Goal: Task Accomplishment & Management: Complete application form

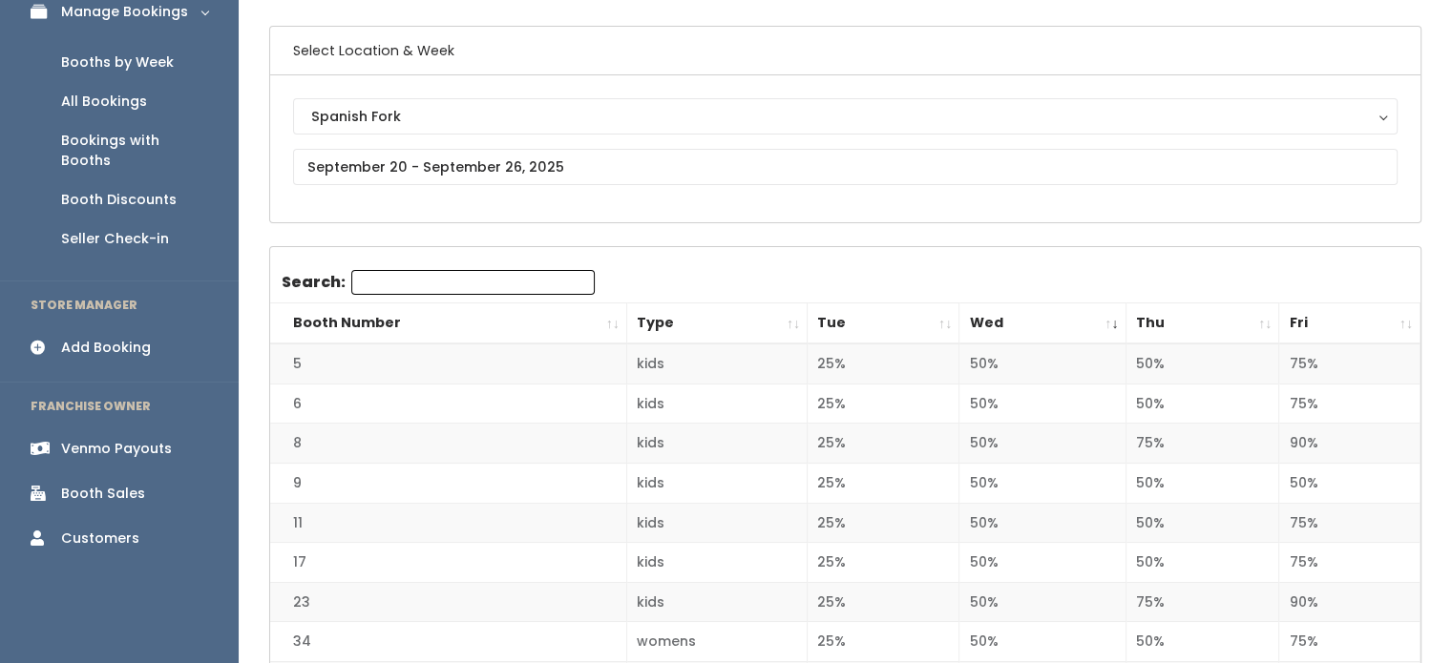
scroll to position [137, 0]
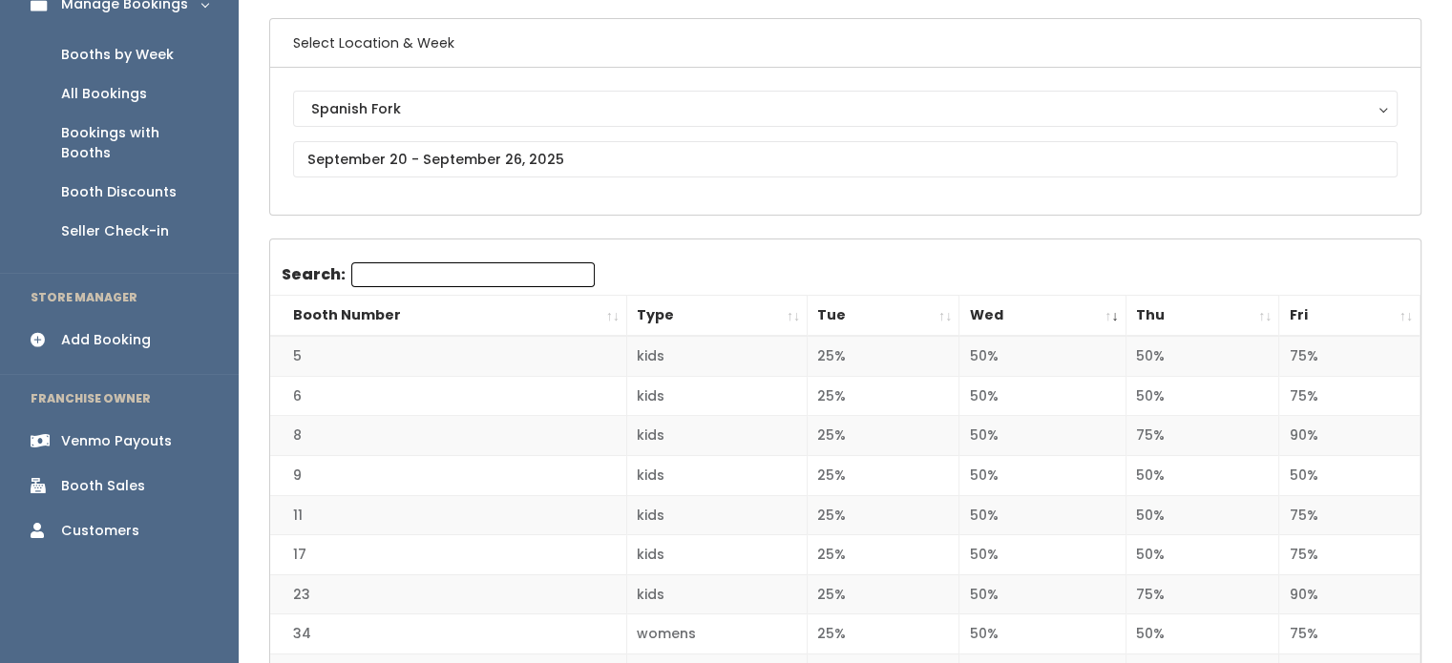
click at [722, 322] on th "Wed" at bounding box center [1042, 316] width 166 height 41
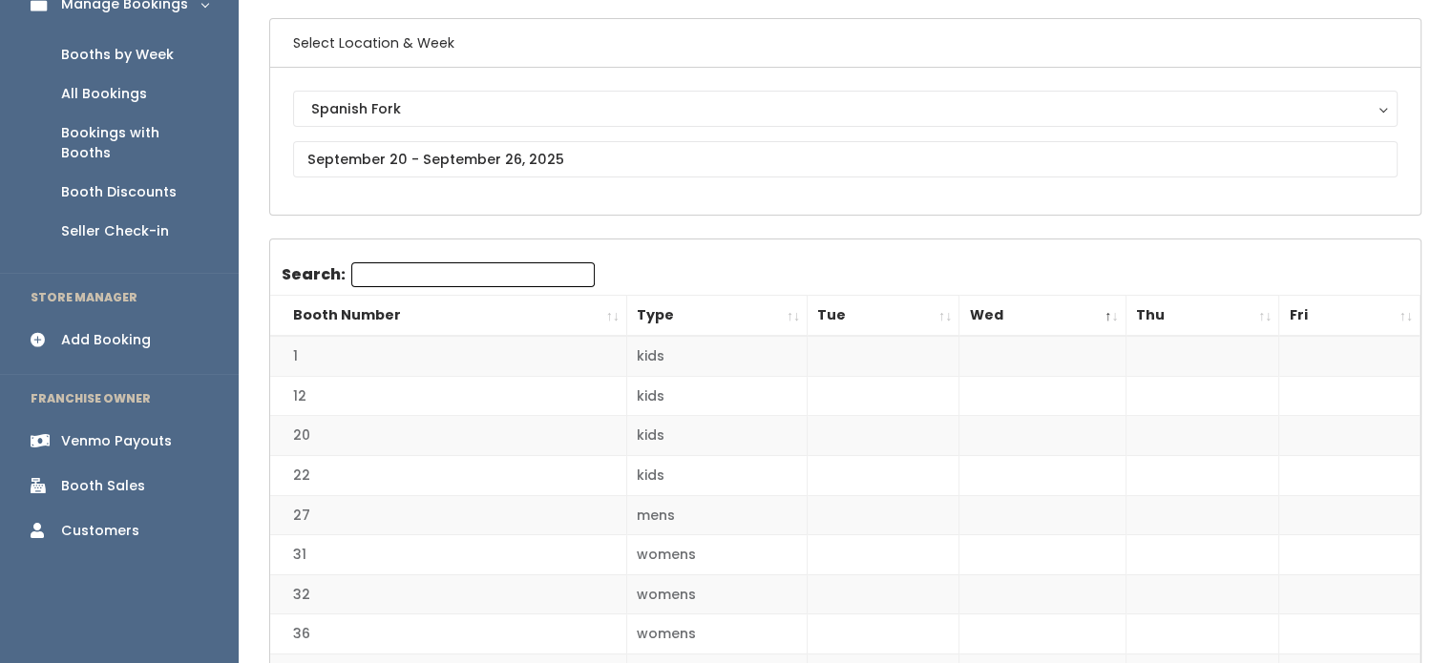
click at [722, 322] on th "Wed" at bounding box center [1042, 316] width 166 height 41
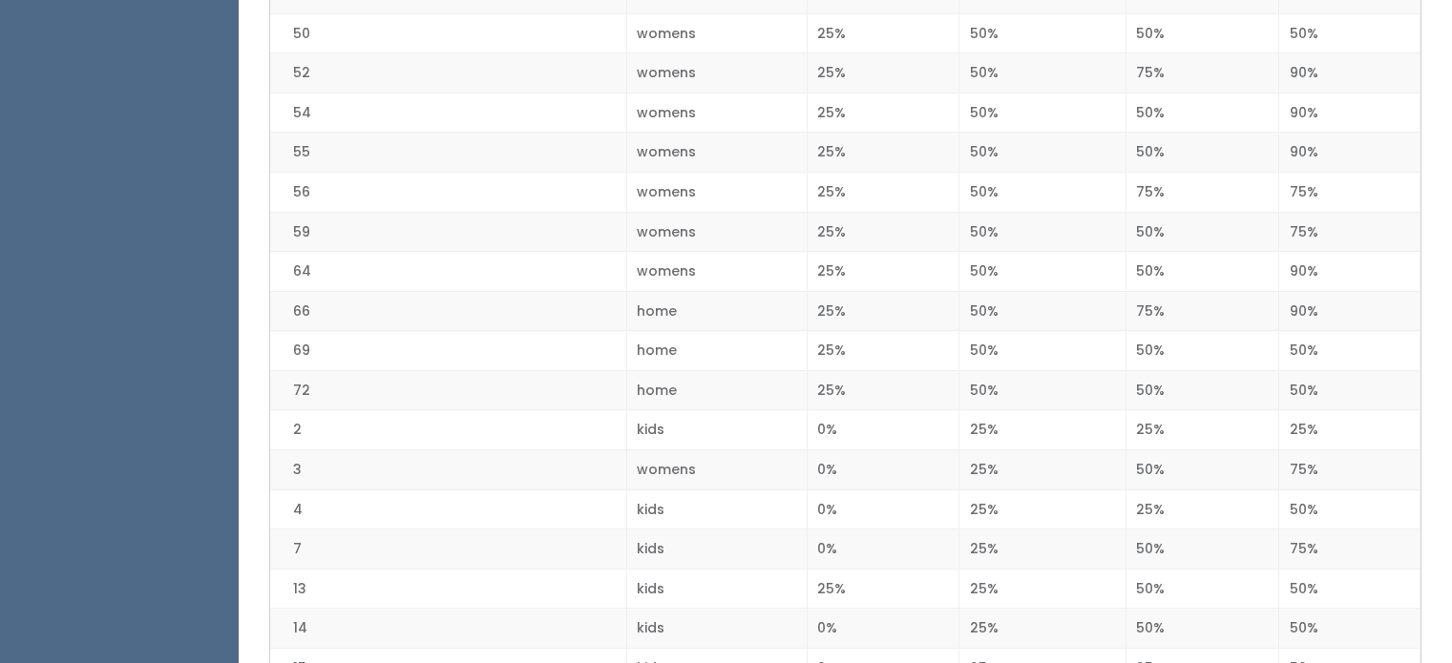
scroll to position [900, 0]
click at [722, 256] on td "50%" at bounding box center [1042, 269] width 166 height 40
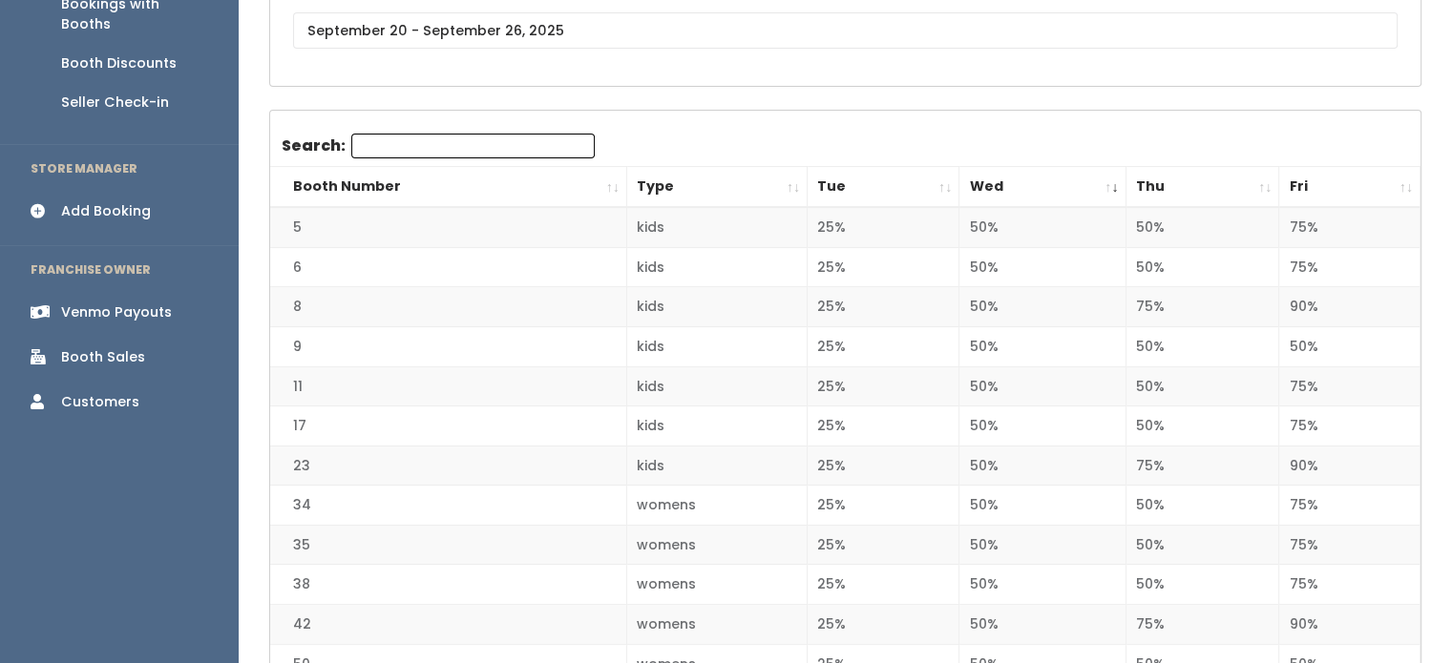
scroll to position [0, 0]
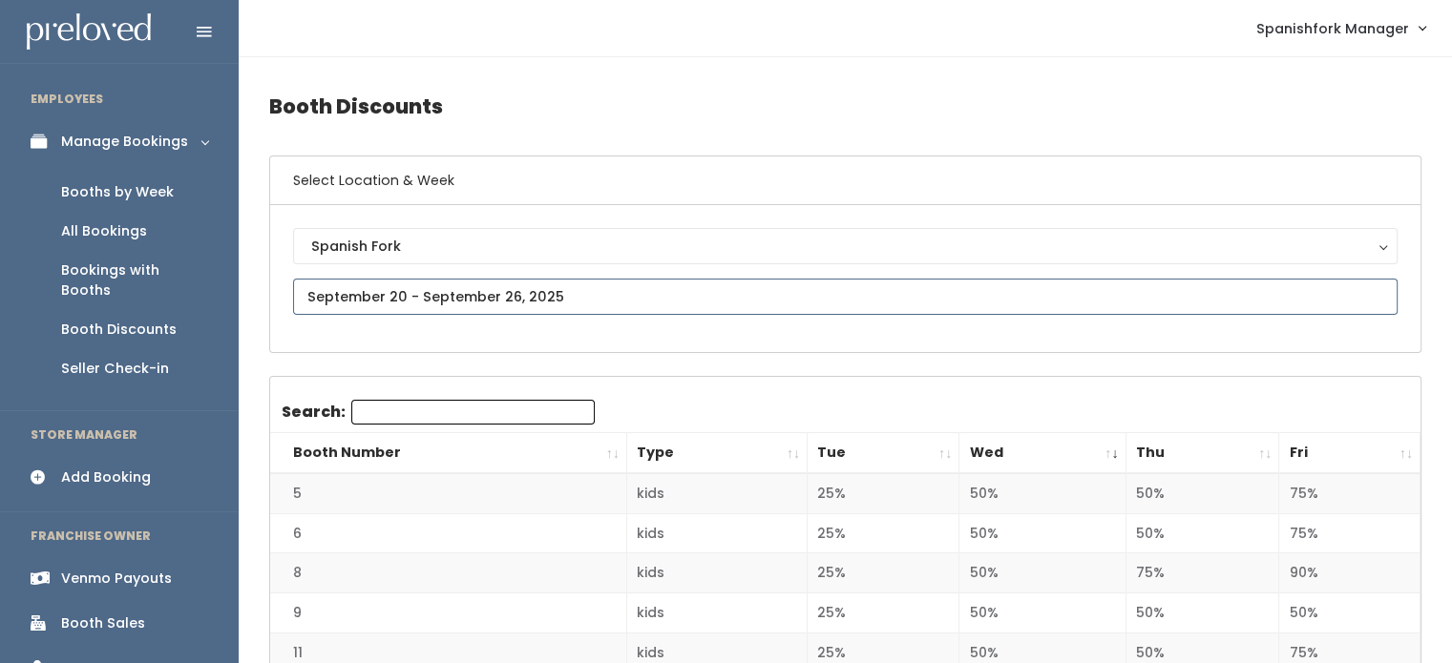
click at [618, 292] on input "text" at bounding box center [845, 297] width 1104 height 36
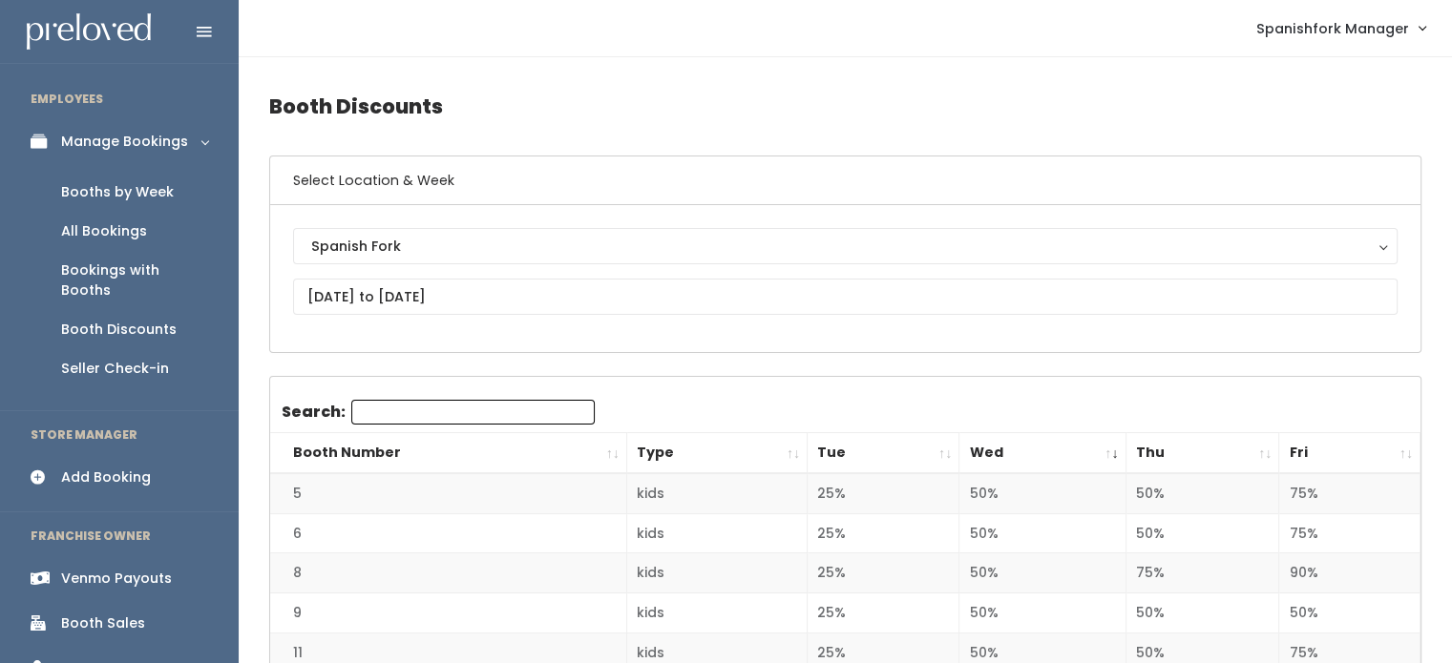
click at [504, 315] on div "Spanish Fork Spanish Fork September 27 to October 3" at bounding box center [845, 278] width 1104 height 101
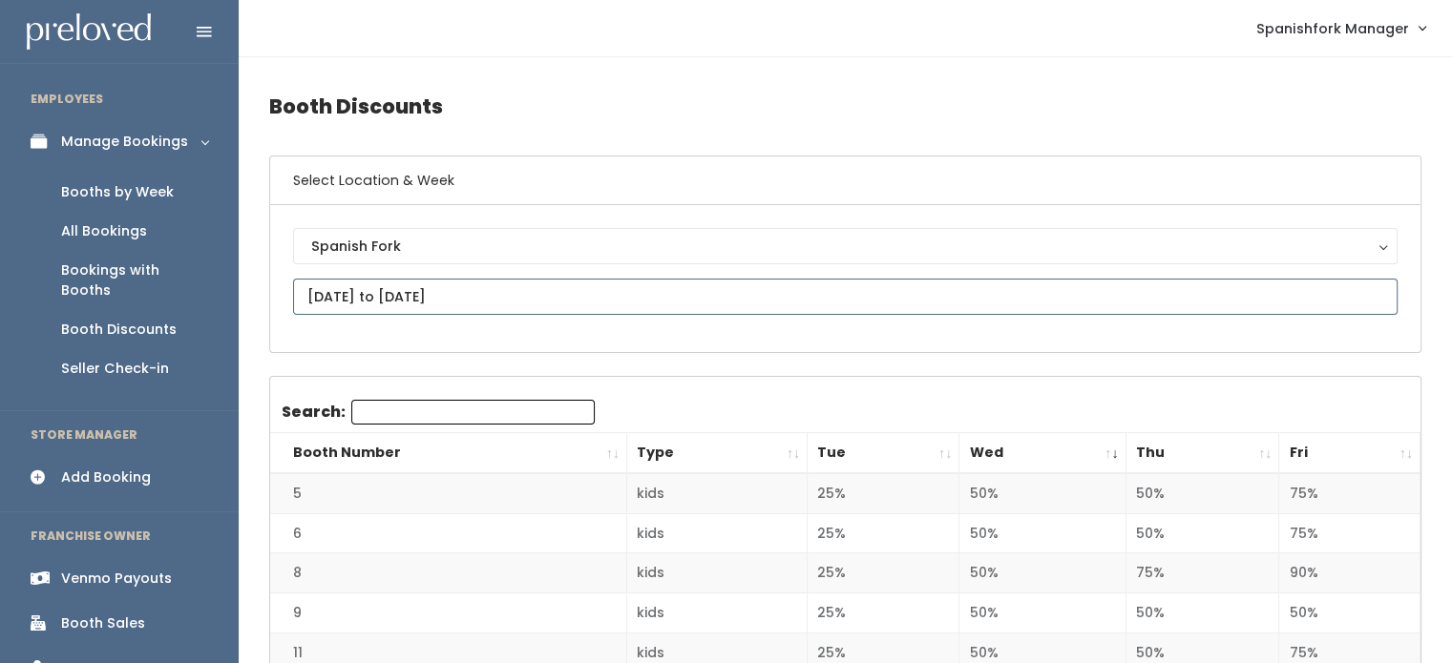
click at [518, 293] on input "[DATE] to [DATE]" at bounding box center [845, 297] width 1104 height 36
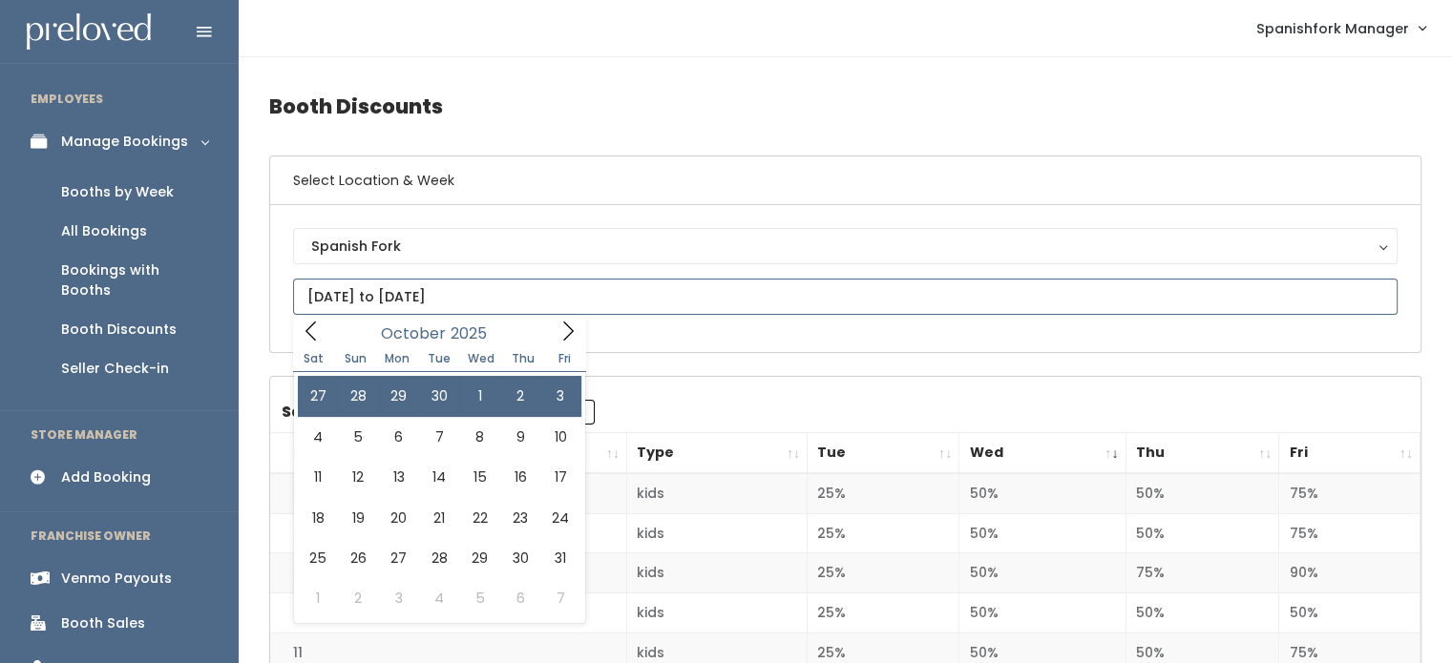
type input "[DATE] to [DATE]"
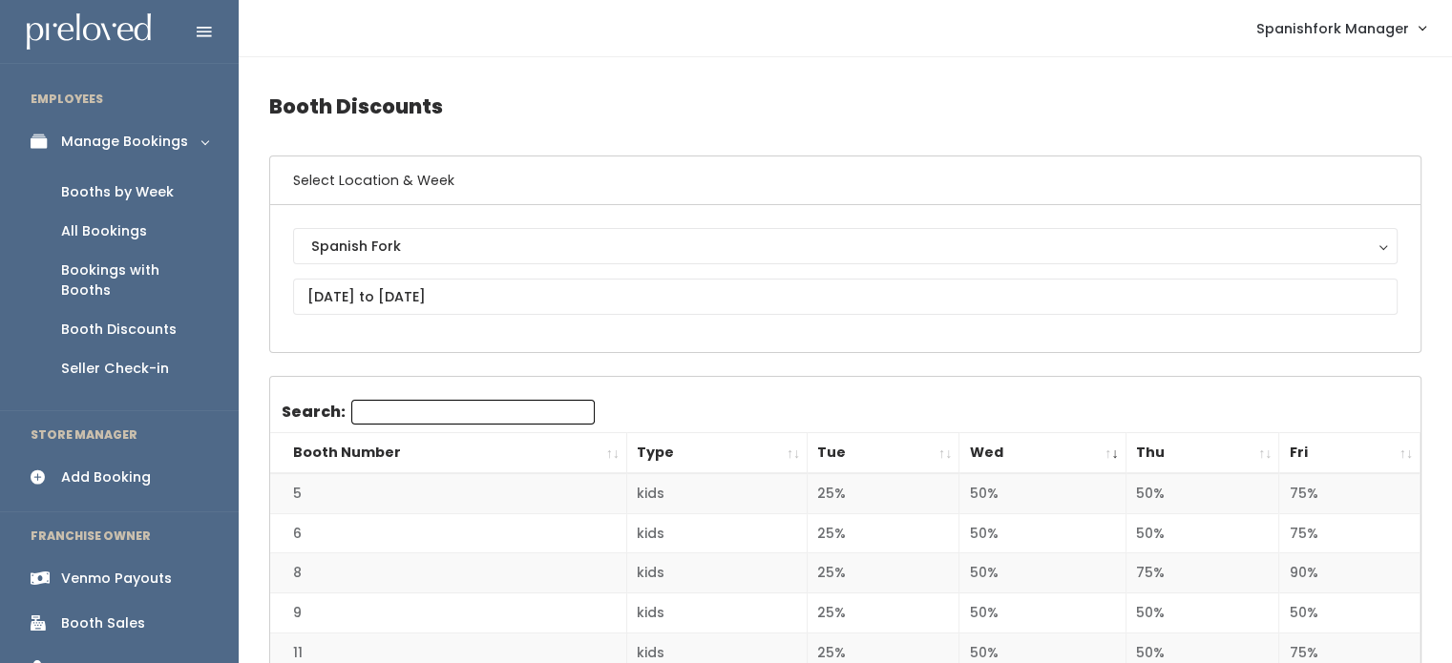
click at [101, 191] on div "Booths by Week" at bounding box center [117, 192] width 113 height 20
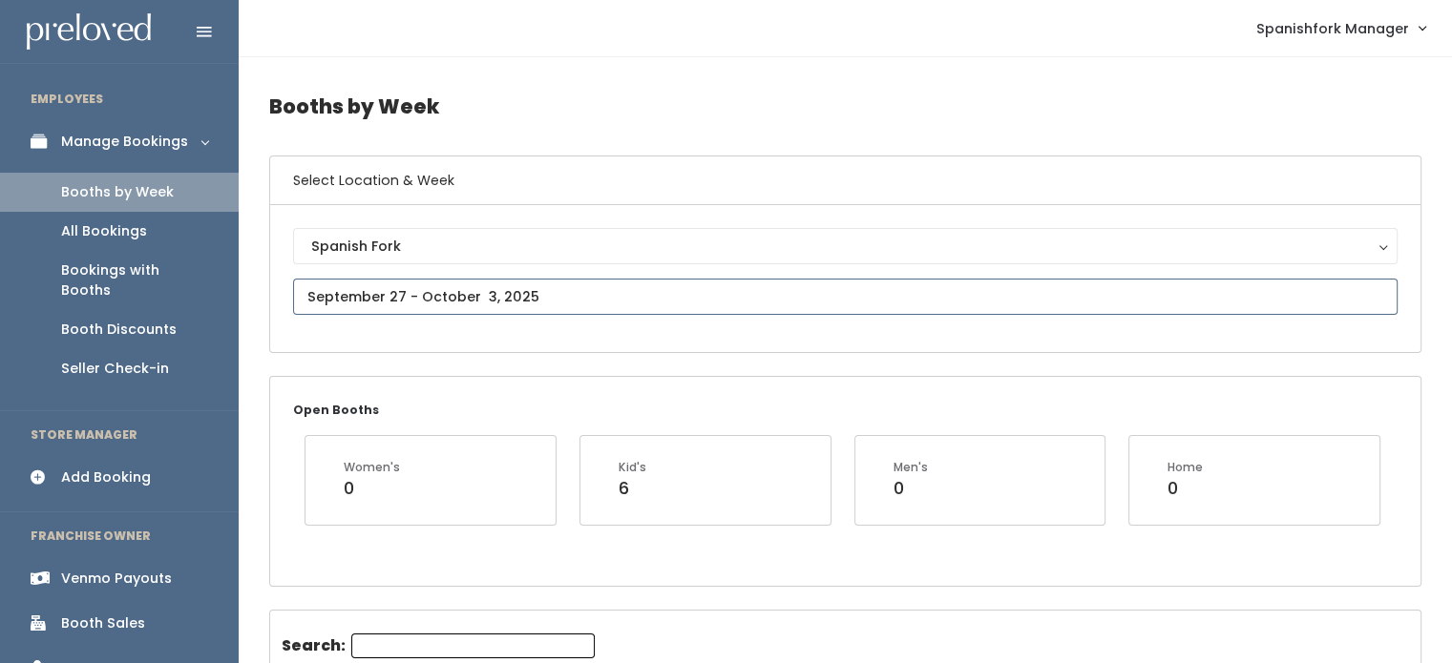
click at [491, 294] on input "text" at bounding box center [845, 297] width 1104 height 36
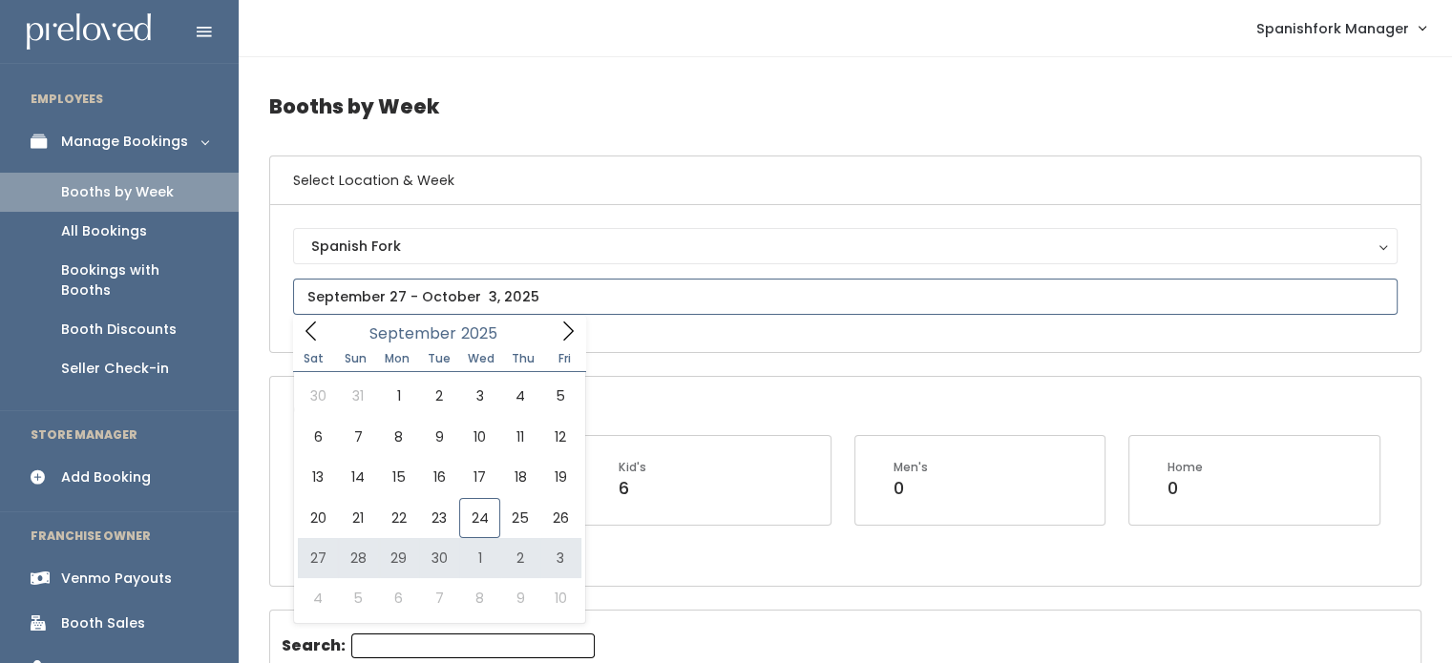
type input "September 27 to October 3"
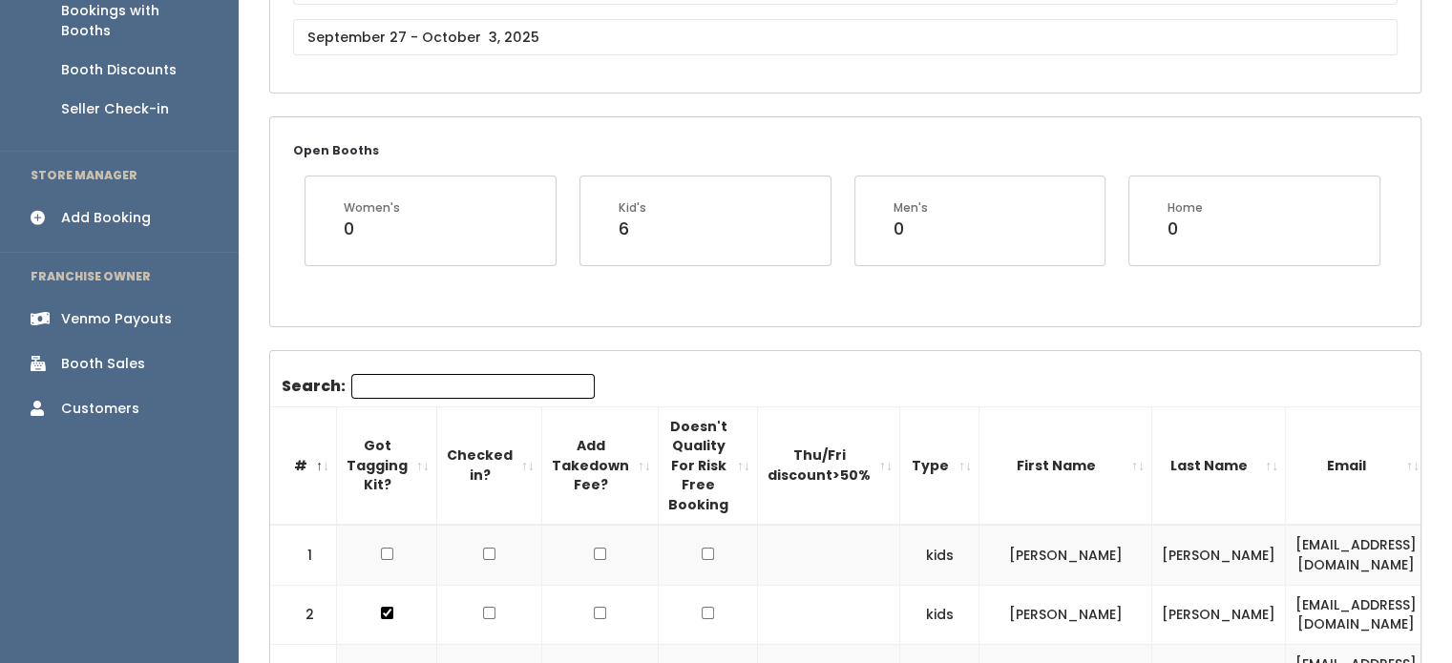
scroll to position [266, 0]
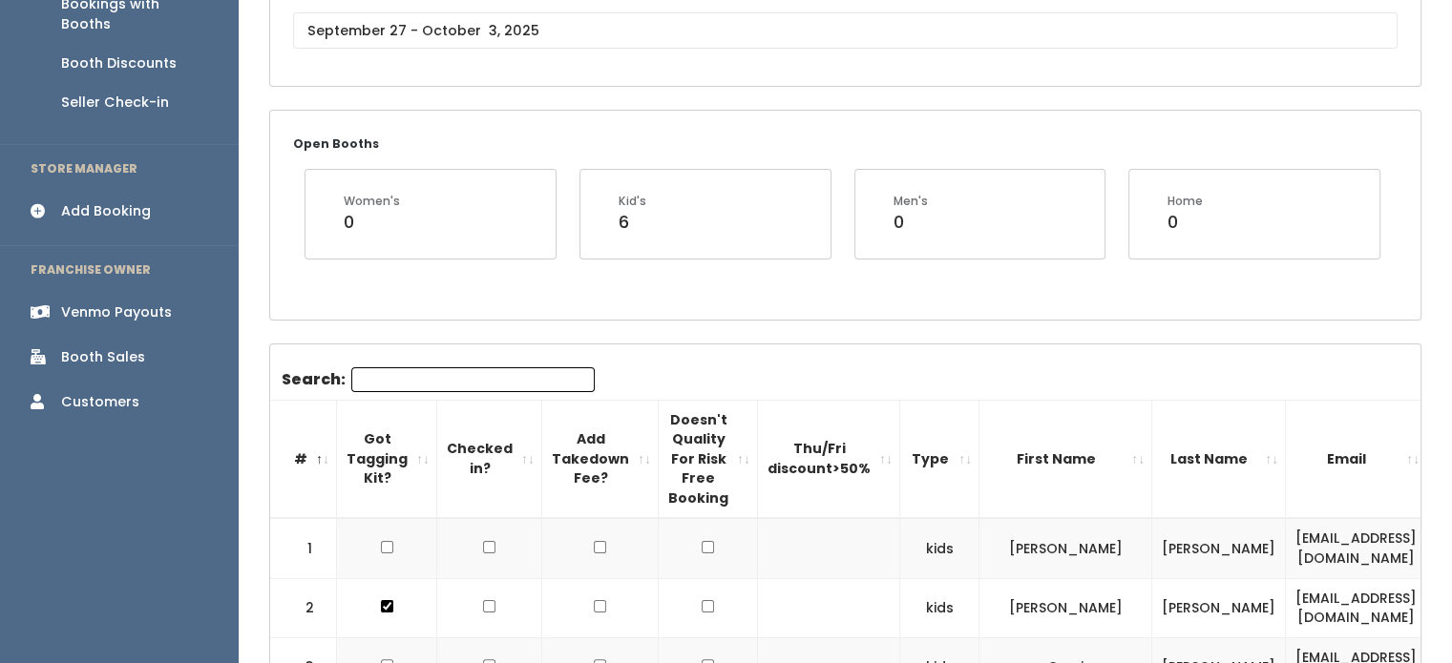
click at [918, 472] on th "Type" at bounding box center [939, 459] width 79 height 118
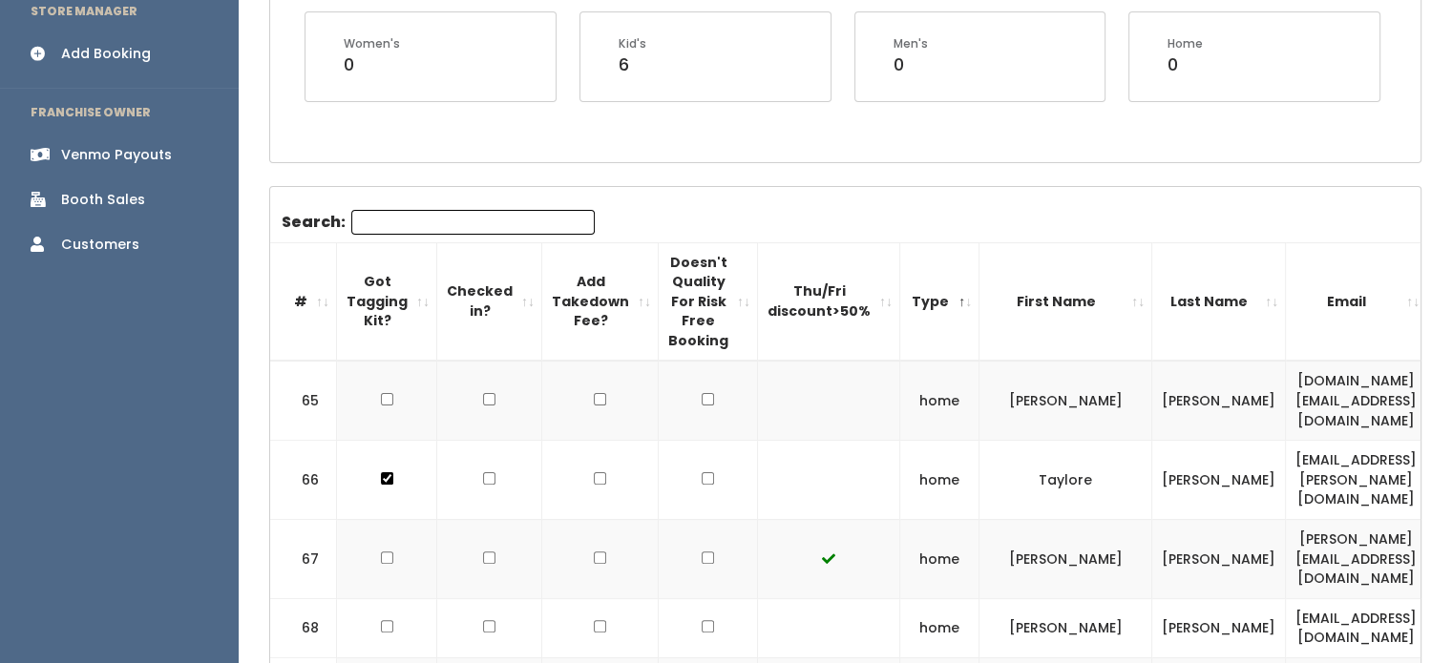
scroll to position [499, 0]
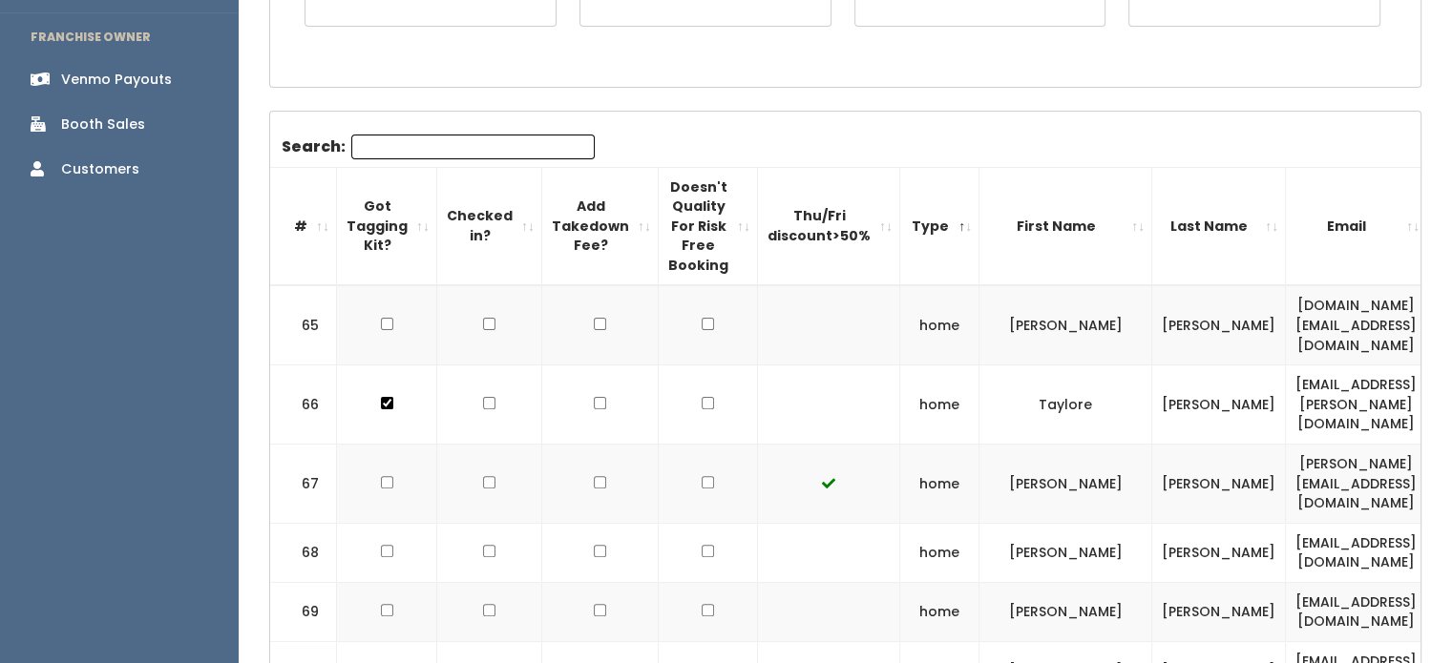
click at [908, 249] on th "Type" at bounding box center [939, 226] width 79 height 118
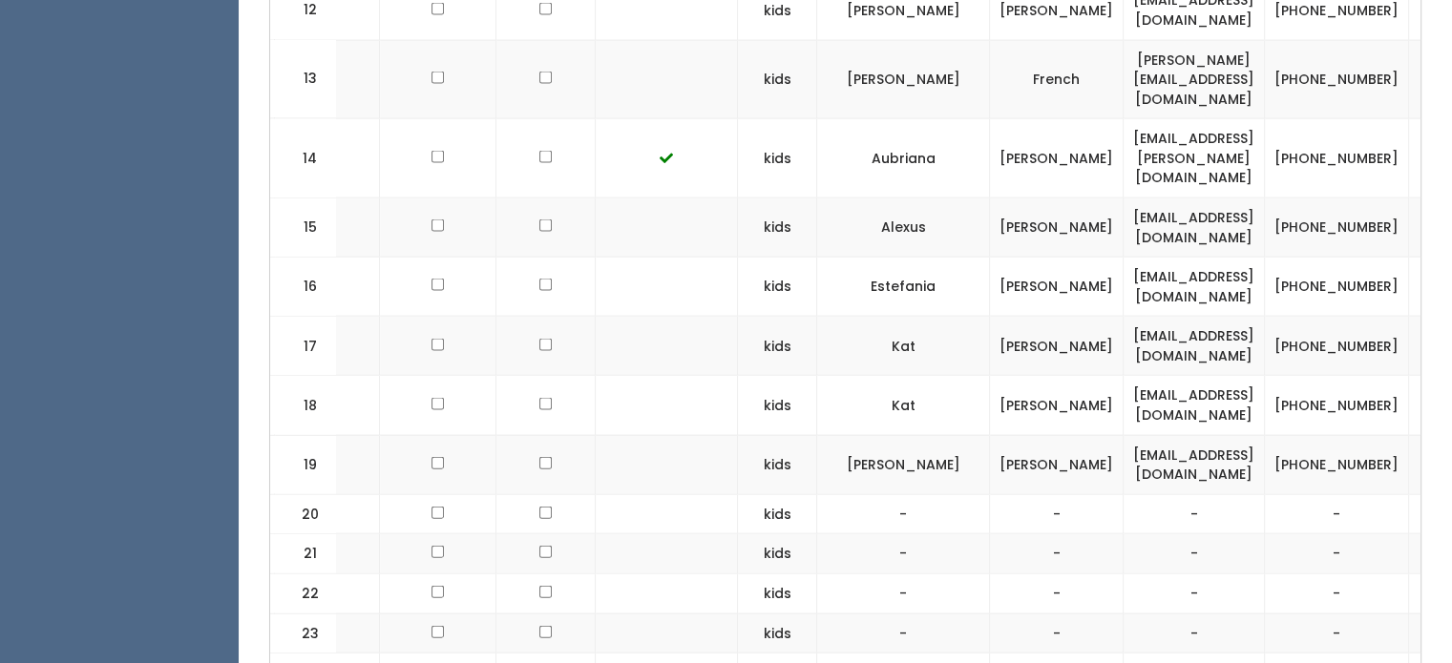
scroll to position [0, 163]
click at [1191, 317] on td "[EMAIL_ADDRESS][DOMAIN_NAME]" at bounding box center [1192, 346] width 141 height 59
click at [1169, 317] on td "[EMAIL_ADDRESS][DOMAIN_NAME]" at bounding box center [1192, 346] width 141 height 59
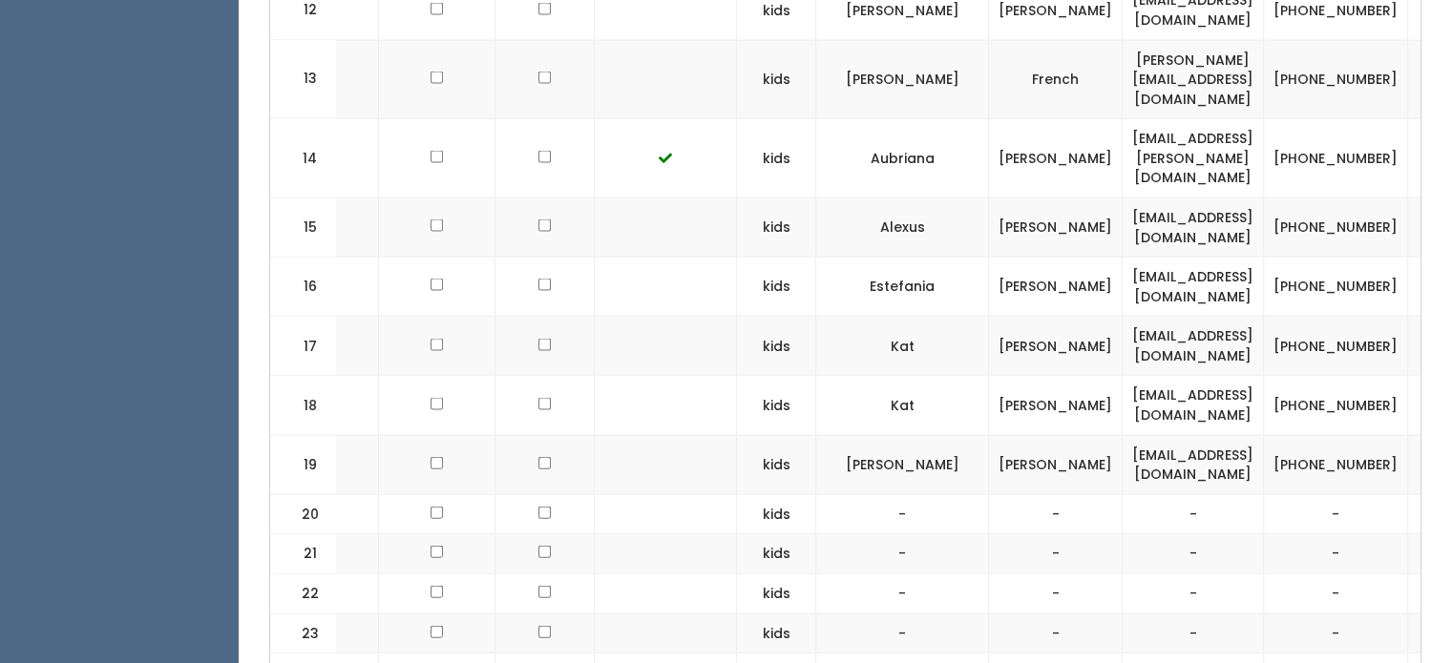
click at [1169, 317] on td "kathreeya19@gmail.com" at bounding box center [1192, 346] width 141 height 59
copy tr "kathreeya19@gmail.com"
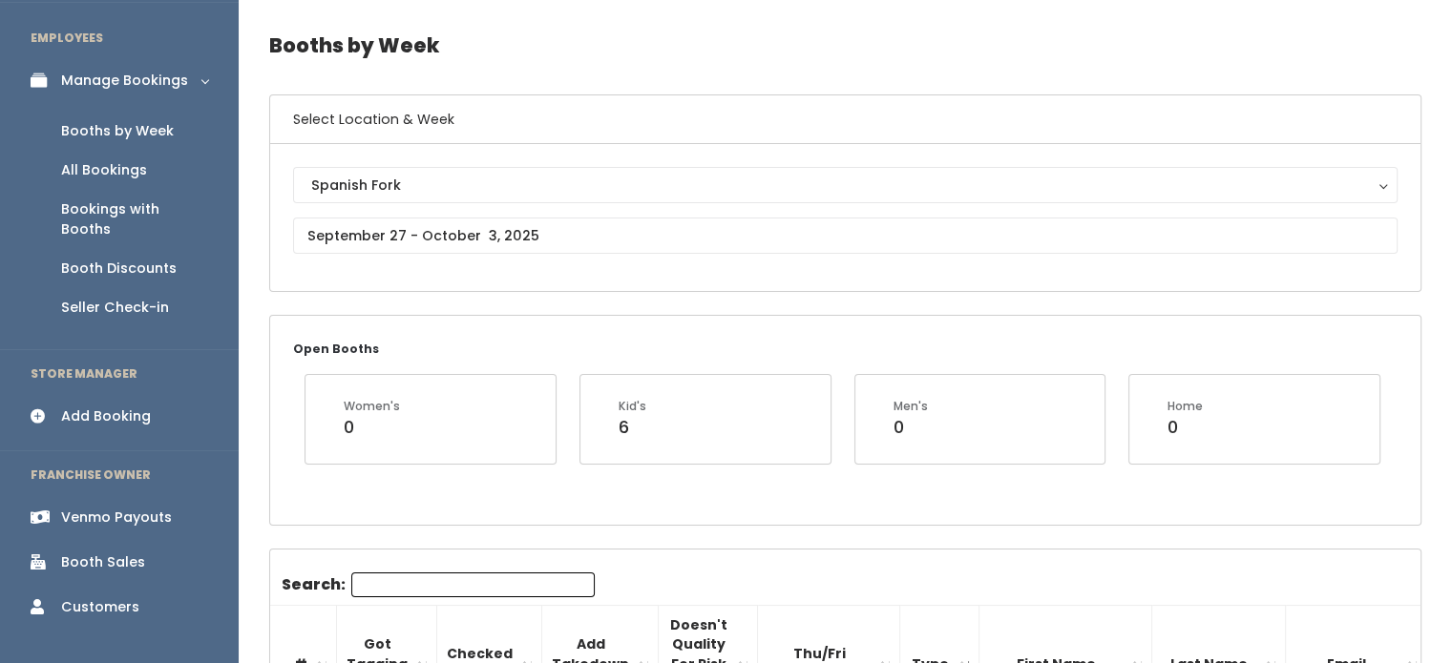
scroll to position [0, 0]
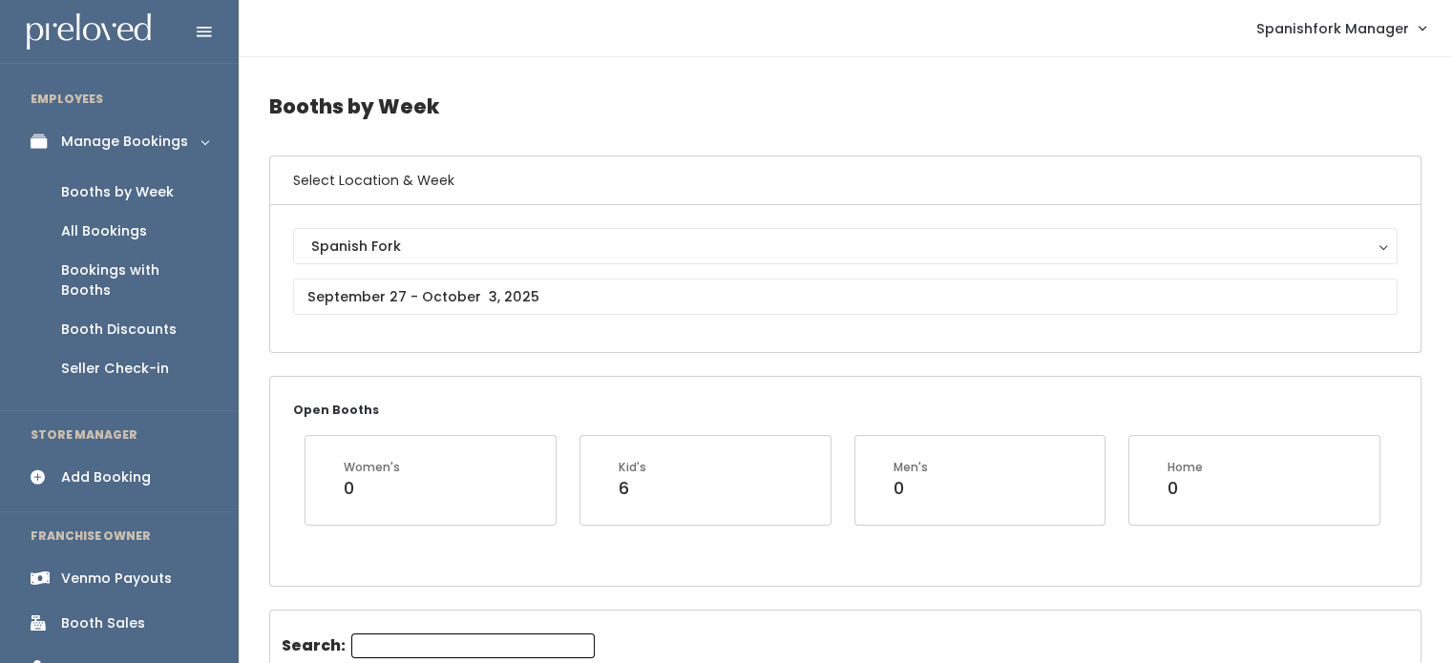
click at [99, 468] on div "Add Booking" at bounding box center [106, 478] width 90 height 20
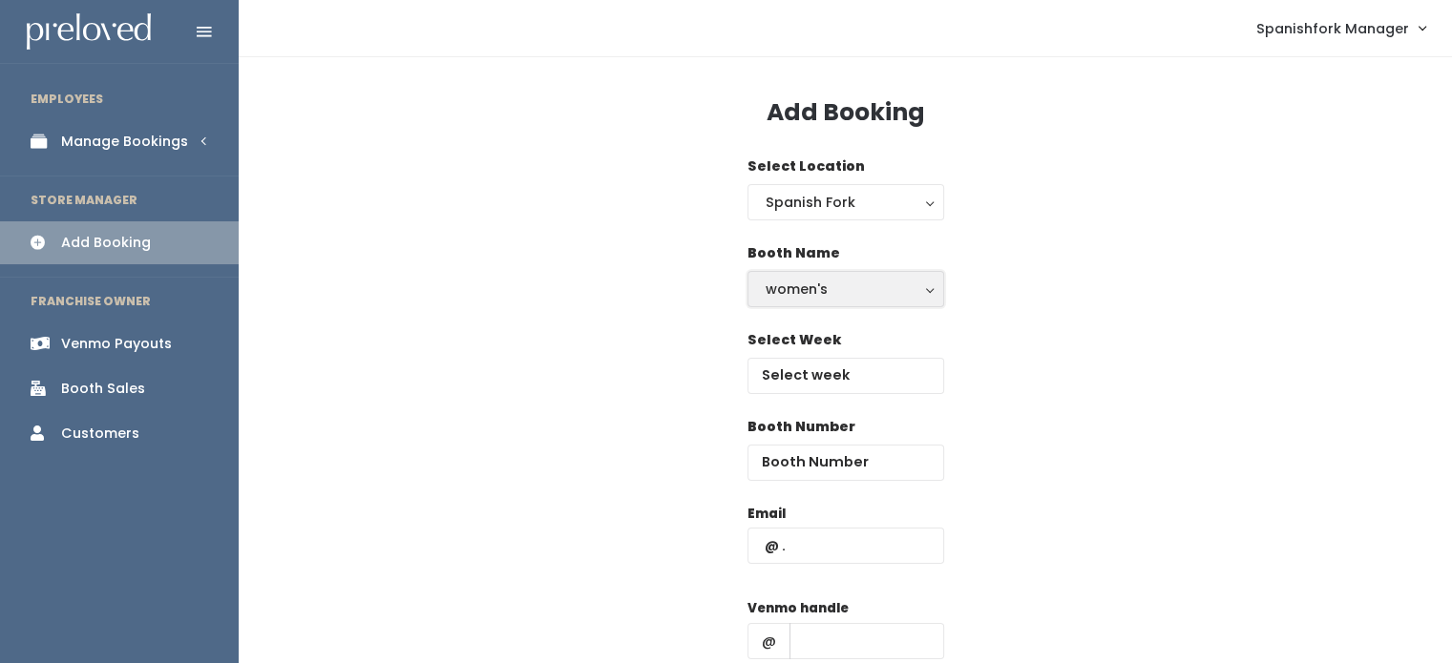
click at [855, 285] on div "women's" at bounding box center [845, 289] width 160 height 21
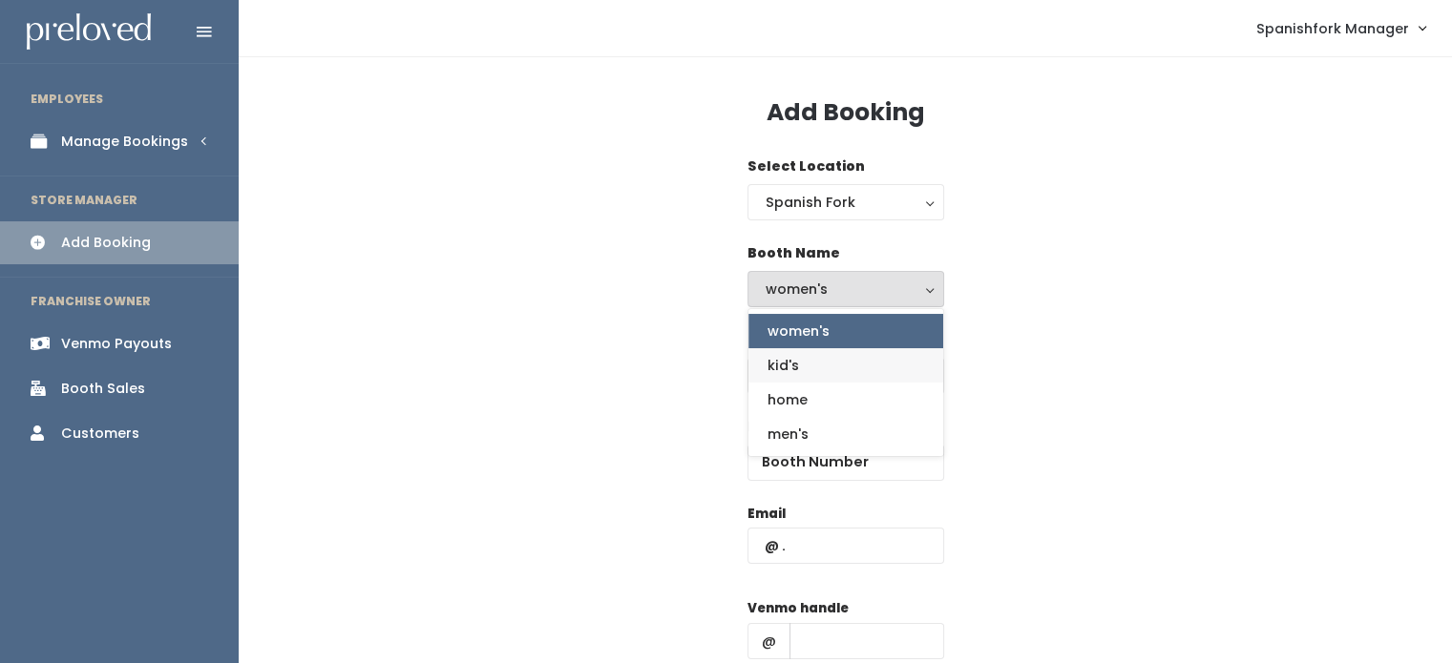
click at [831, 366] on link "kid's" at bounding box center [845, 365] width 195 height 34
select select "kids"
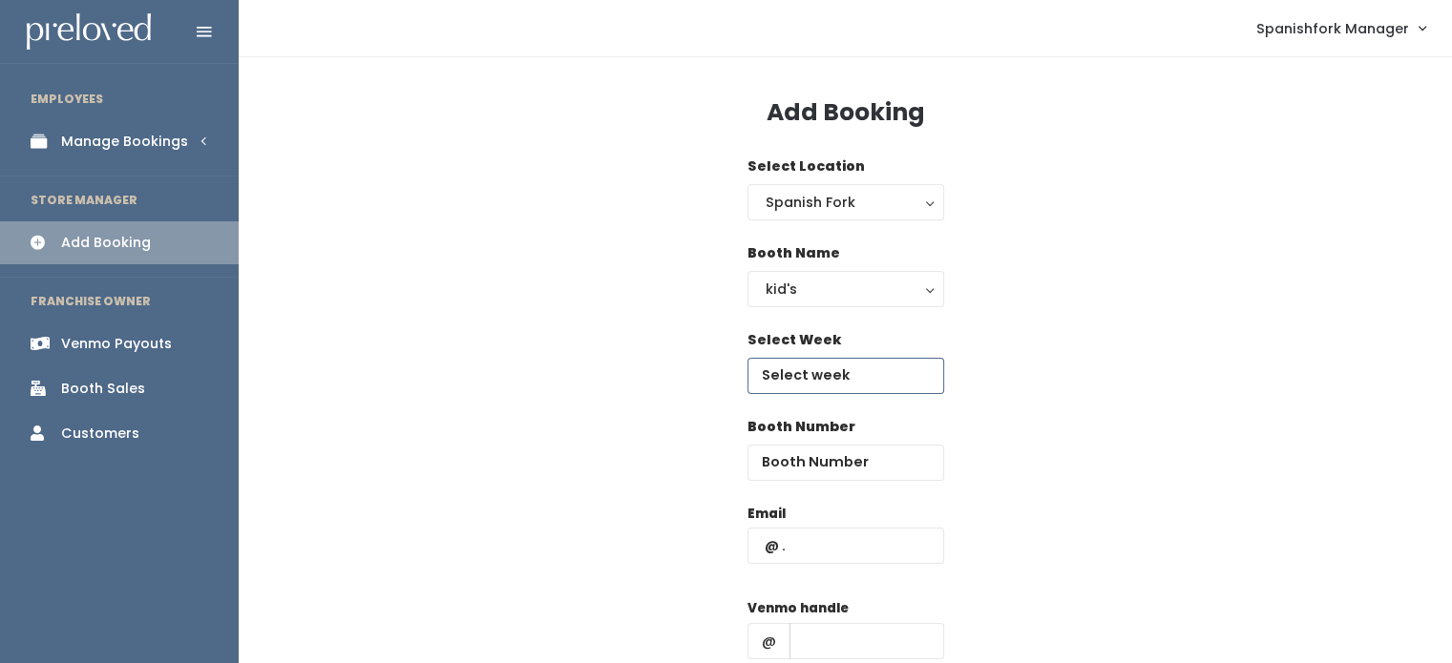
click at [834, 367] on input "text" at bounding box center [845, 376] width 197 height 36
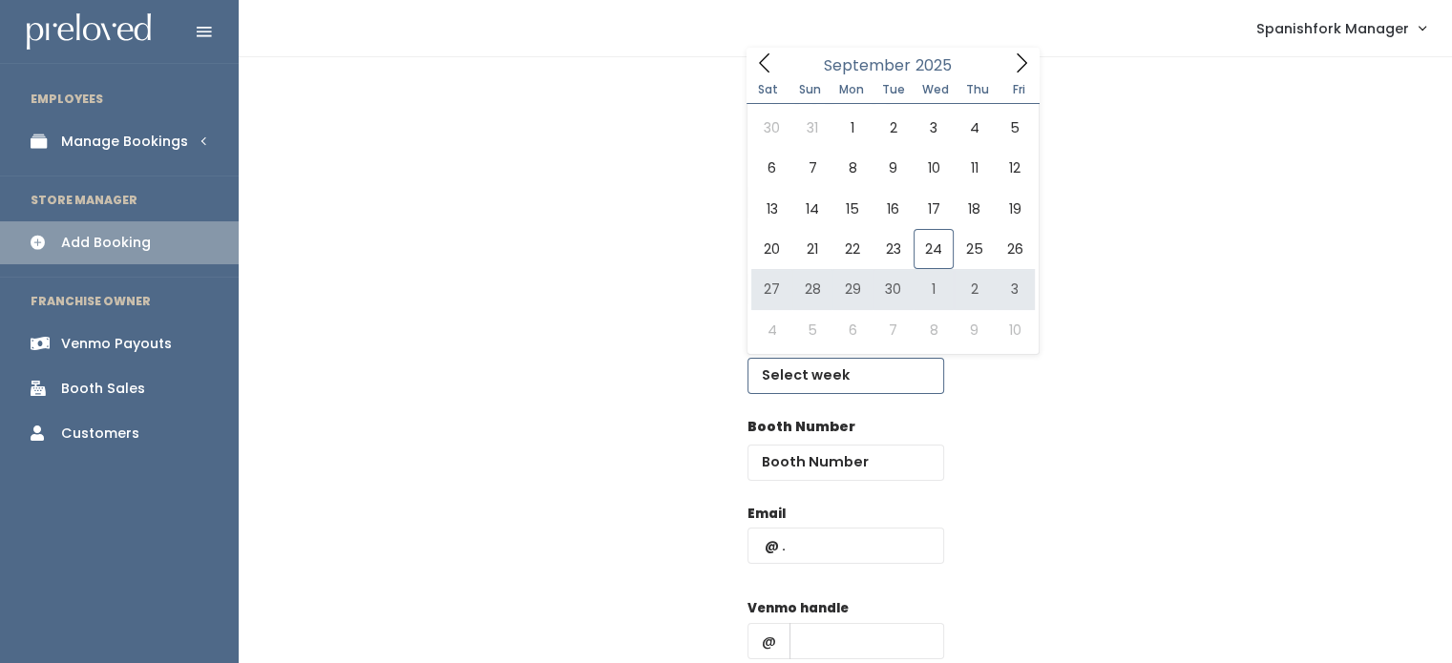
type input "September 27 to October 3"
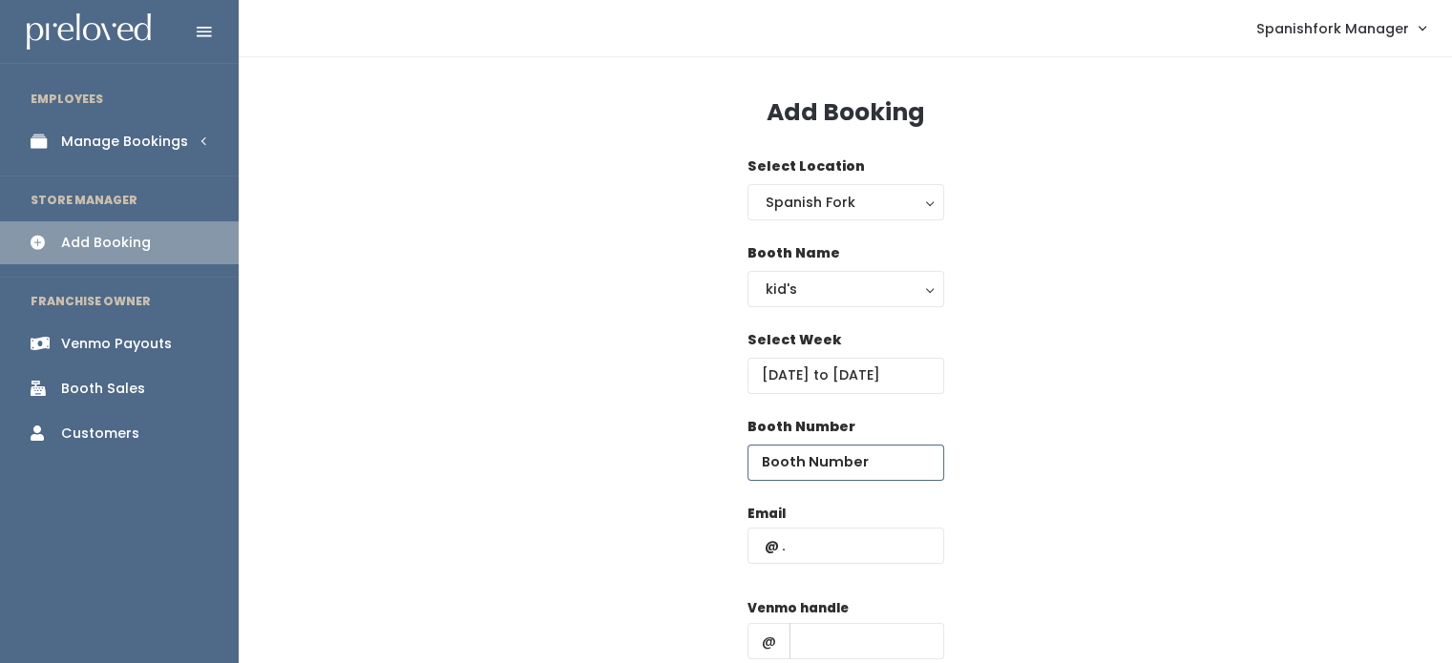
click at [870, 469] on input "number" at bounding box center [845, 463] width 197 height 36
type input "22"
click at [845, 536] on input "text" at bounding box center [845, 546] width 197 height 36
paste input "kathreeya19@gmail.com"
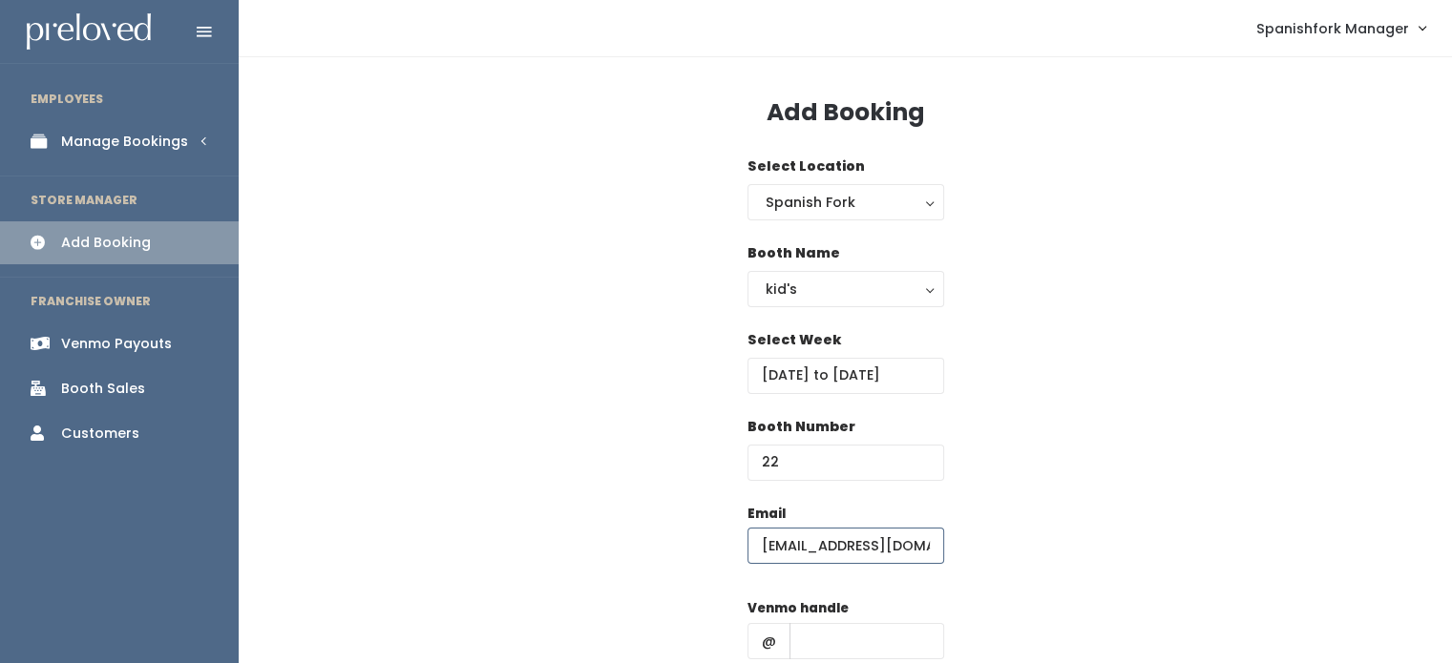
scroll to position [0, 3]
type input "kathreeya19@gmail.com"
click at [850, 652] on input "text" at bounding box center [866, 641] width 155 height 36
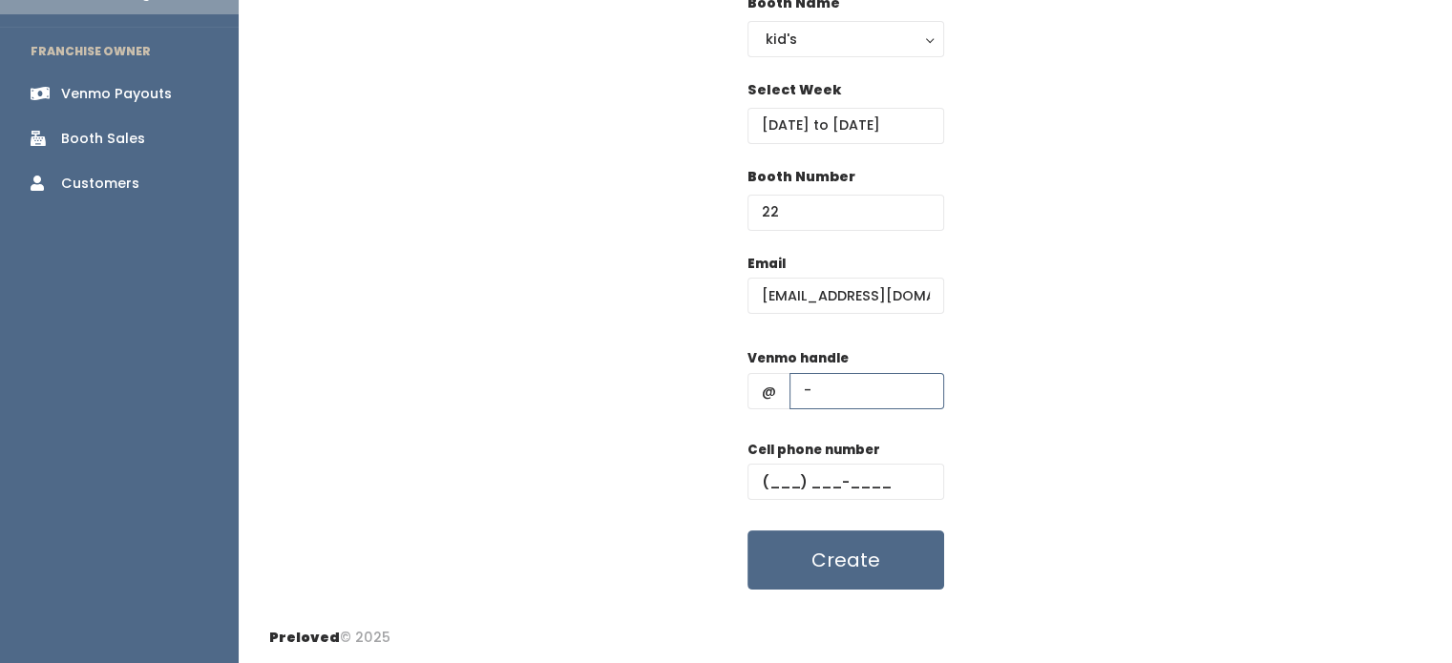
type input "-"
click at [824, 484] on input "text" at bounding box center [845, 482] width 197 height 36
type input "(555) 555-5555"
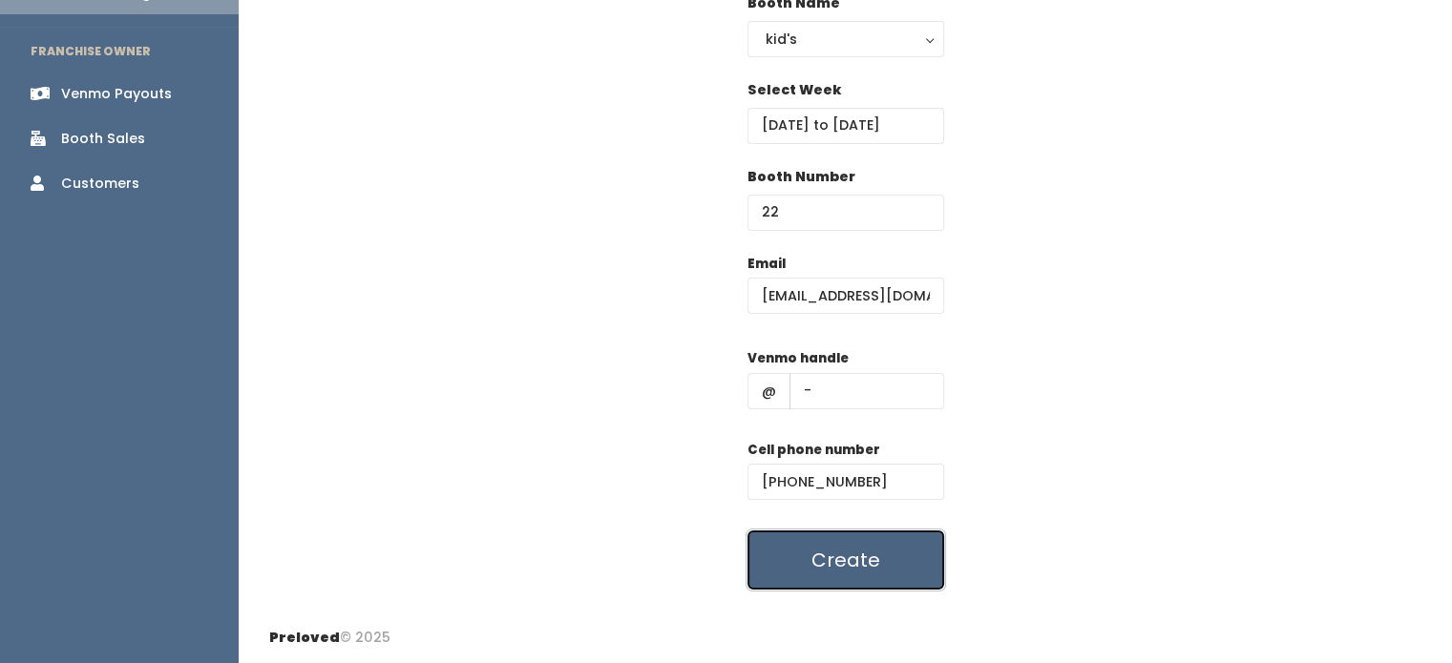
click at [873, 555] on button "Create" at bounding box center [845, 560] width 197 height 59
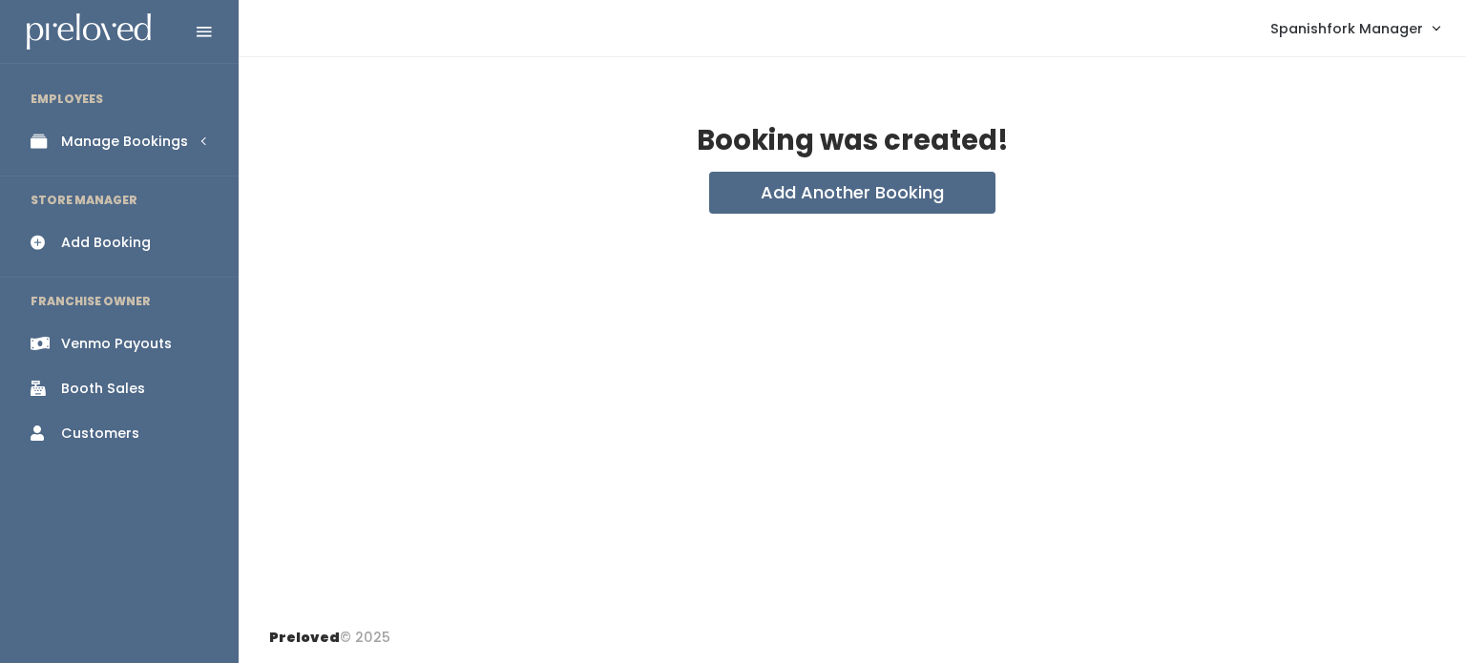
click at [102, 240] on div "Add Booking" at bounding box center [106, 243] width 90 height 20
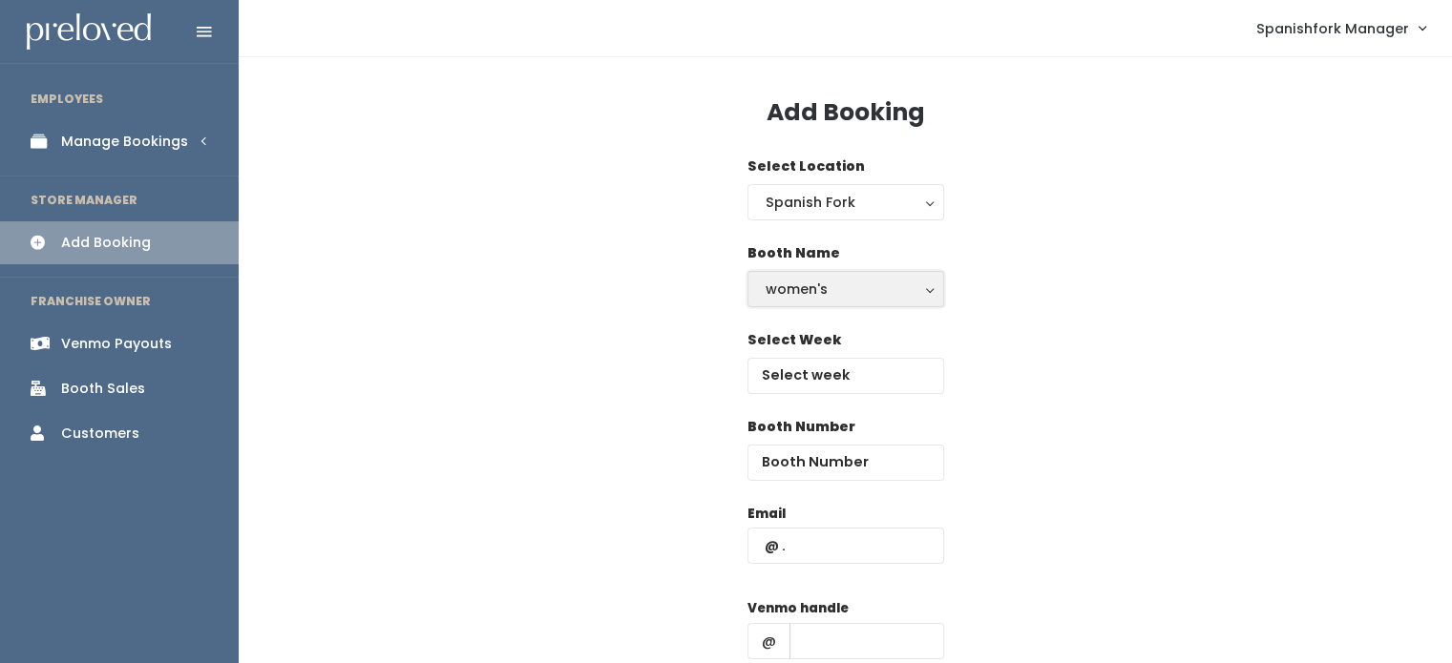
click at [893, 271] on button "women's" at bounding box center [845, 289] width 197 height 36
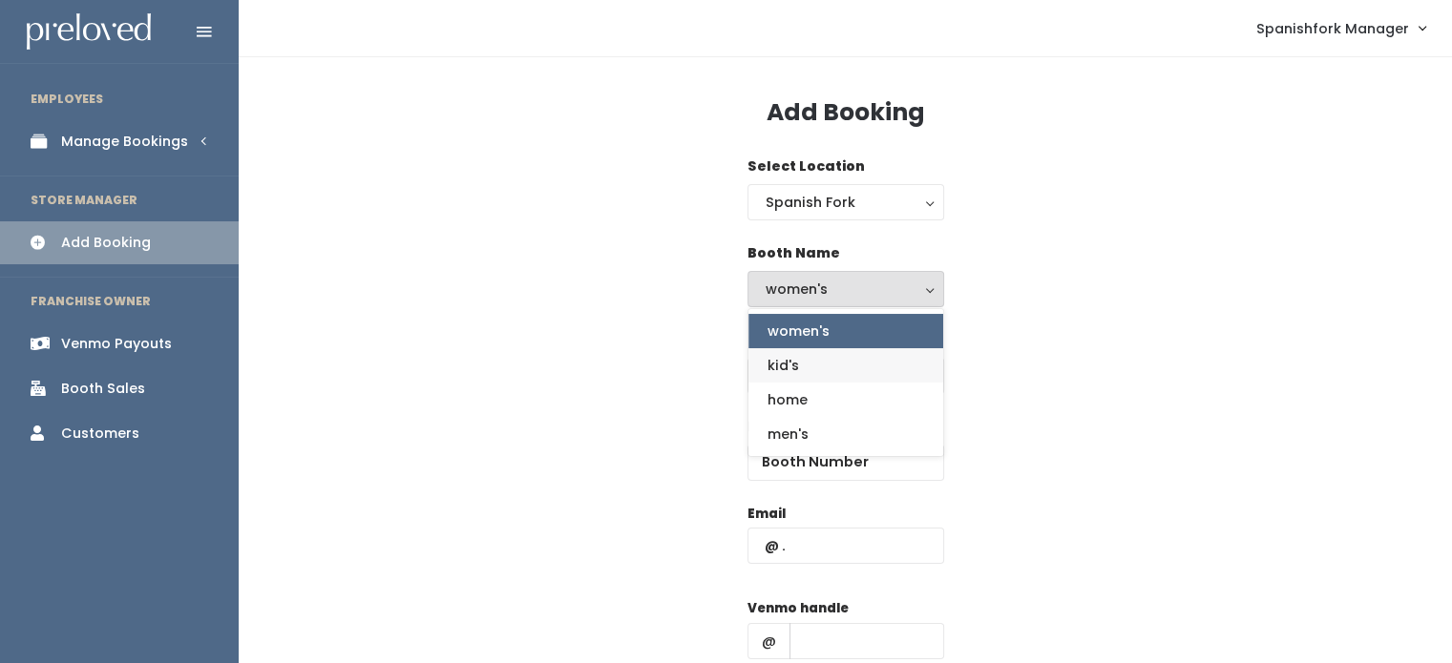
click at [868, 364] on link "kid's" at bounding box center [845, 365] width 195 height 34
select select "kids"
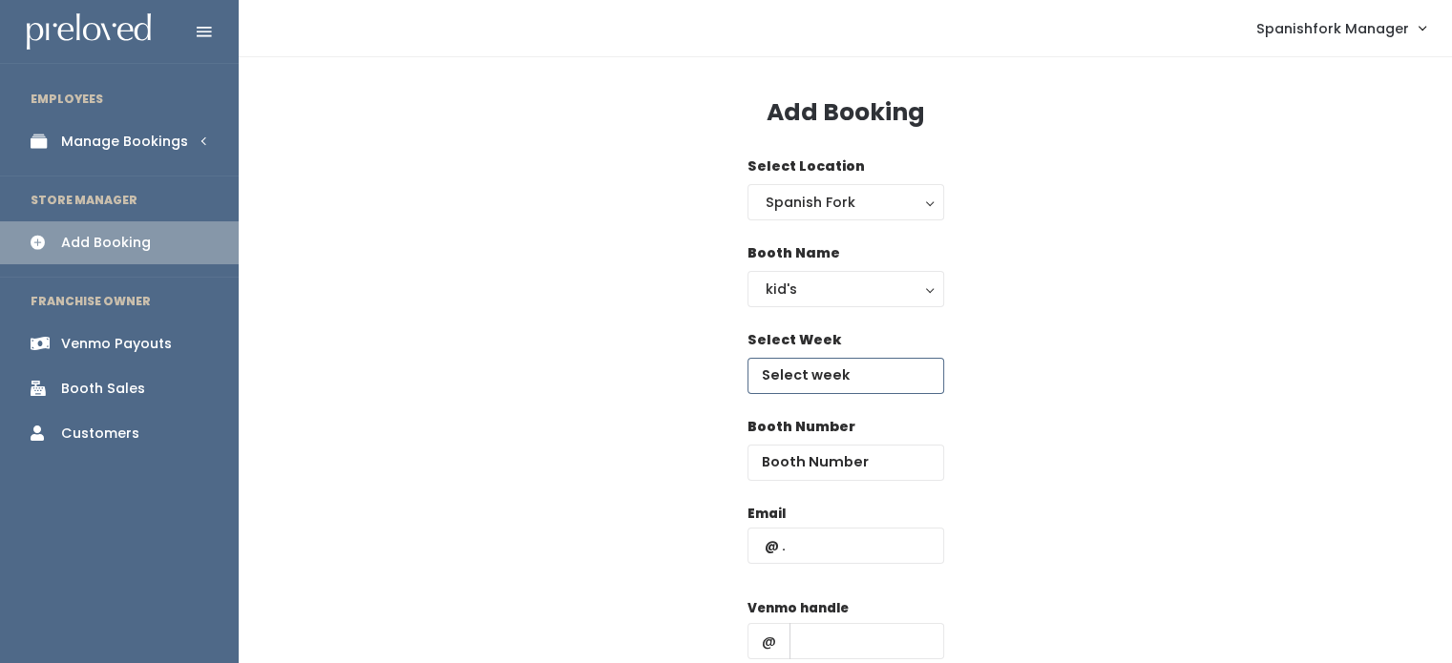
click at [868, 364] on input "text" at bounding box center [845, 376] width 197 height 36
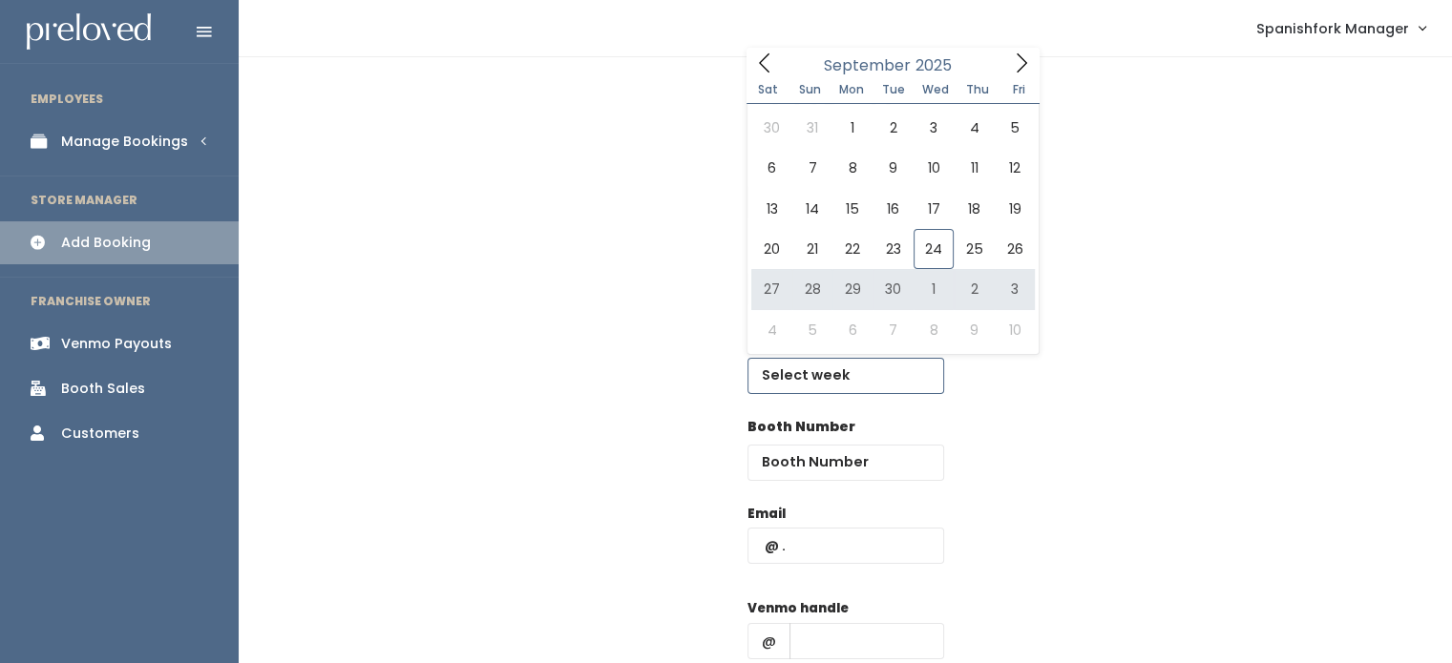
type input "[DATE] to [DATE]"
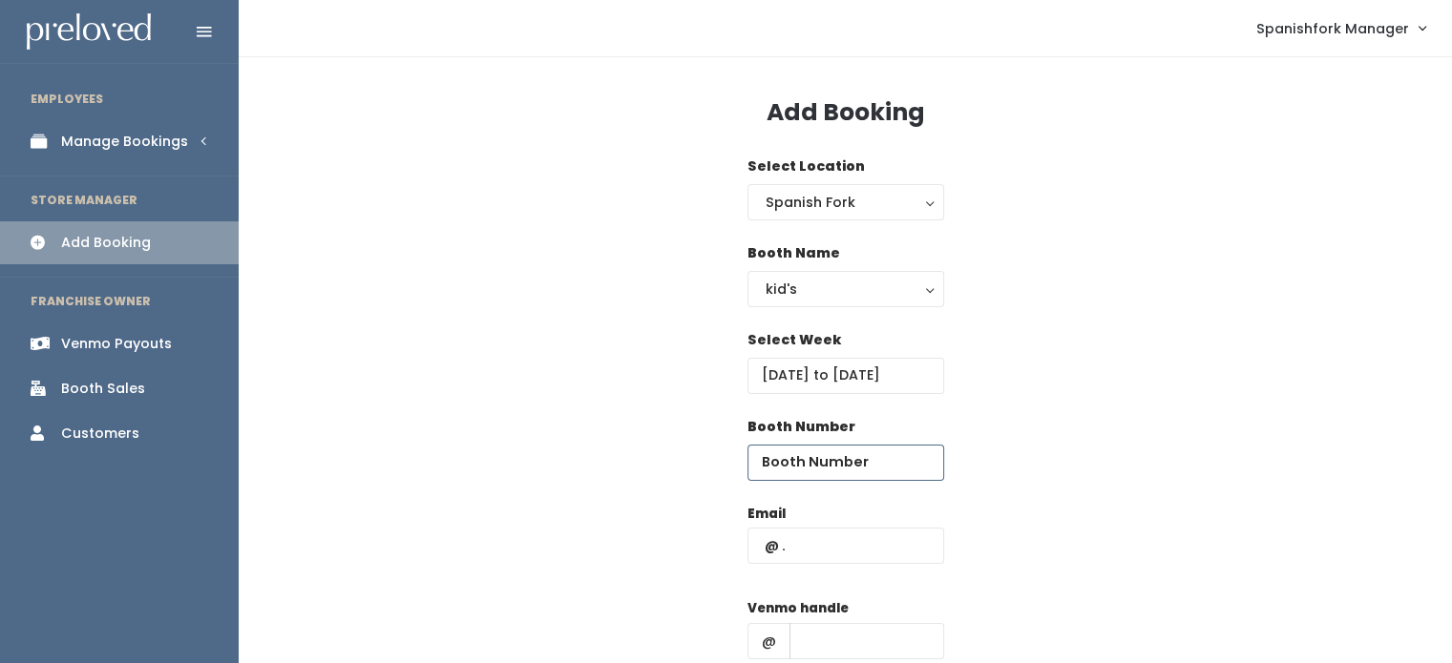
click at [837, 457] on input "number" at bounding box center [845, 463] width 197 height 36
type input "23"
click at [819, 556] on input "text" at bounding box center [845, 546] width 197 height 36
paste input "[EMAIL_ADDRESS][DOMAIN_NAME]"
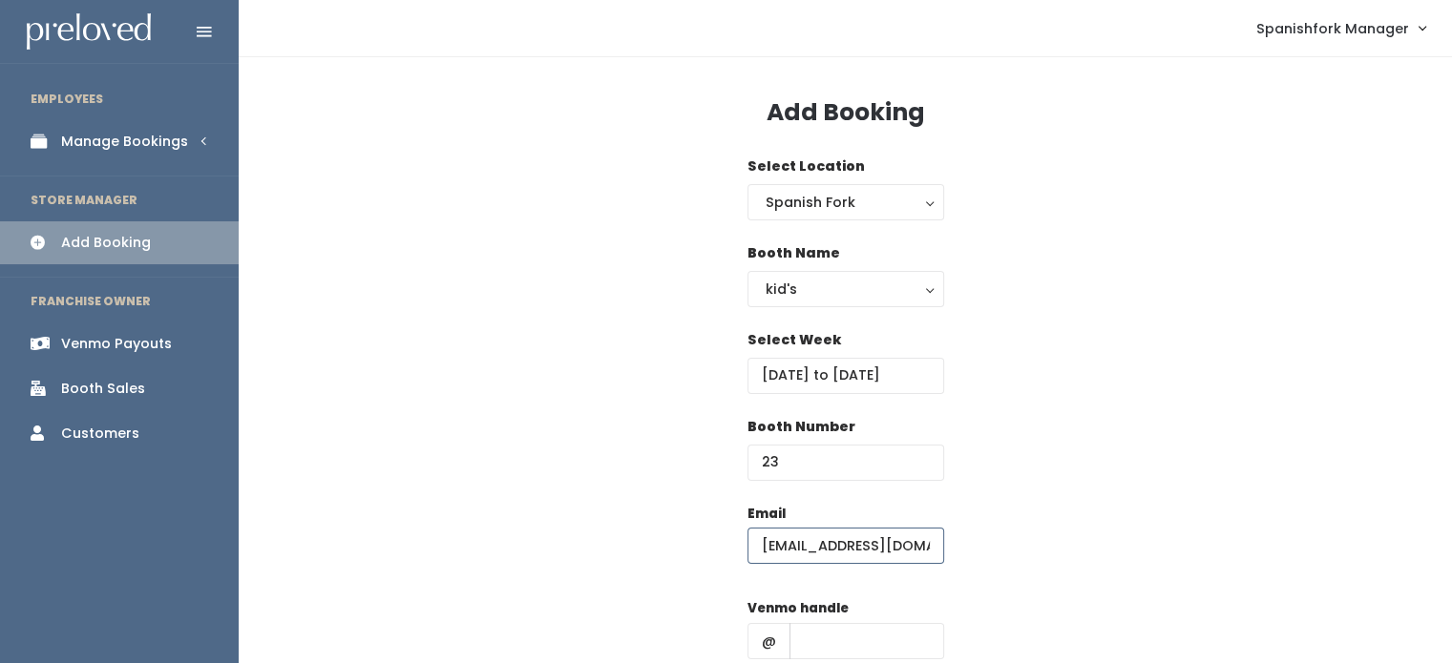
scroll to position [0, 30]
click at [921, 549] on input "[EMAIL_ADDRESS][DOMAIN_NAME]" at bounding box center [845, 546] width 197 height 36
type input "[EMAIL_ADDRESS][DOMAIN_NAME]"
click at [886, 631] on input "text" at bounding box center [866, 641] width 155 height 36
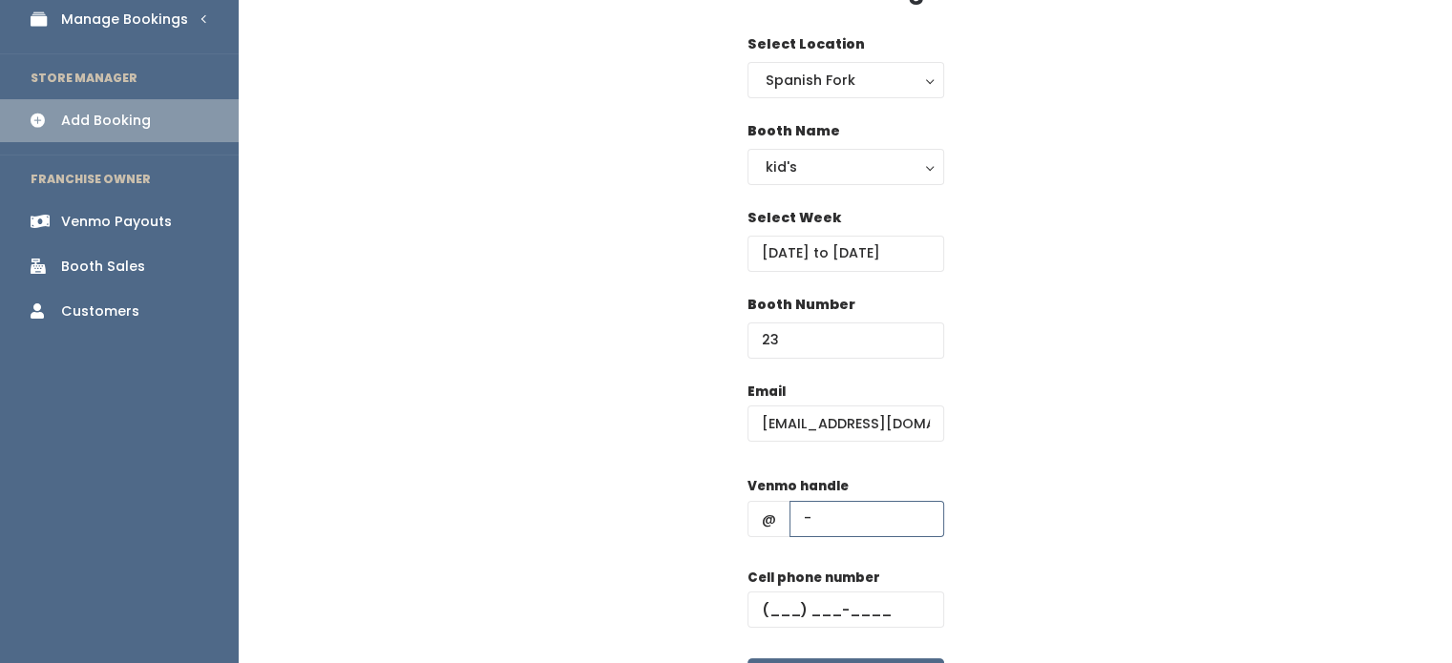
scroll to position [125, 0]
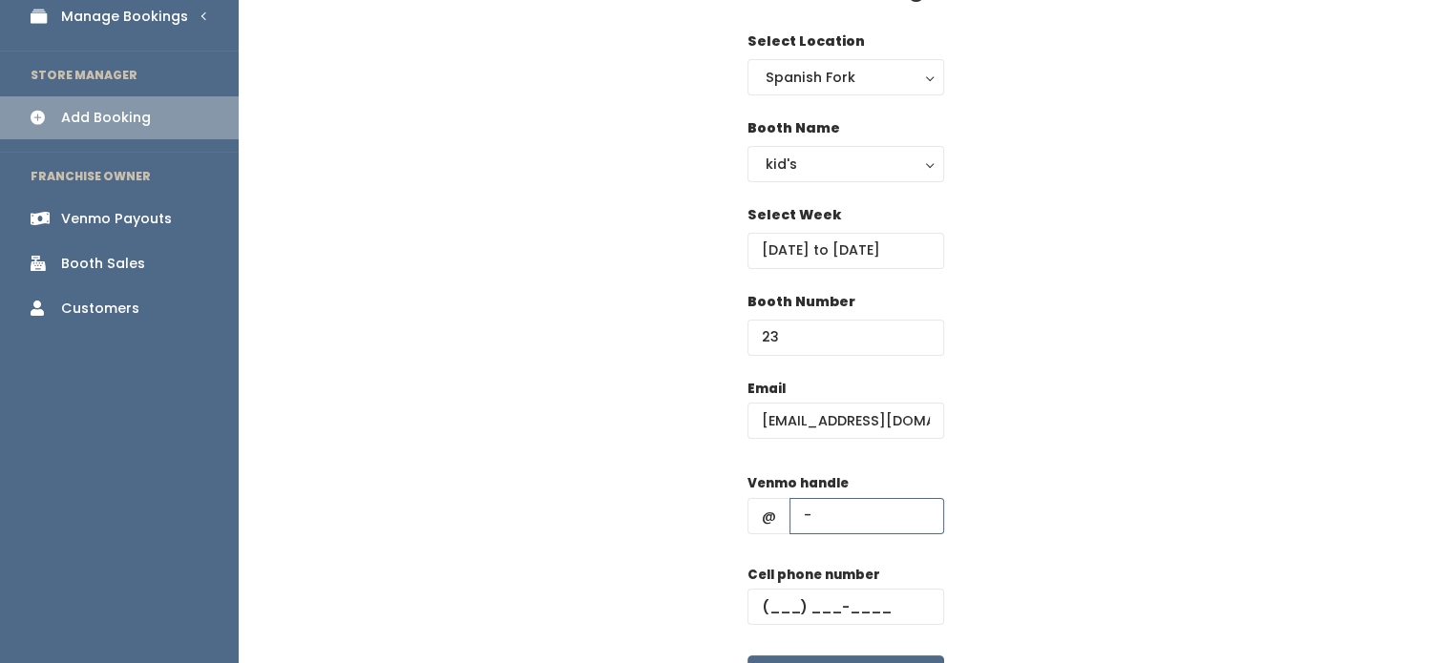
type input "-"
click at [858, 613] on input "text" at bounding box center [845, 607] width 197 height 36
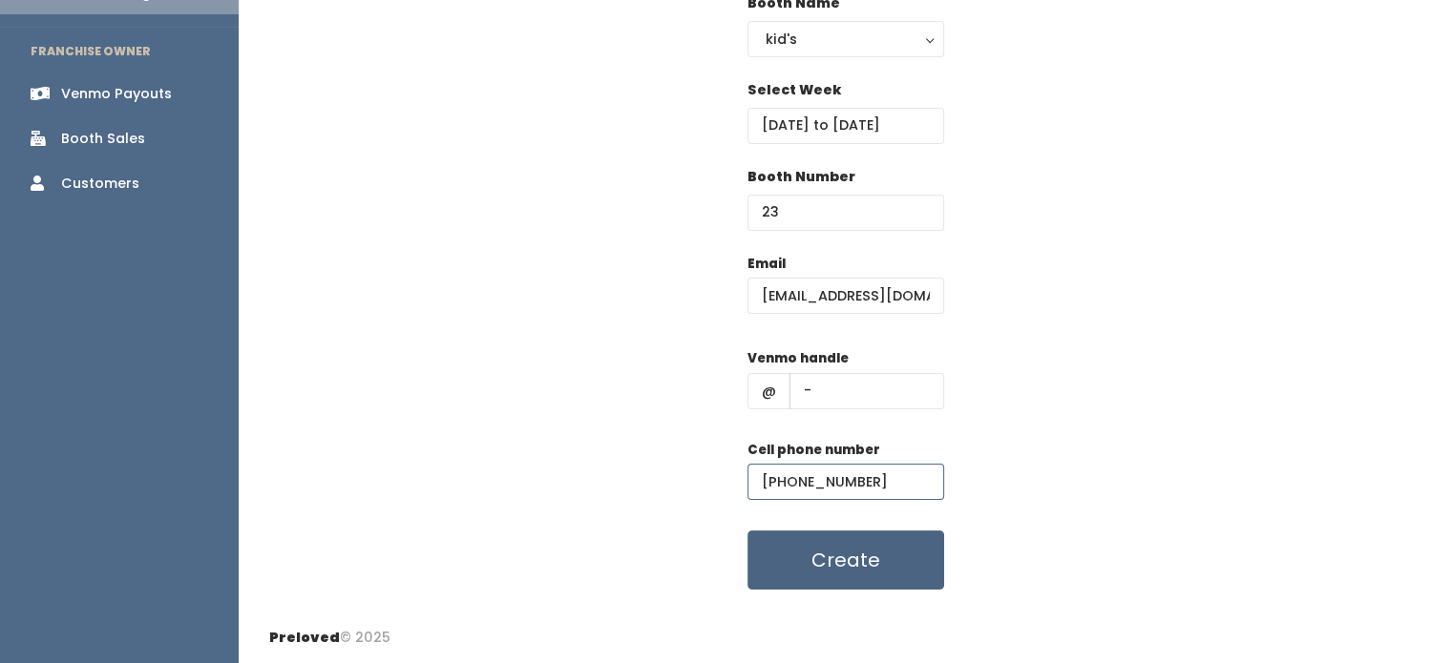
type input "[PHONE_NUMBER]"
click at [863, 571] on button "Create" at bounding box center [845, 560] width 197 height 59
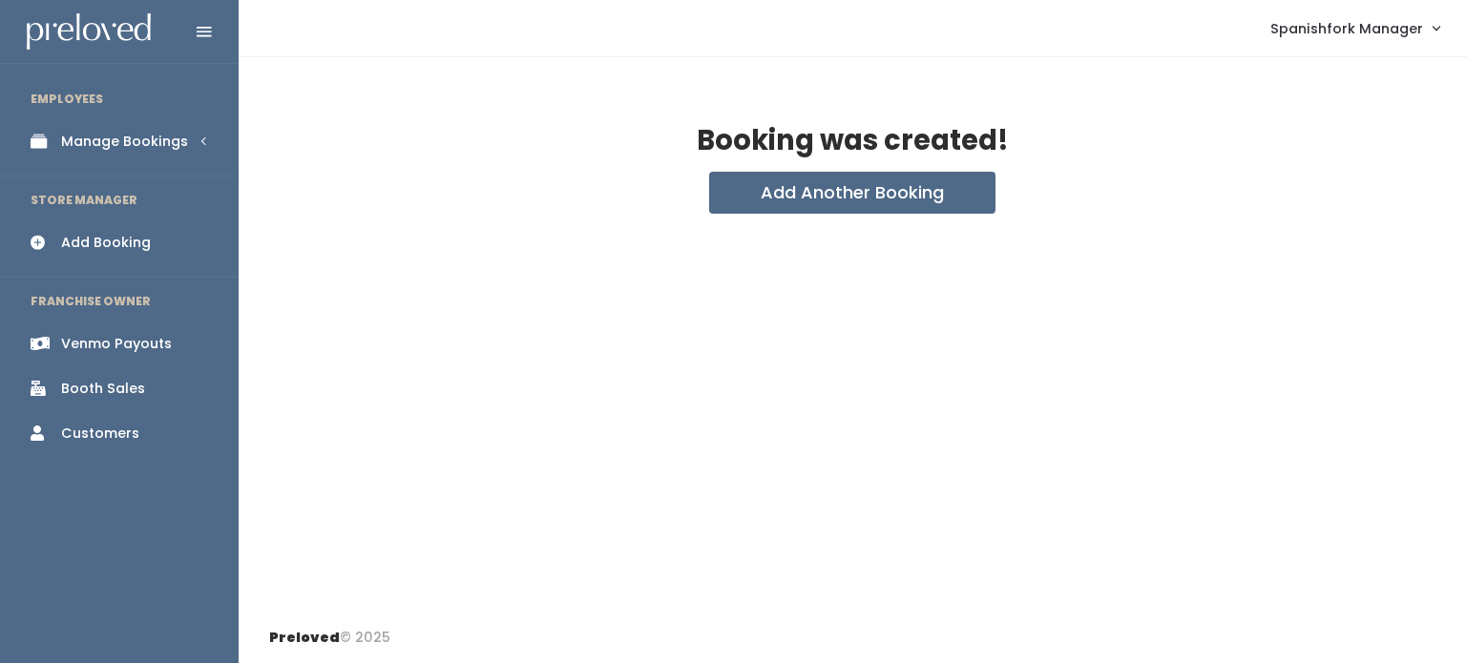
click at [94, 149] on div "Manage Bookings" at bounding box center [124, 142] width 127 height 20
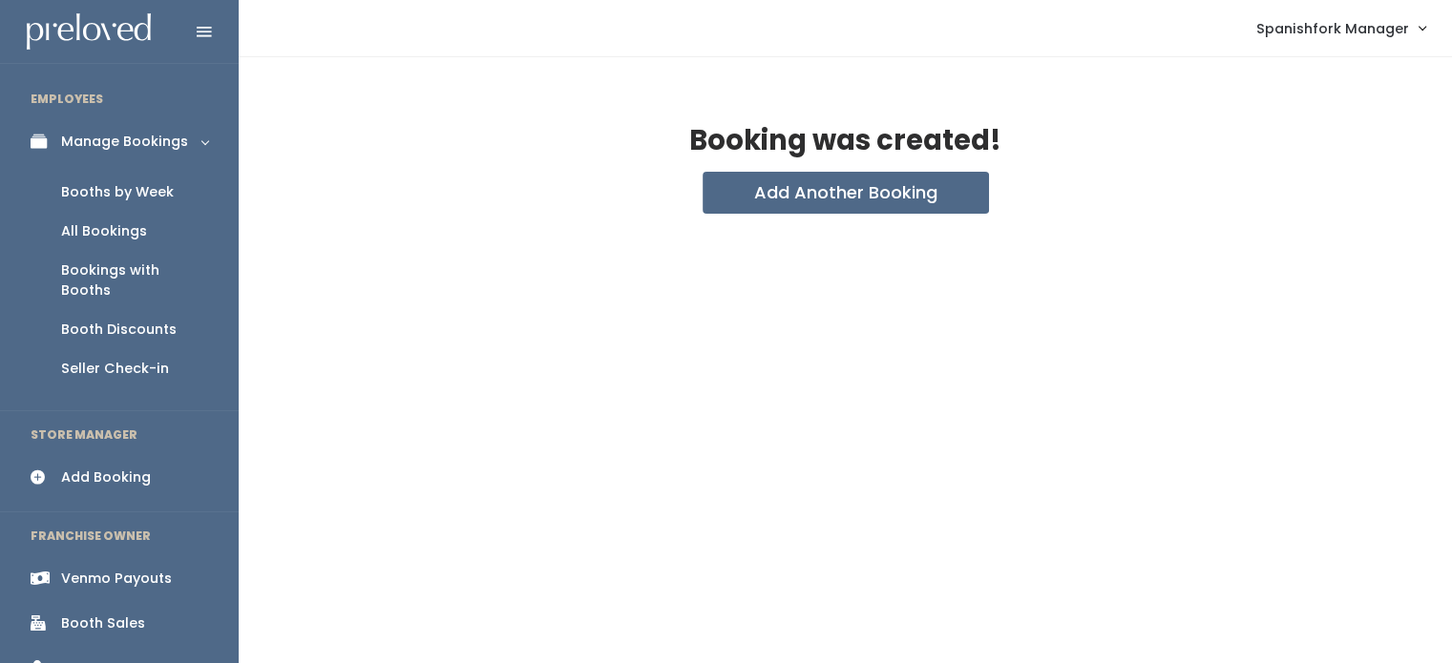
click at [114, 198] on div "Booths by Week" at bounding box center [117, 192] width 113 height 20
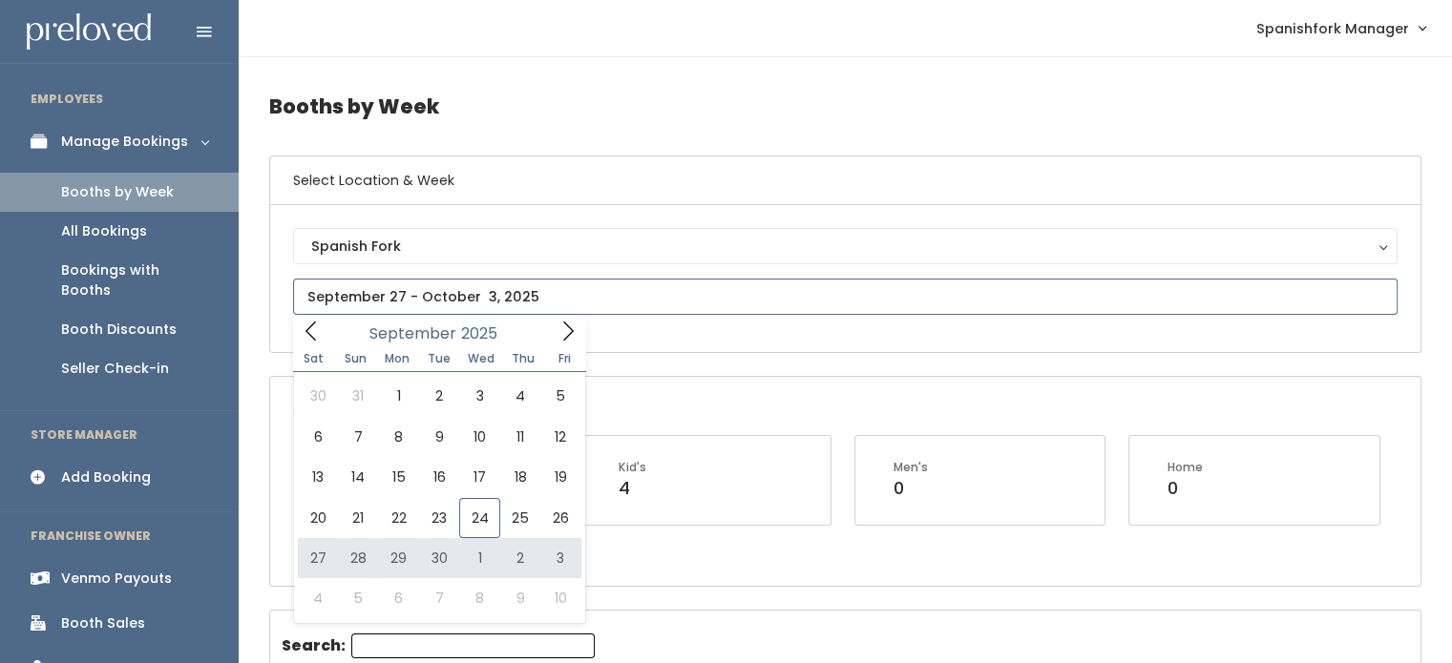
type input "September 27 to October 3"
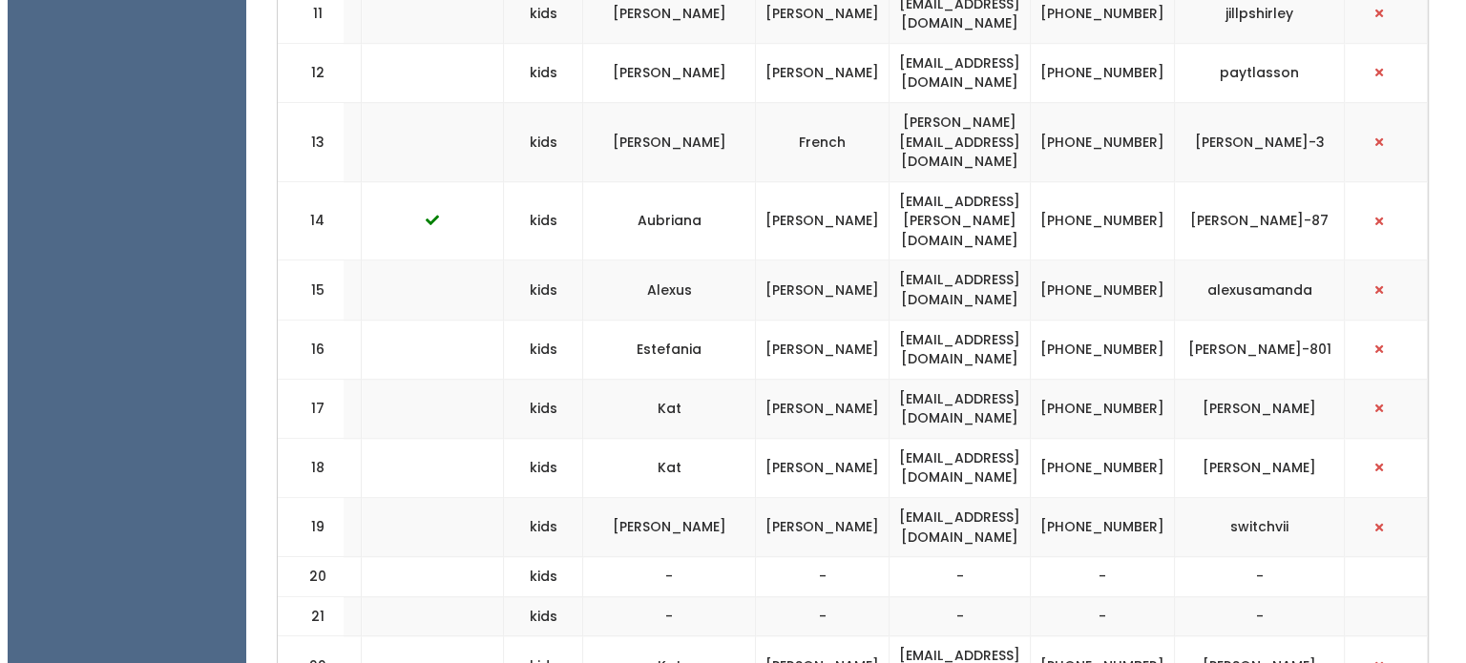
scroll to position [0, 453]
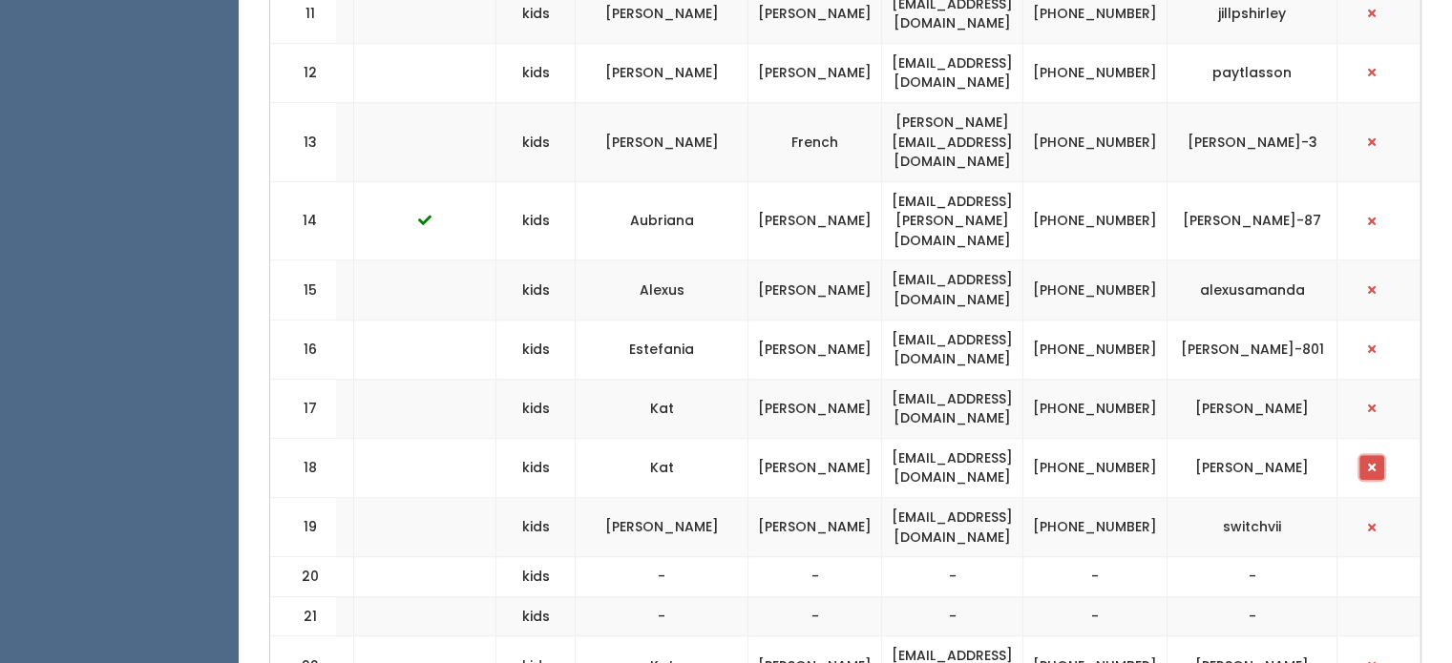
click at [1375, 462] on span "button" at bounding box center [1372, 467] width 8 height 11
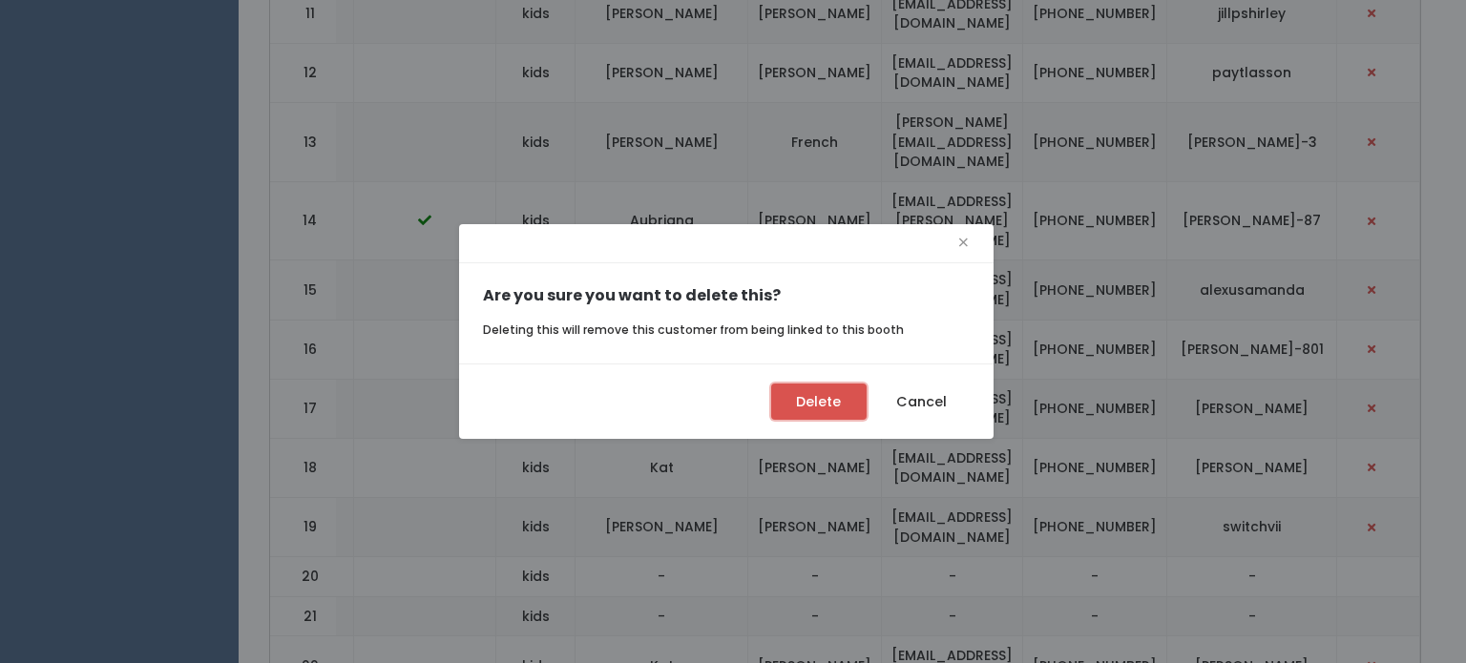
click at [786, 405] on button "Delete" at bounding box center [818, 402] width 95 height 36
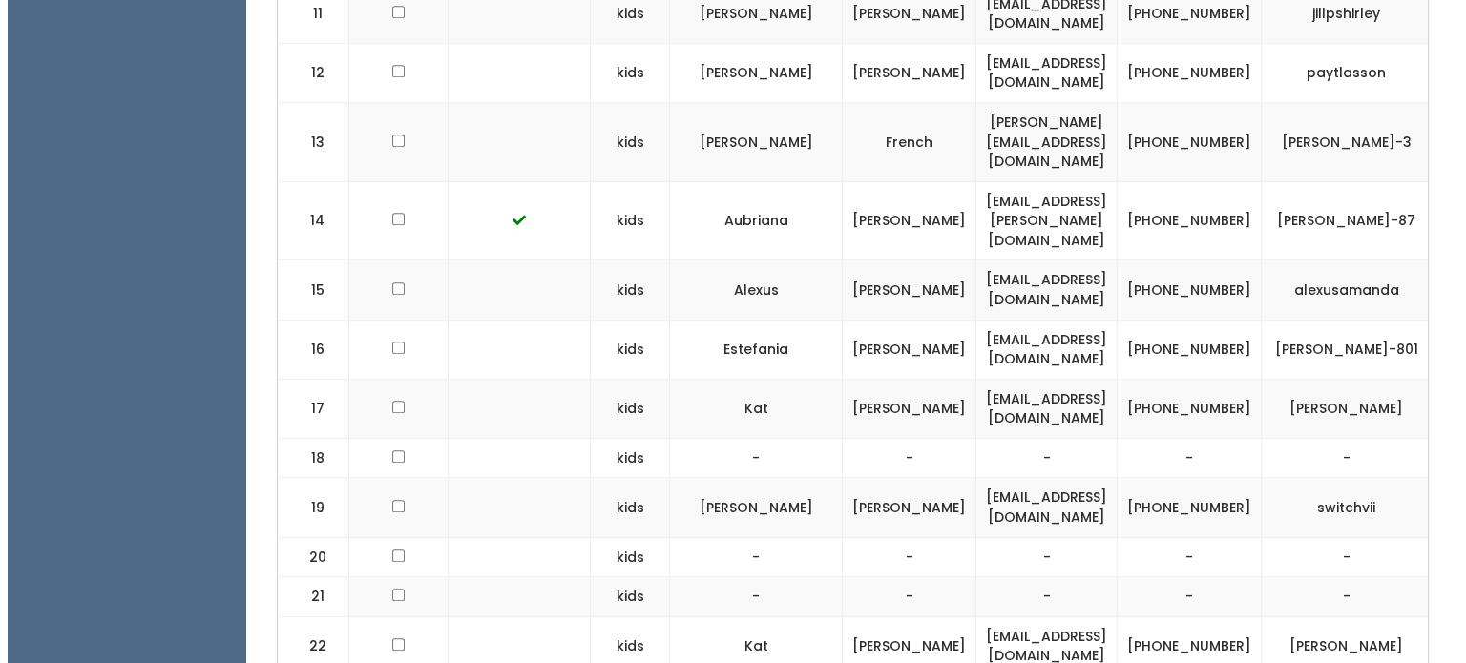
scroll to position [0, 453]
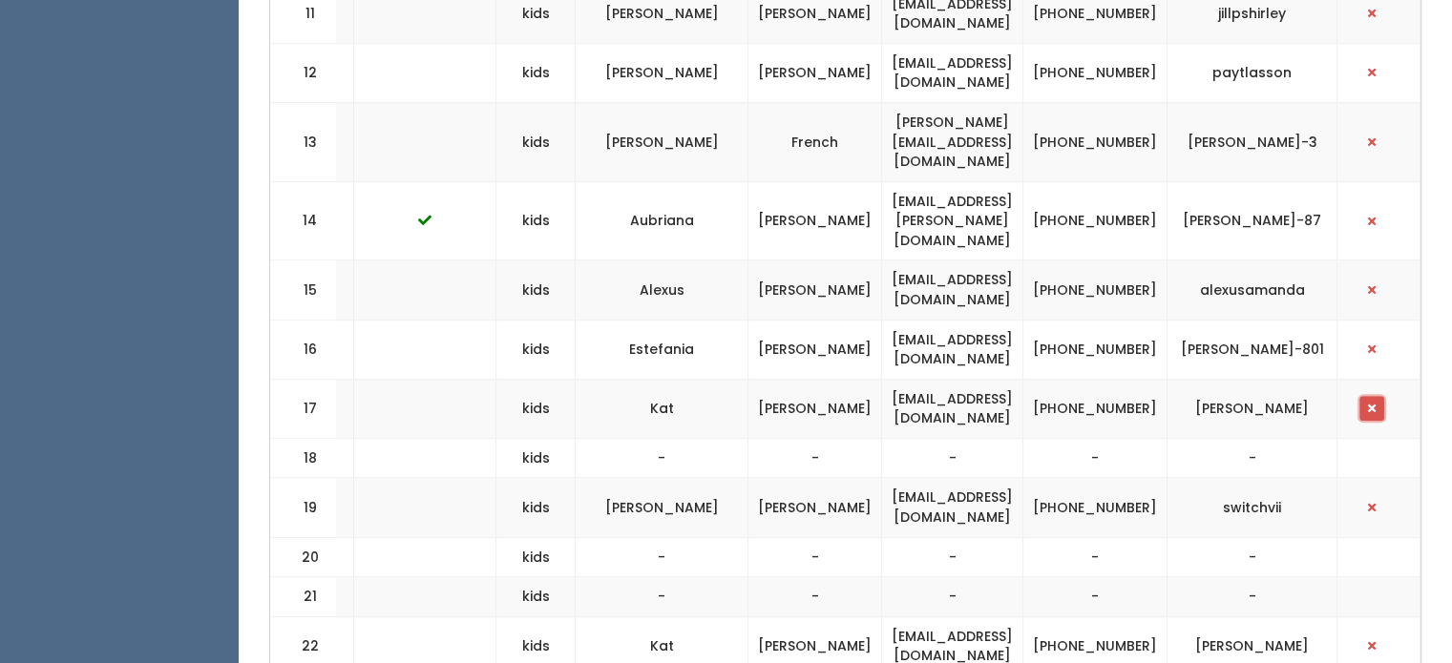
click at [1374, 403] on span "button" at bounding box center [1372, 408] width 8 height 11
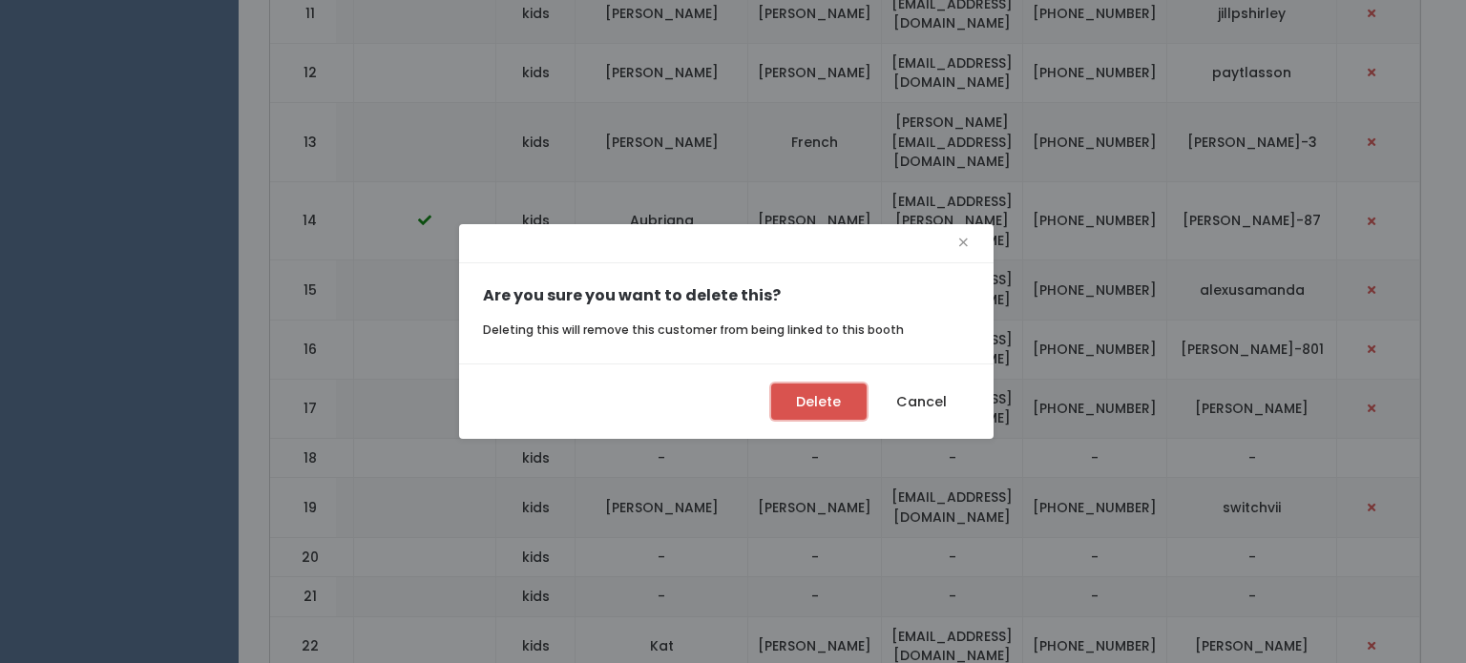
click at [800, 402] on button "Delete" at bounding box center [818, 402] width 95 height 36
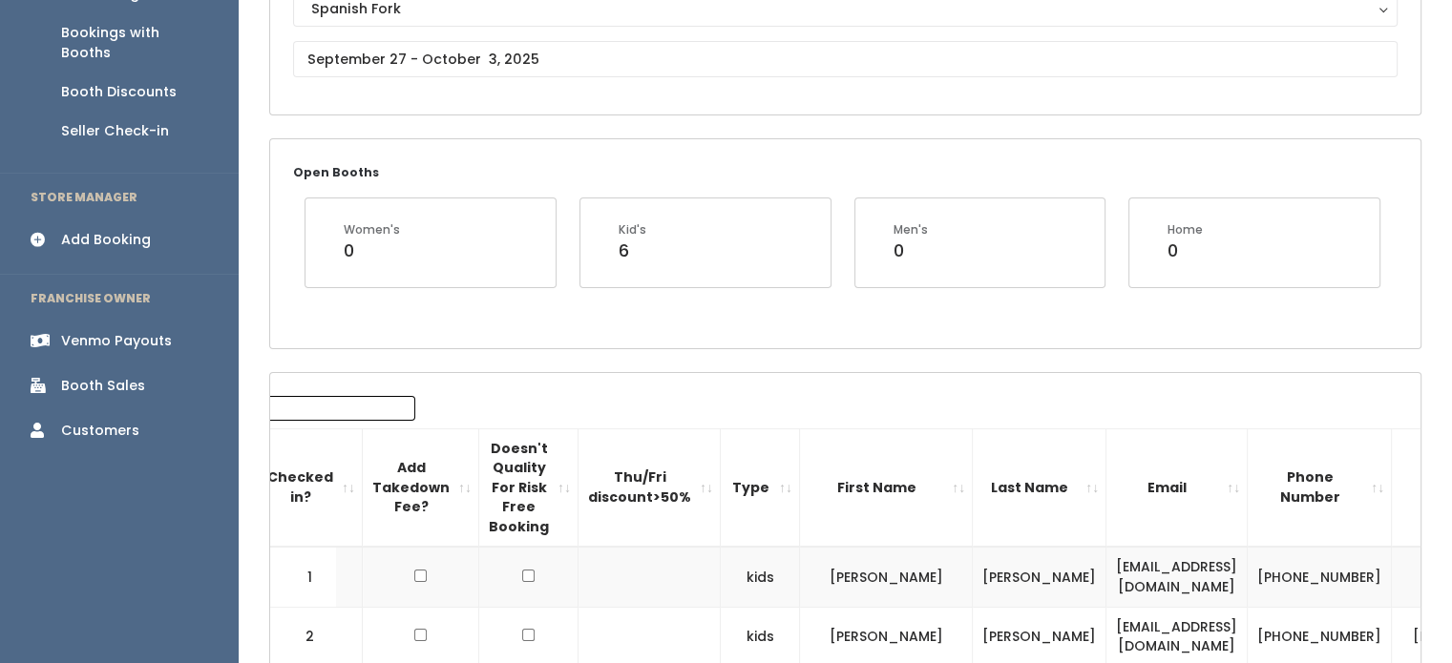
scroll to position [239, 0]
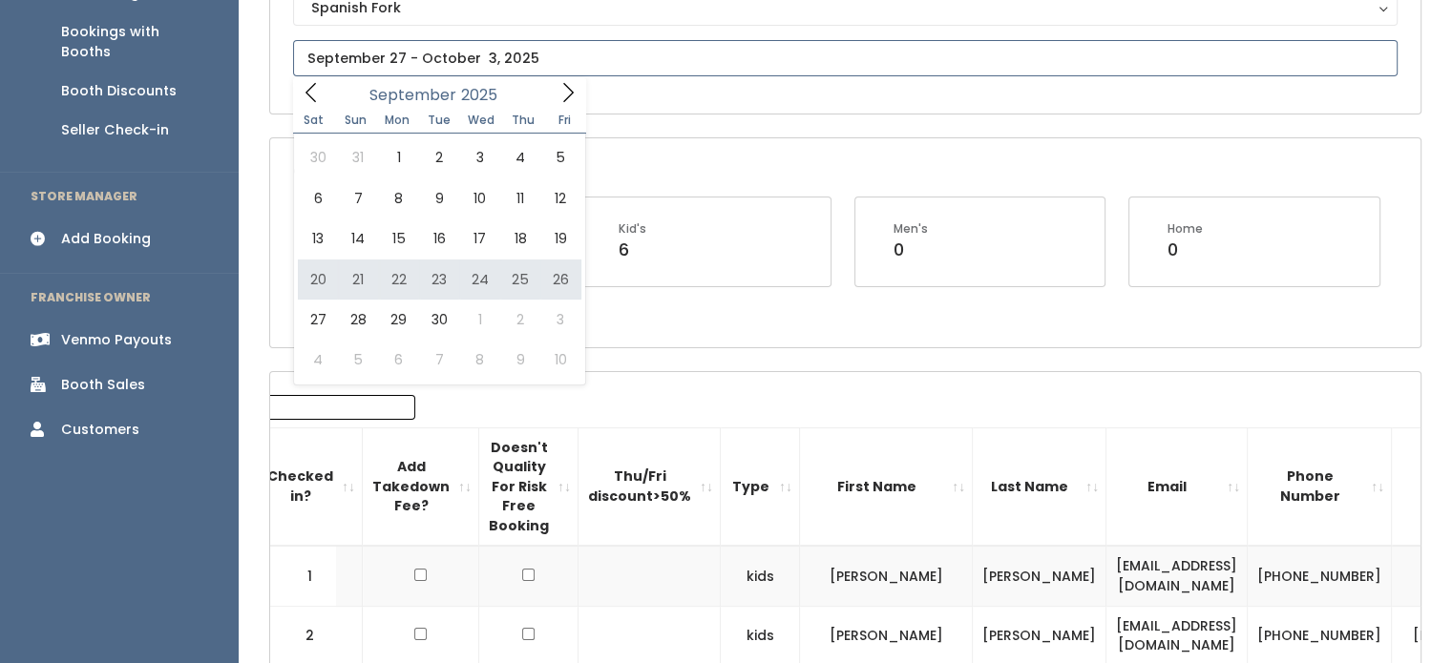
type input "September 20 to September 26"
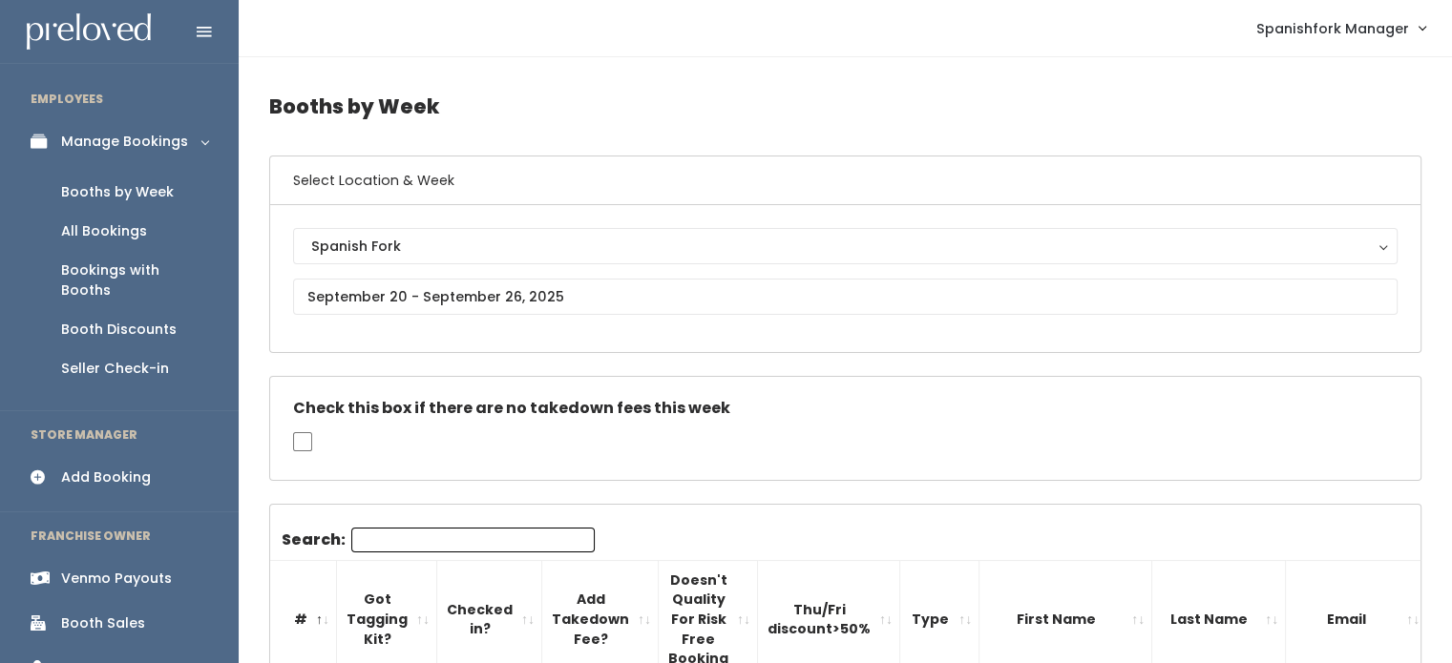
click at [115, 320] on div "Booth Discounts" at bounding box center [118, 330] width 115 height 20
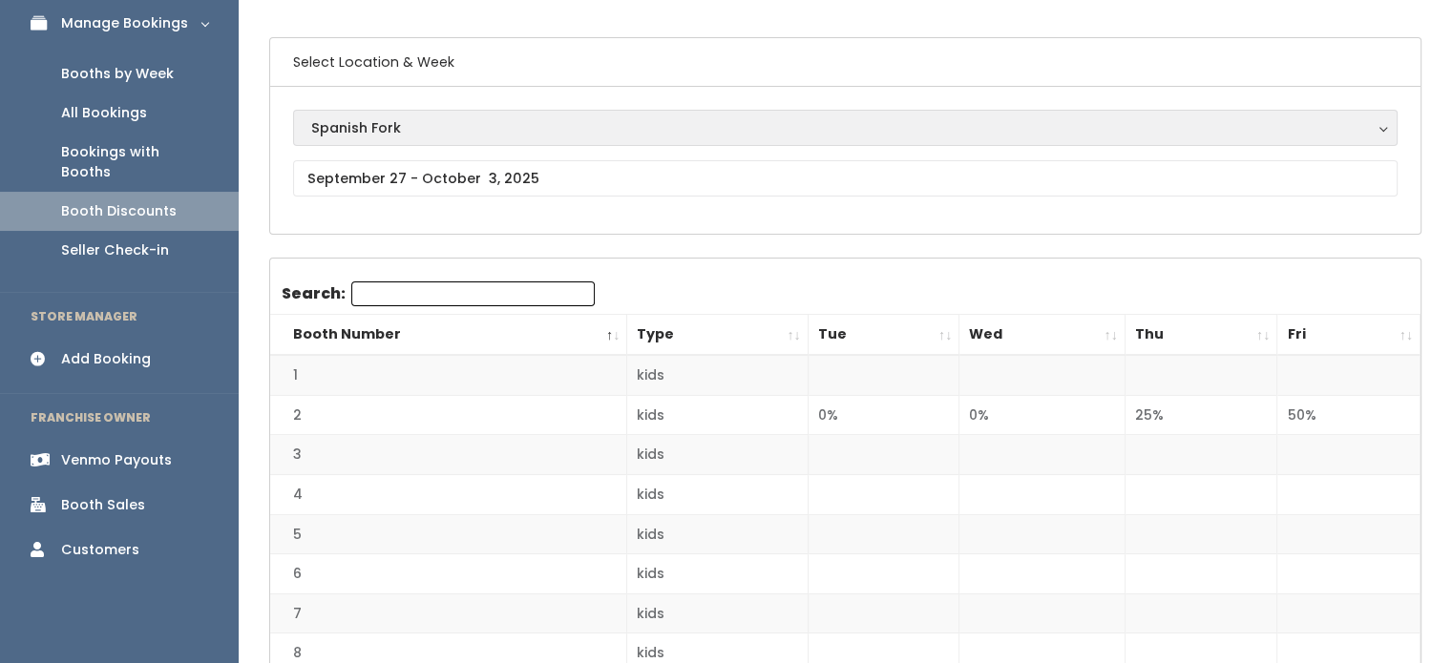
scroll to position [126, 0]
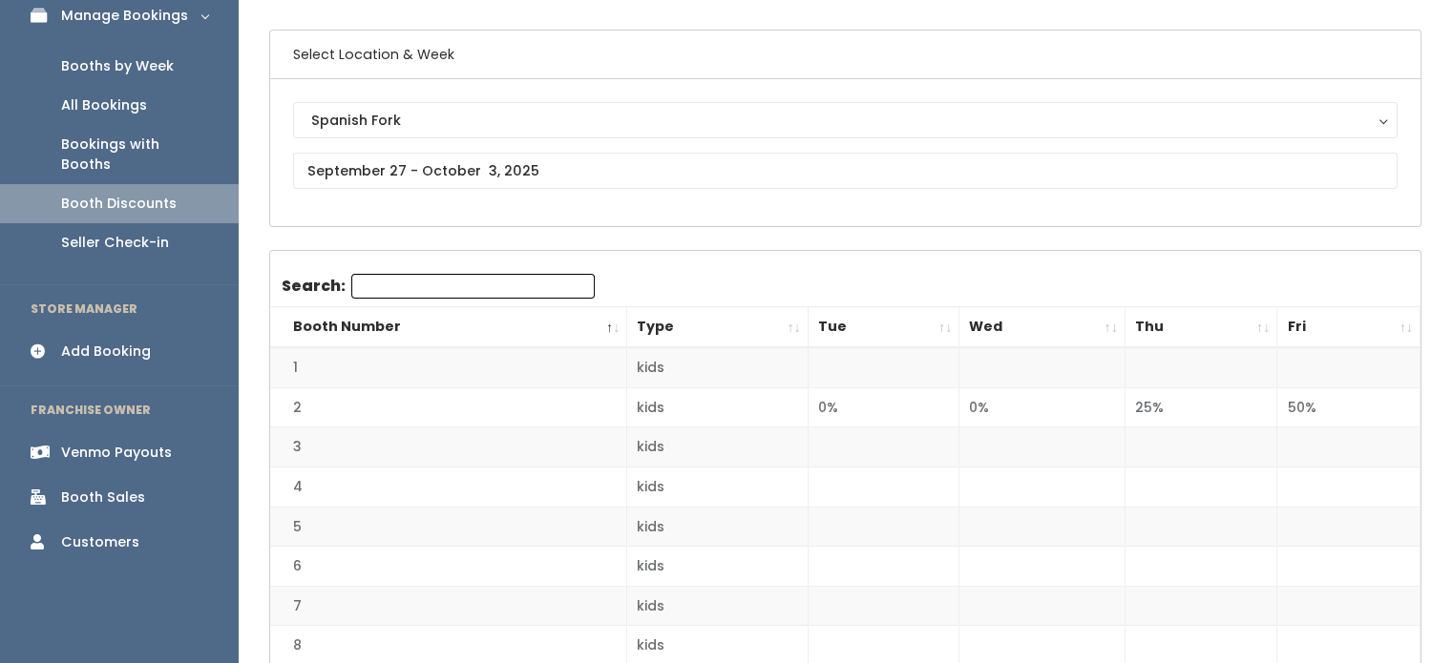
click at [723, 190] on div "Spanish Fork Spanish Fork" at bounding box center [845, 152] width 1104 height 101
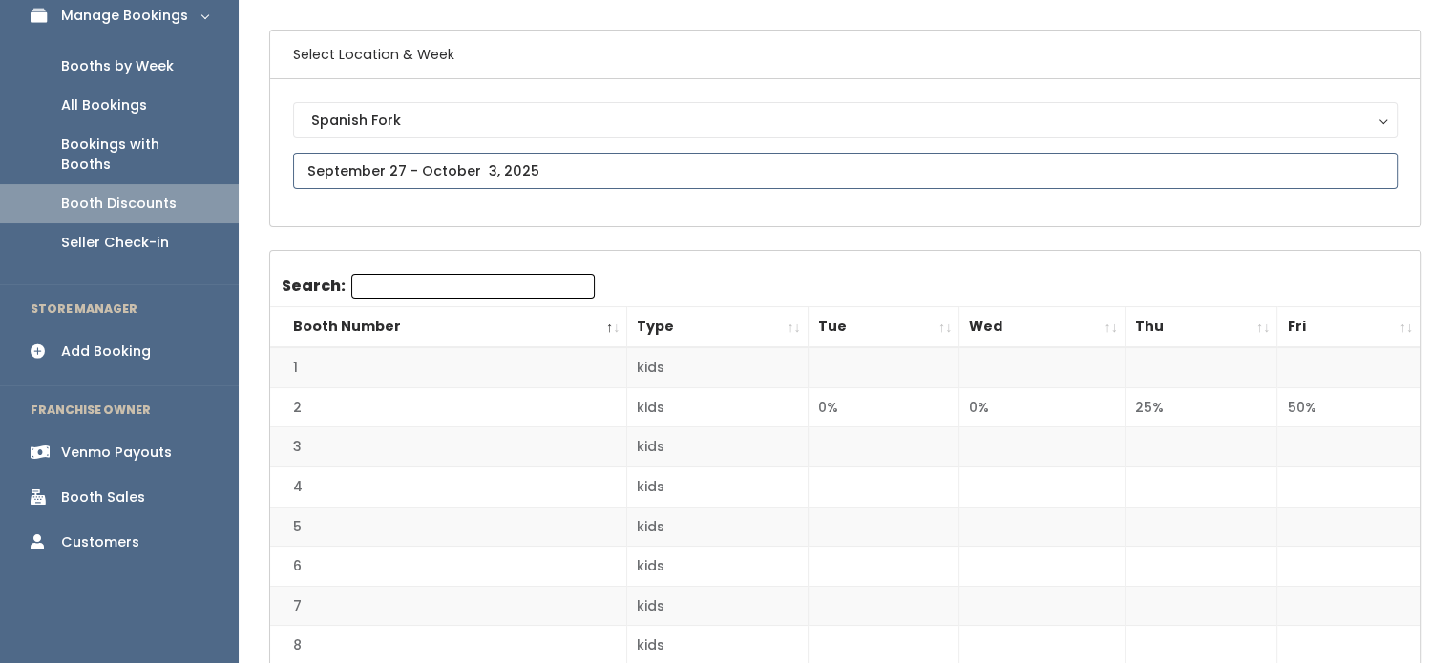
click at [723, 169] on input "text" at bounding box center [845, 171] width 1104 height 36
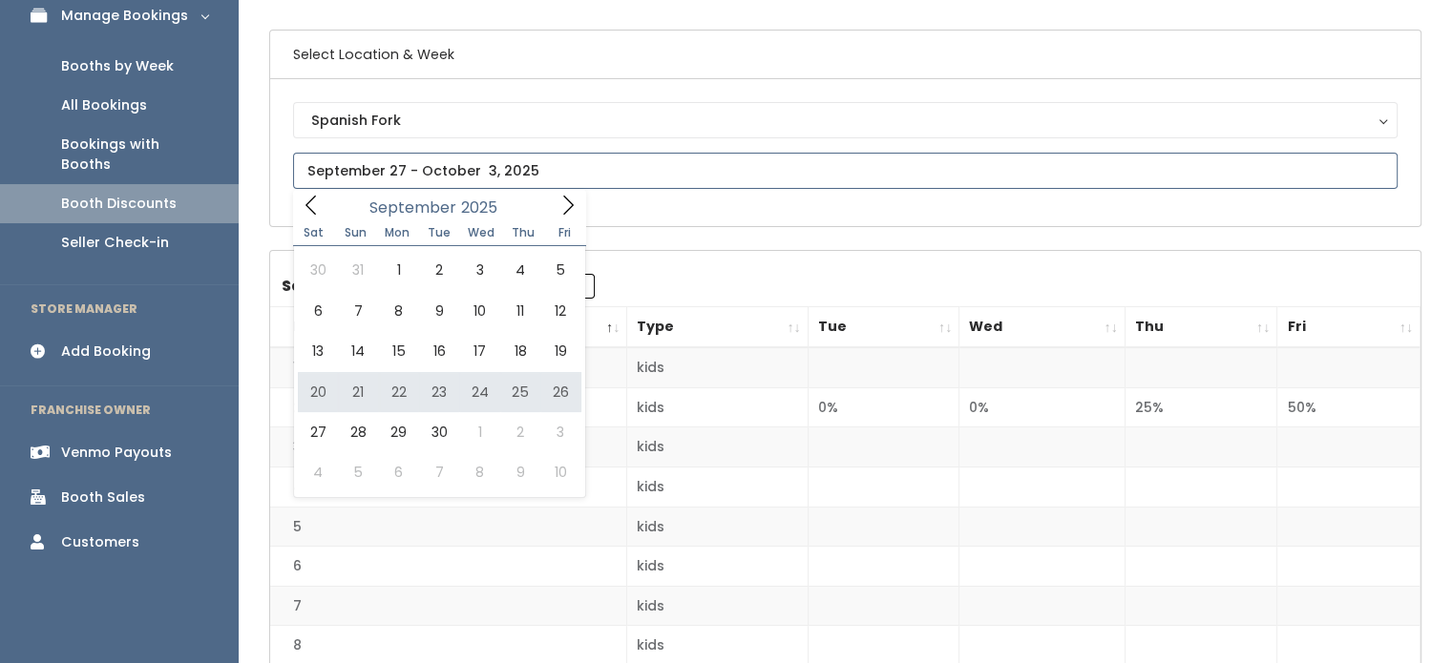
type input "[DATE] to [DATE]"
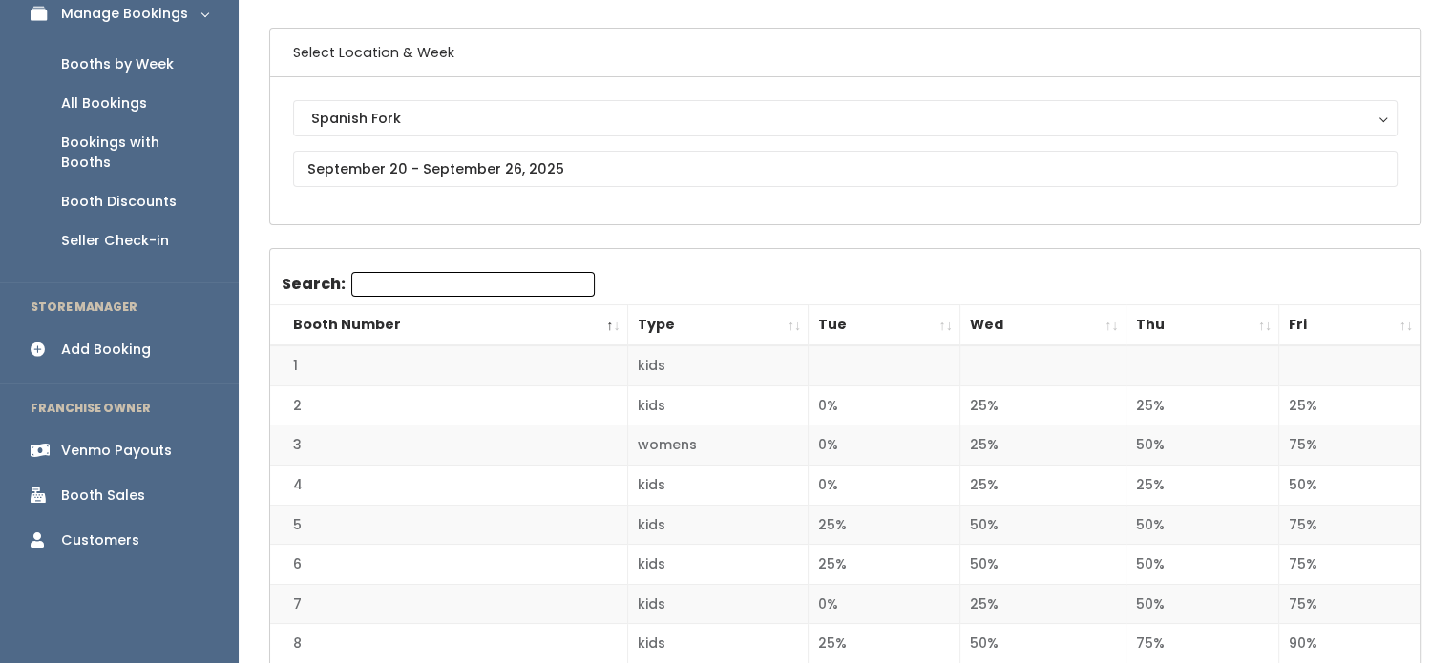
scroll to position [129, 0]
click at [1042, 310] on th "Wed" at bounding box center [1042, 324] width 166 height 41
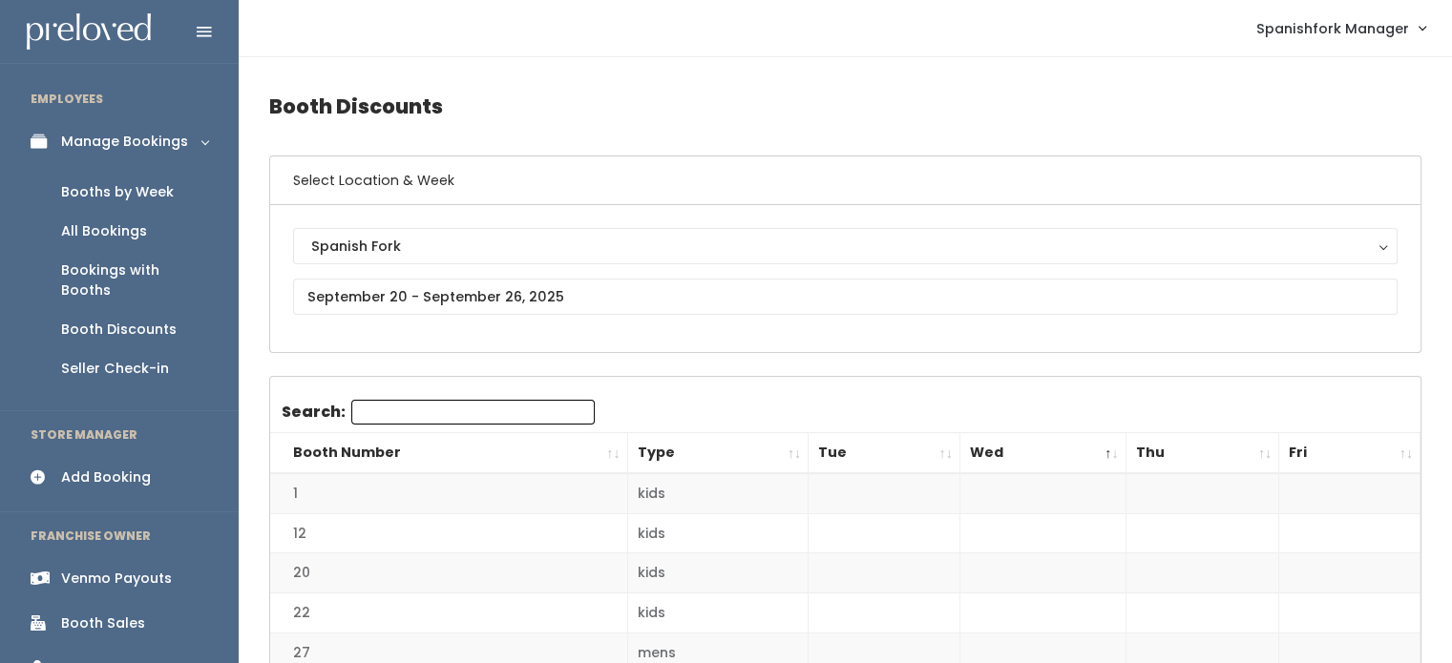
scroll to position [0, 0]
click at [1024, 446] on th "Wed" at bounding box center [1042, 453] width 166 height 41
click at [134, 192] on div "Booths by Week" at bounding box center [117, 192] width 113 height 20
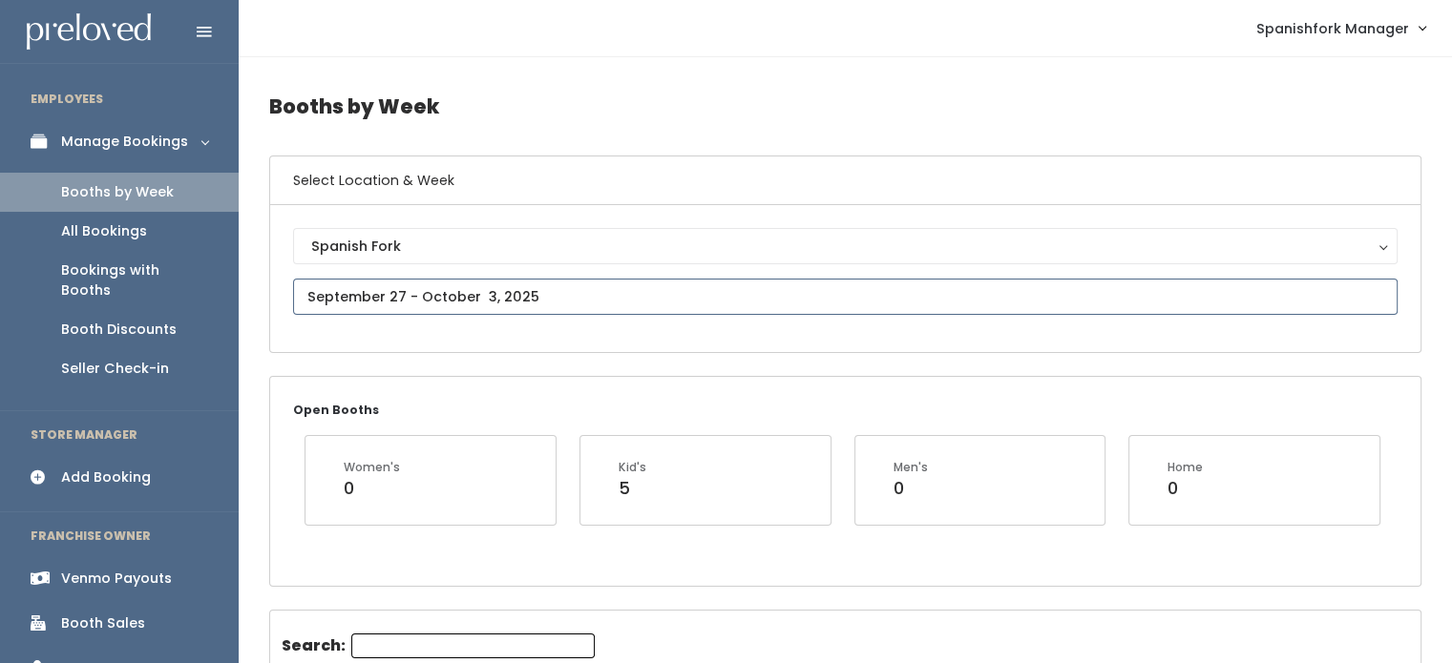
click at [367, 289] on input "text" at bounding box center [845, 297] width 1104 height 36
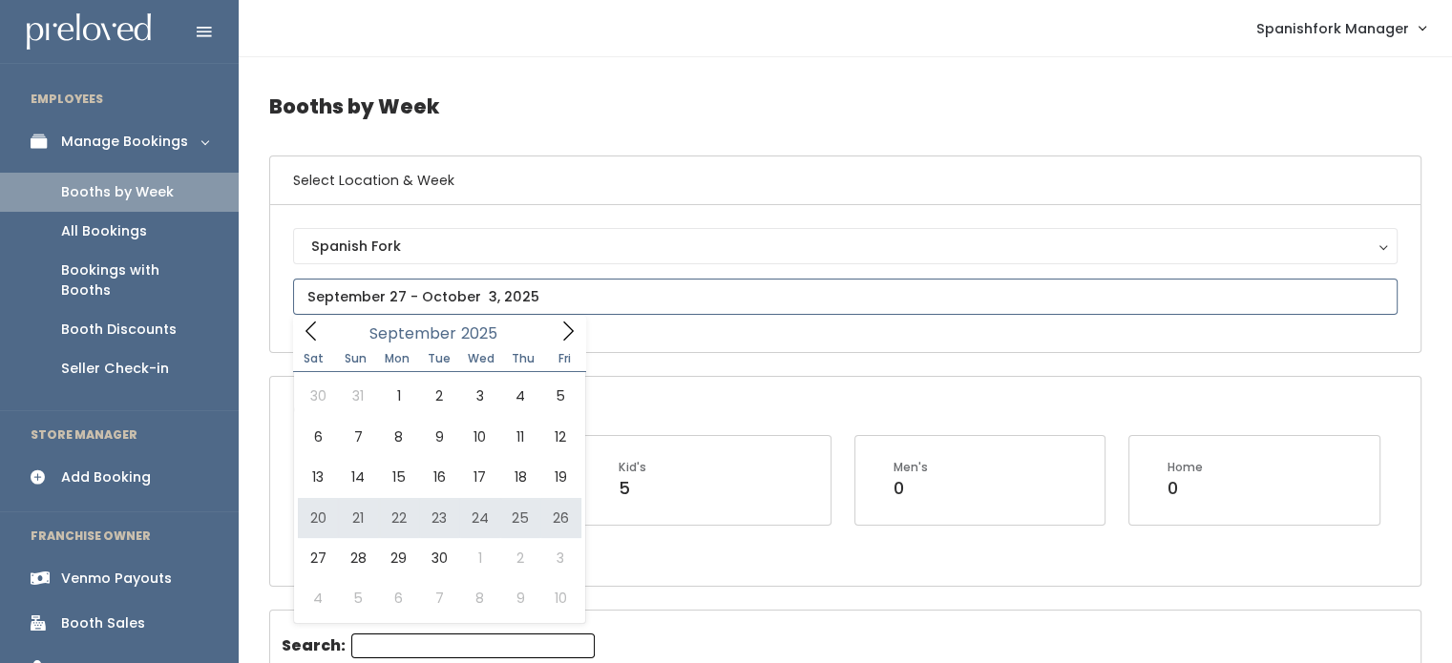
type input "September 20 to September 26"
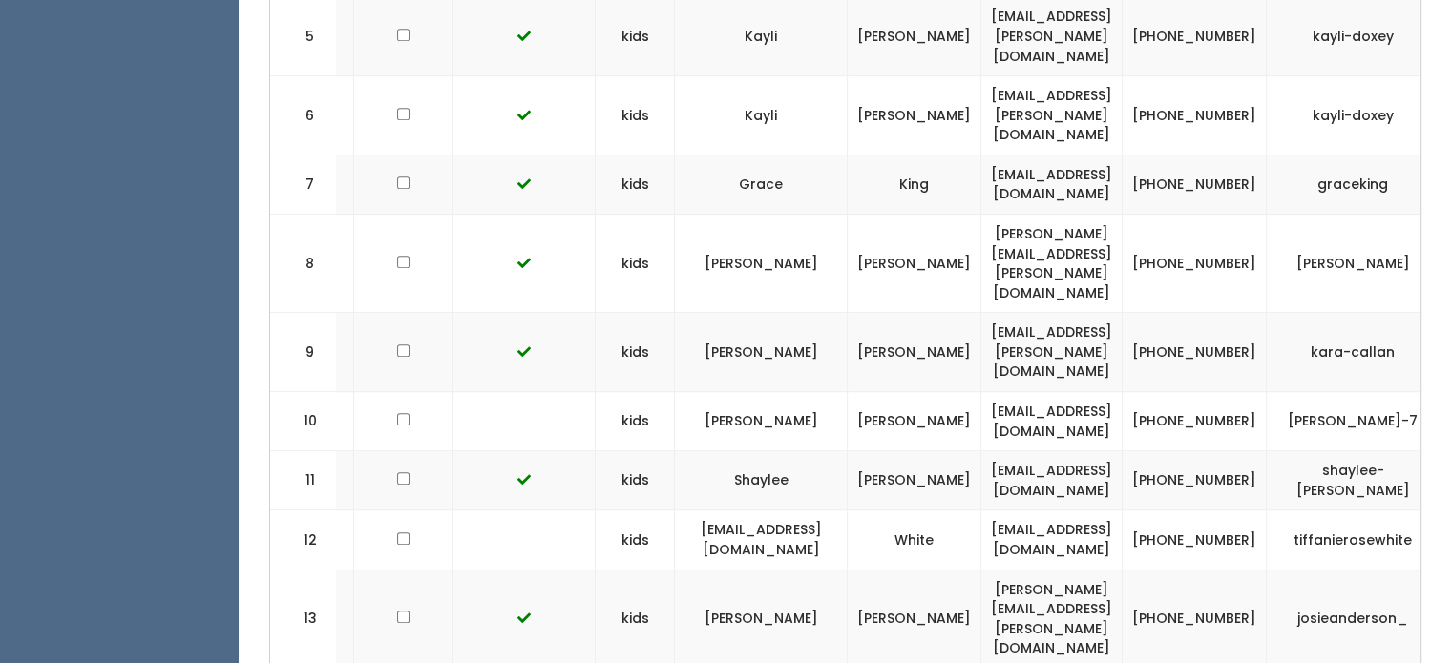
scroll to position [0, 332]
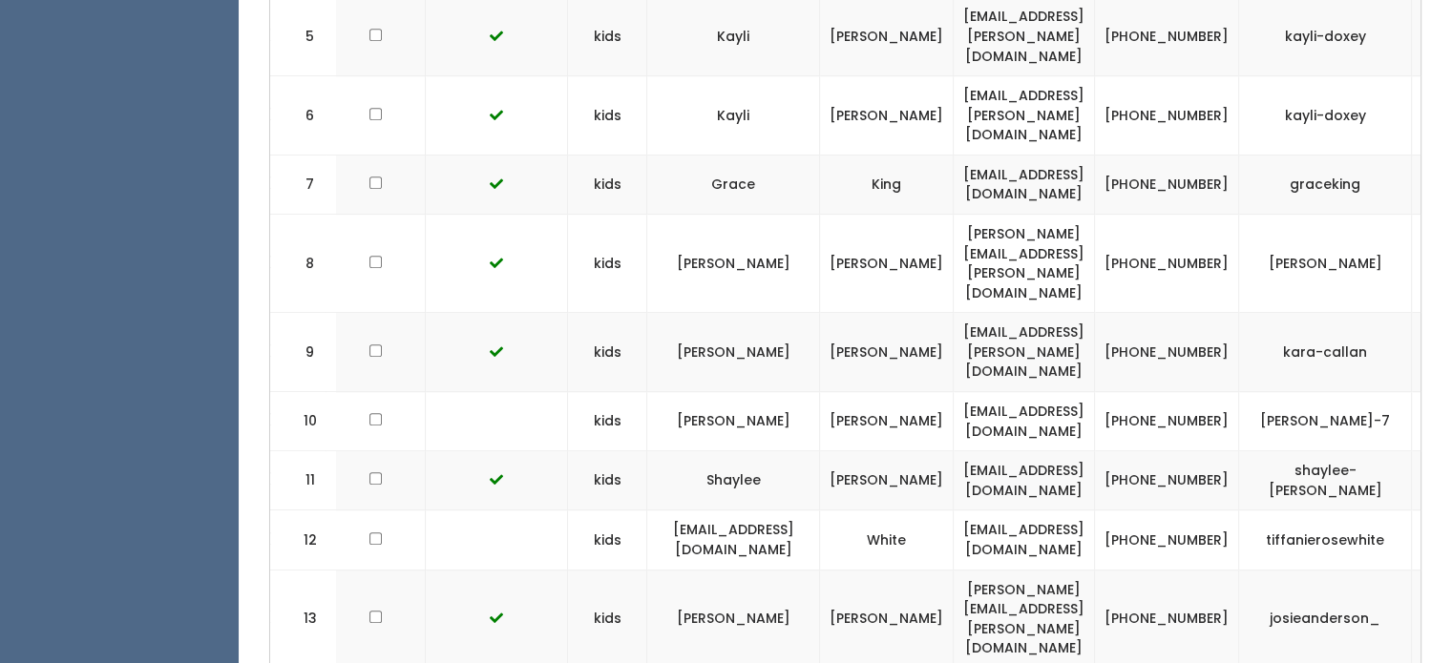
click at [1005, 392] on td "carliehaslem@gmail.com" at bounding box center [1023, 421] width 141 height 59
copy tr "carliehaslem@gmail.com"
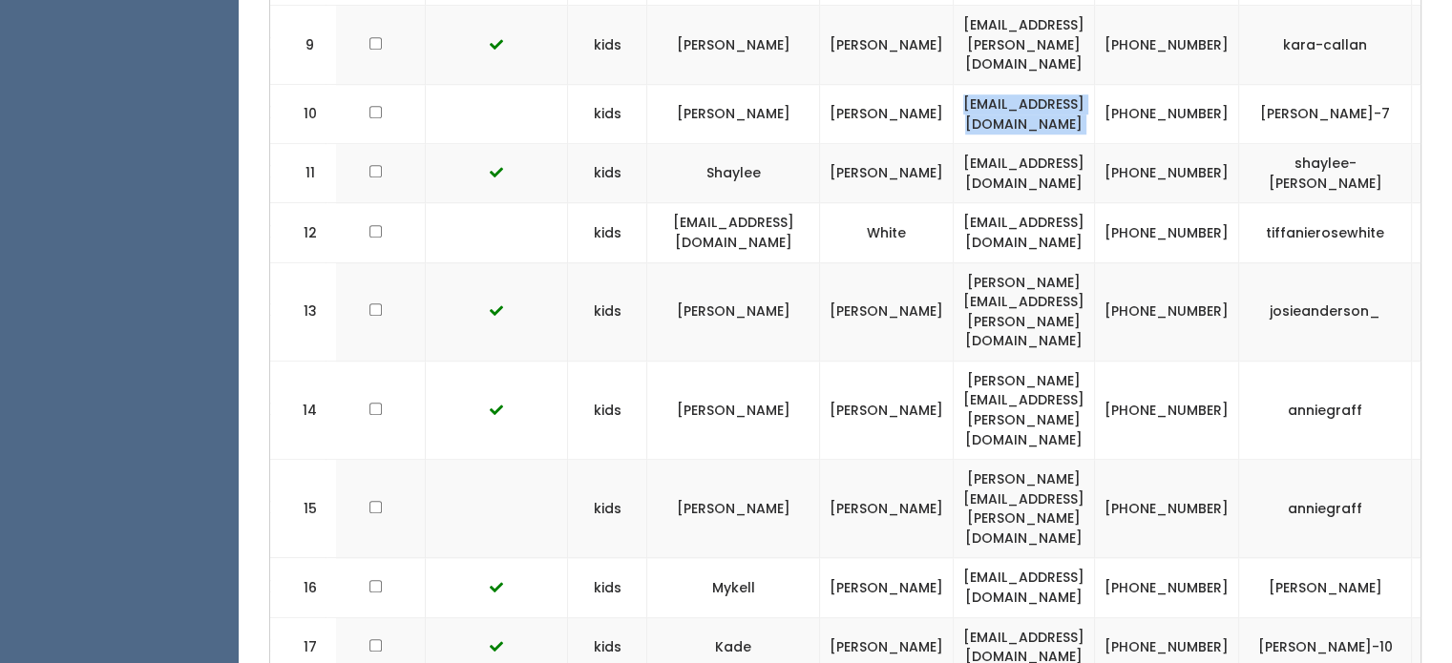
scroll to position [1228, 0]
drag, startPoint x: 1054, startPoint y: 484, endPoint x: 1022, endPoint y: 483, distance: 31.5
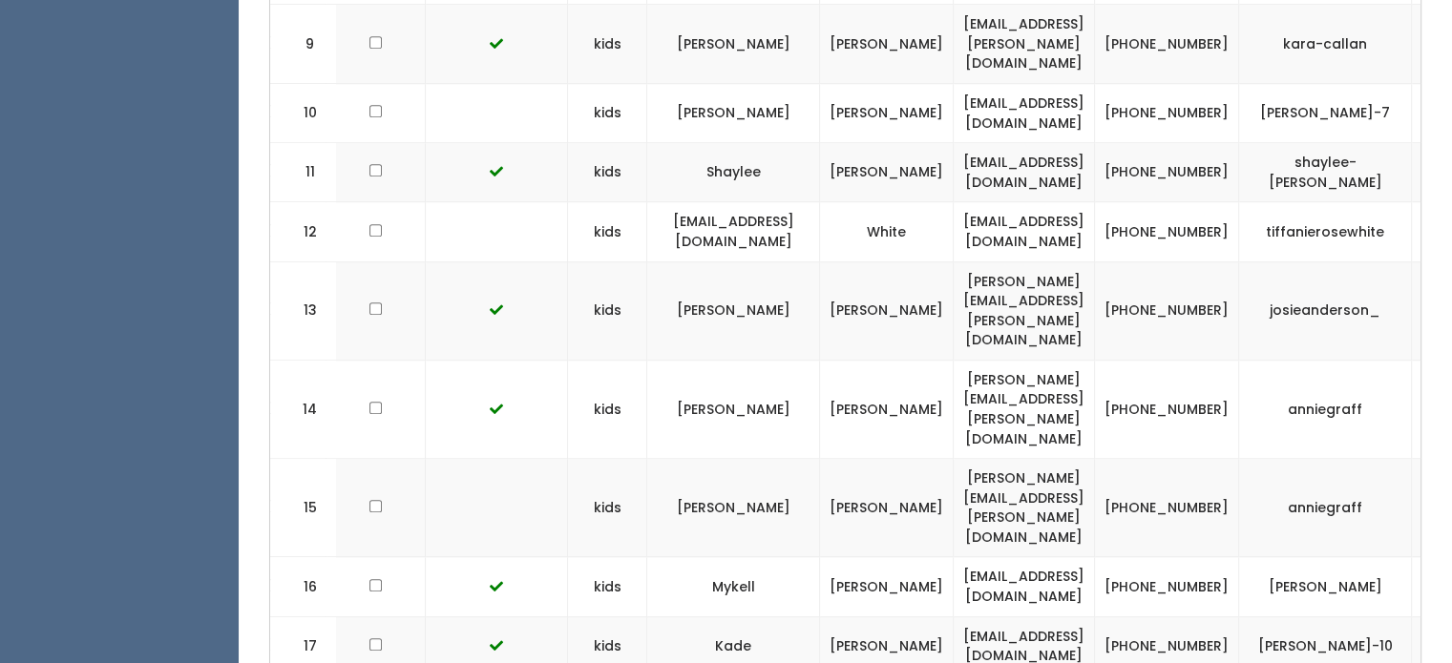
copy tr "hnlonghurst@gmail.com"
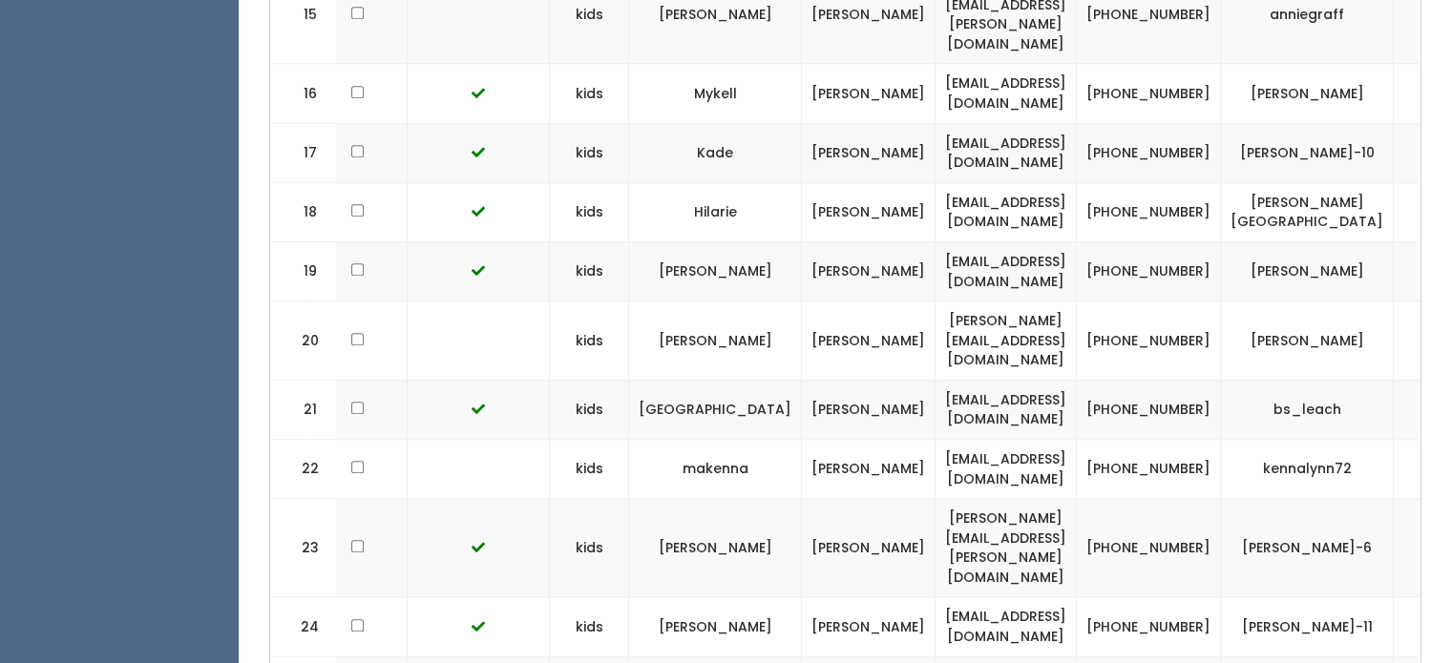
scroll to position [0, 351]
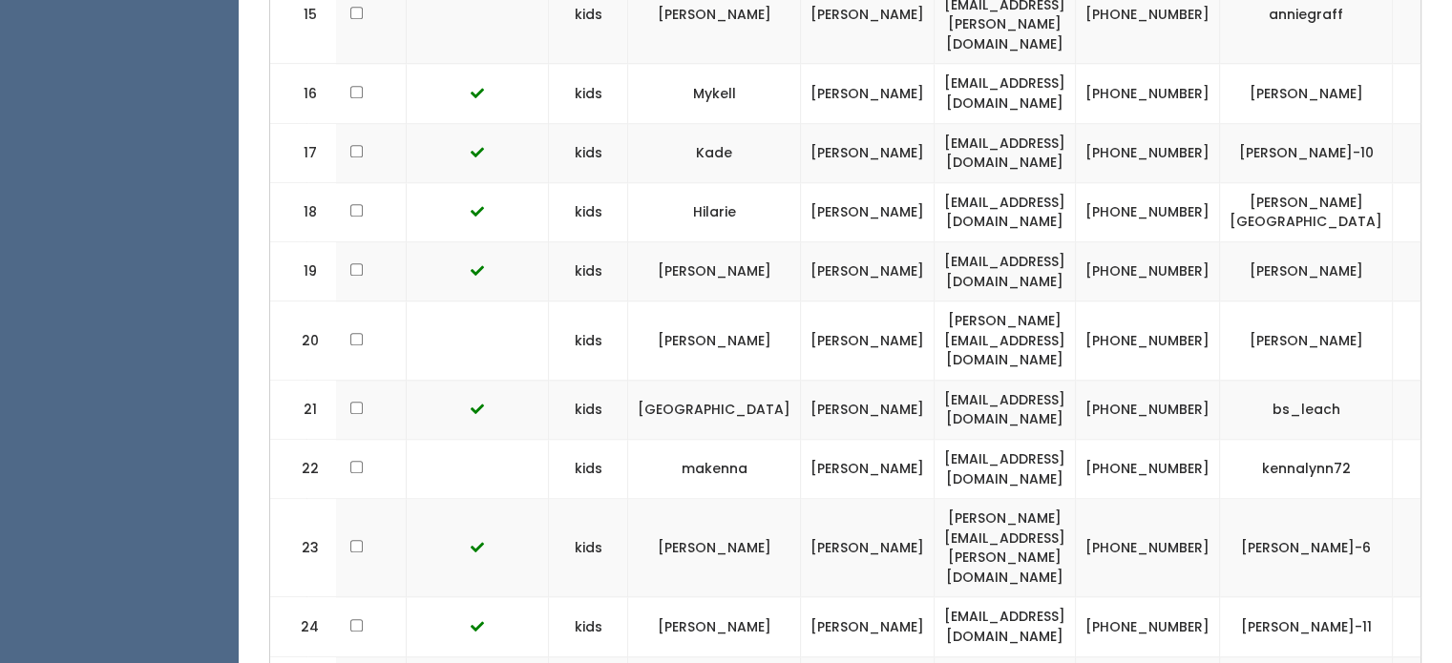
copy tr "shayleestidham@gmail.com"
click at [477, 597] on td at bounding box center [478, 626] width 142 height 59
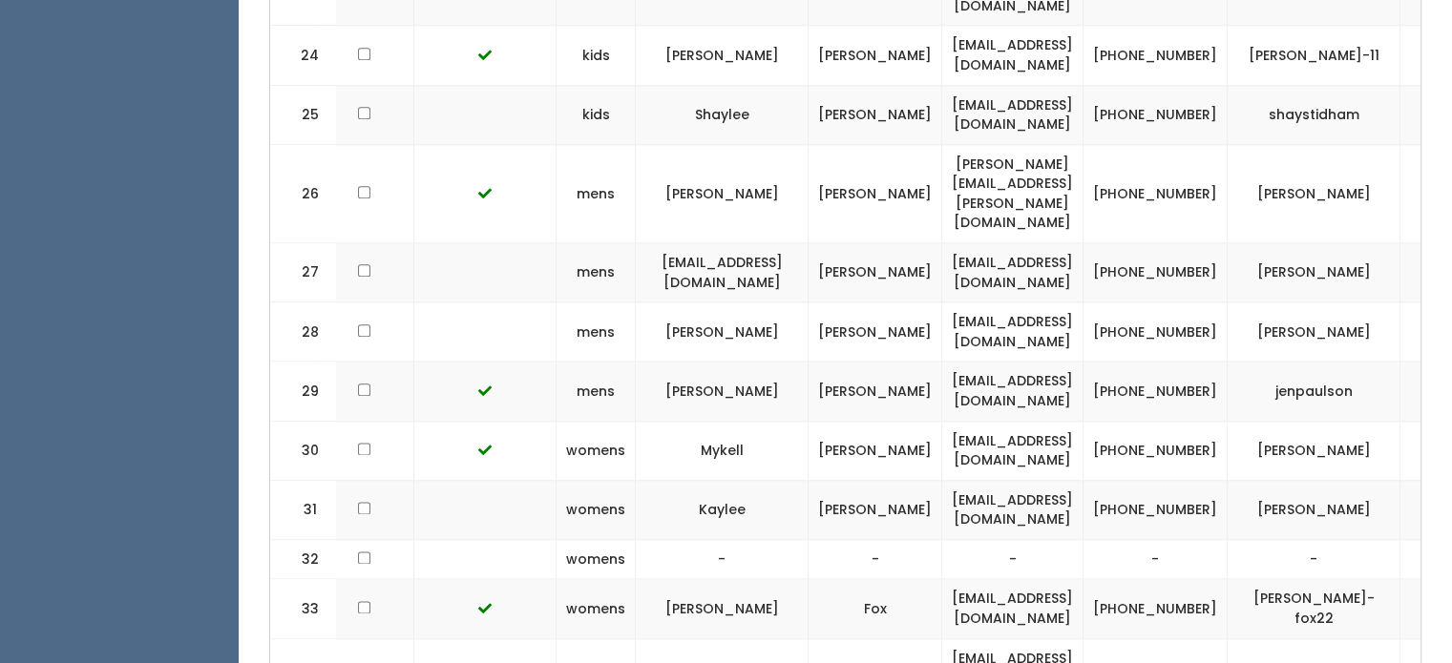
scroll to position [2315, 0]
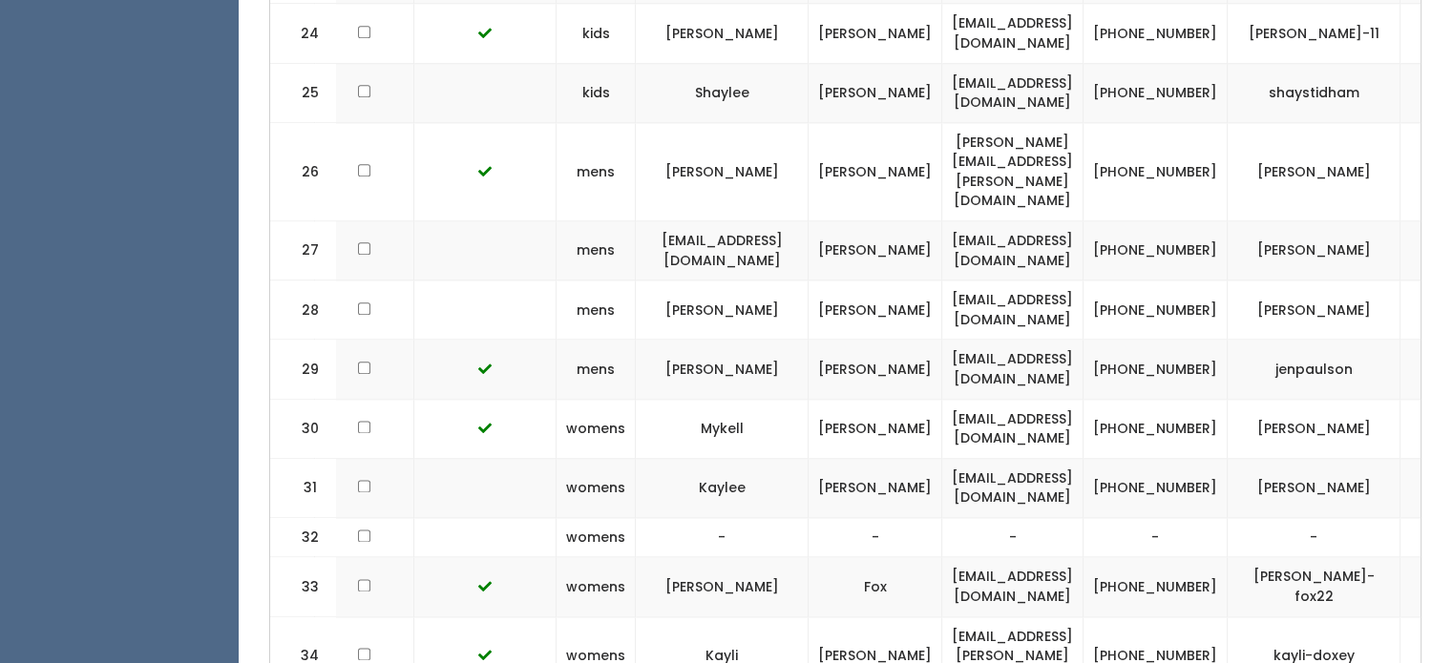
copy tr "rkstodds@gmail.com"
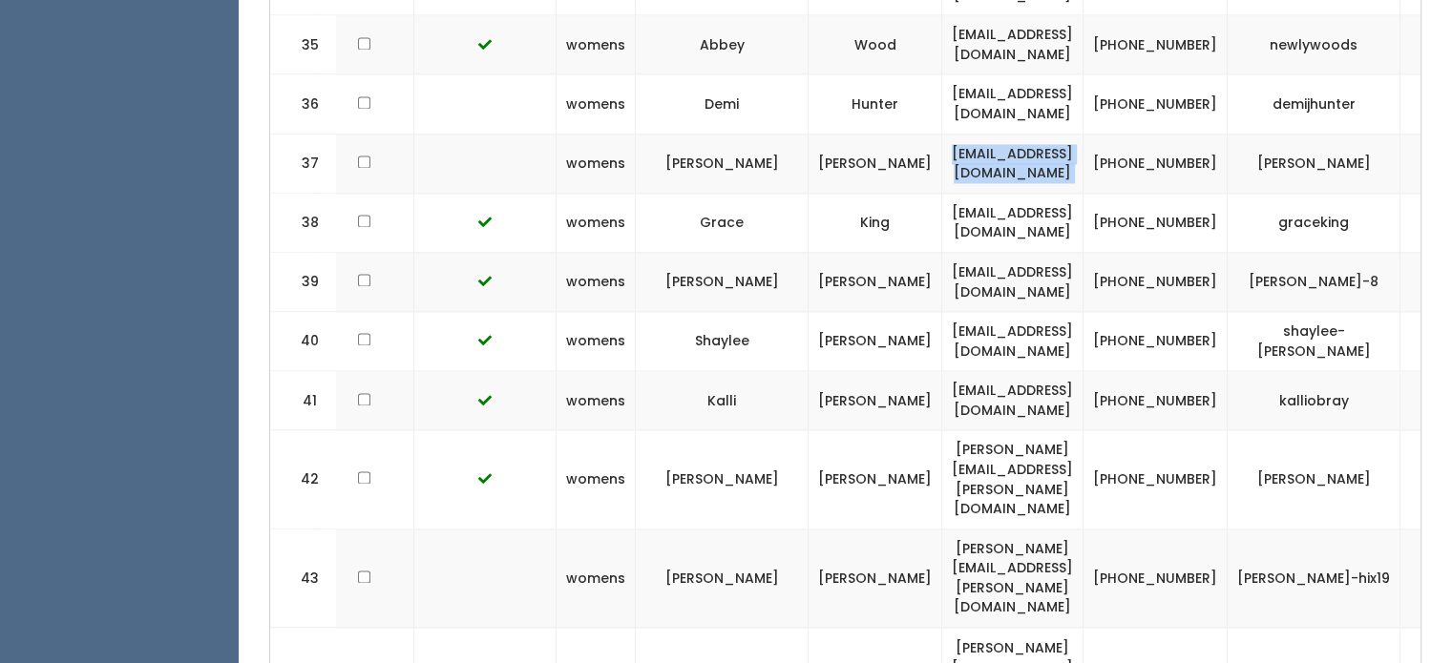
scroll to position [2997, 0]
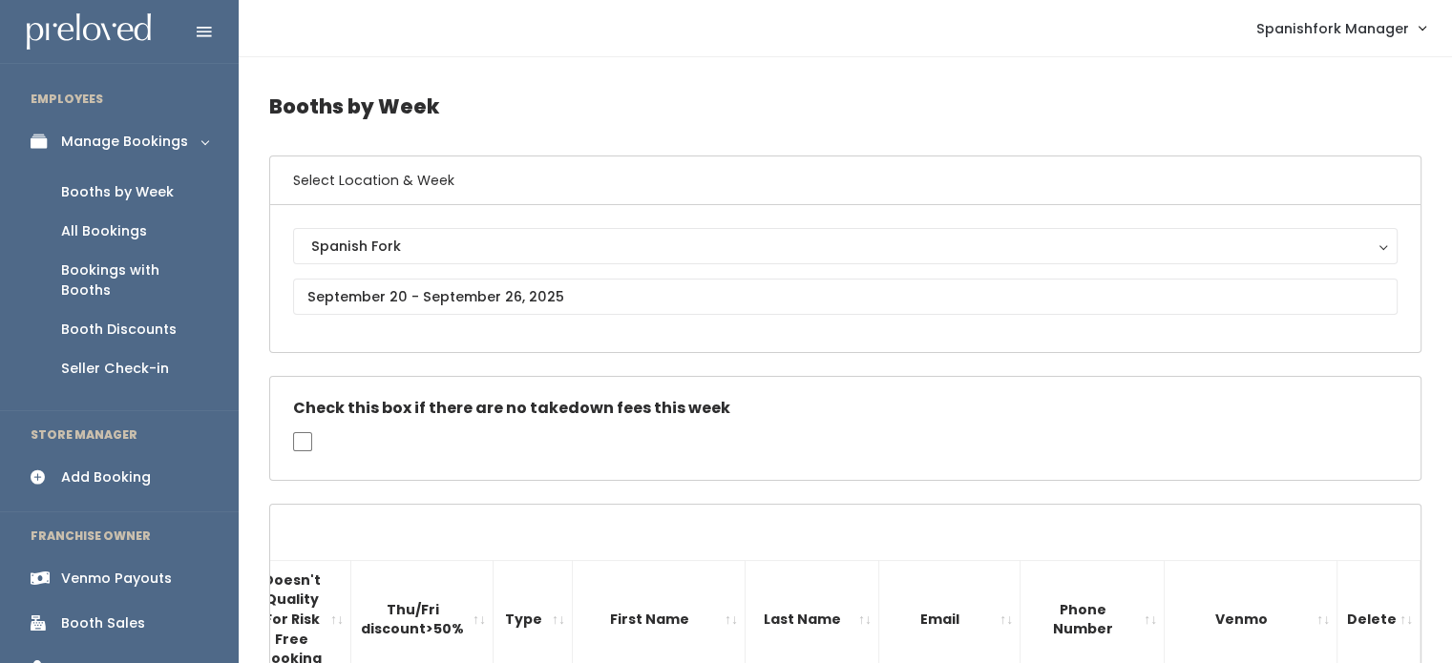
scroll to position [0, 0]
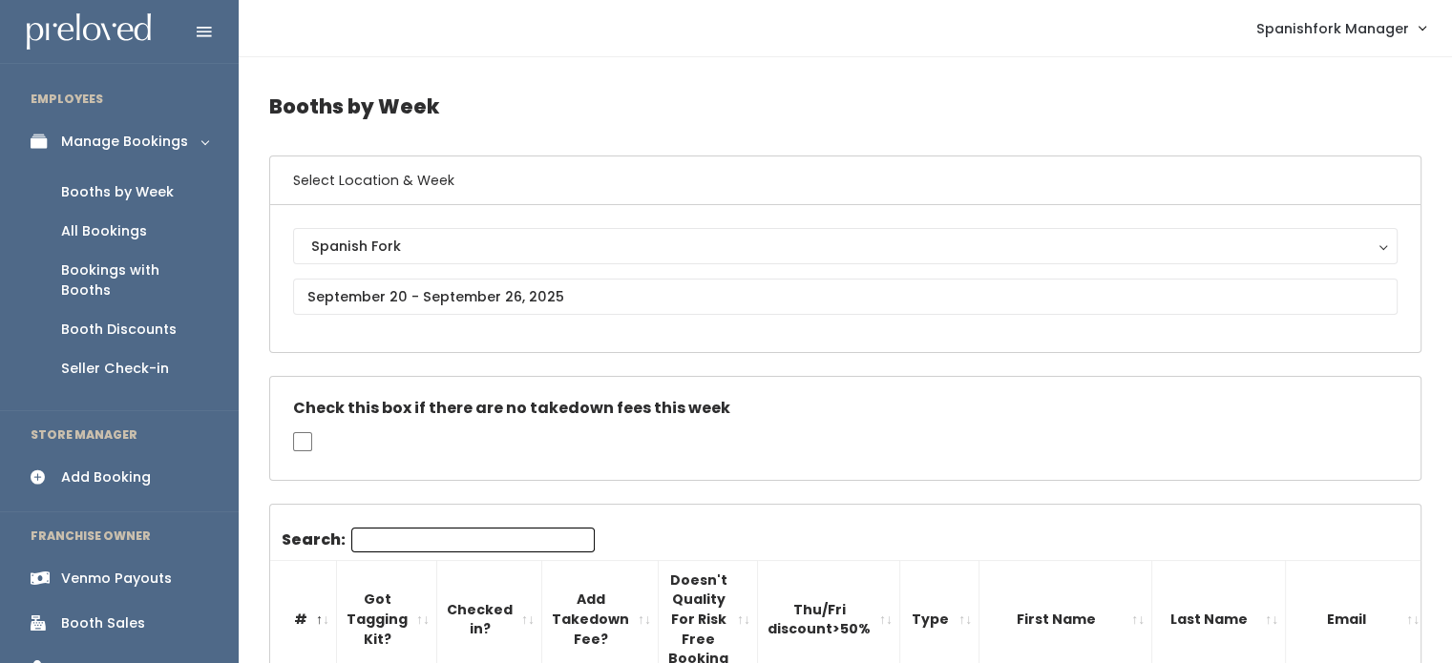
click at [129, 320] on div "Booth Discounts" at bounding box center [118, 330] width 115 height 20
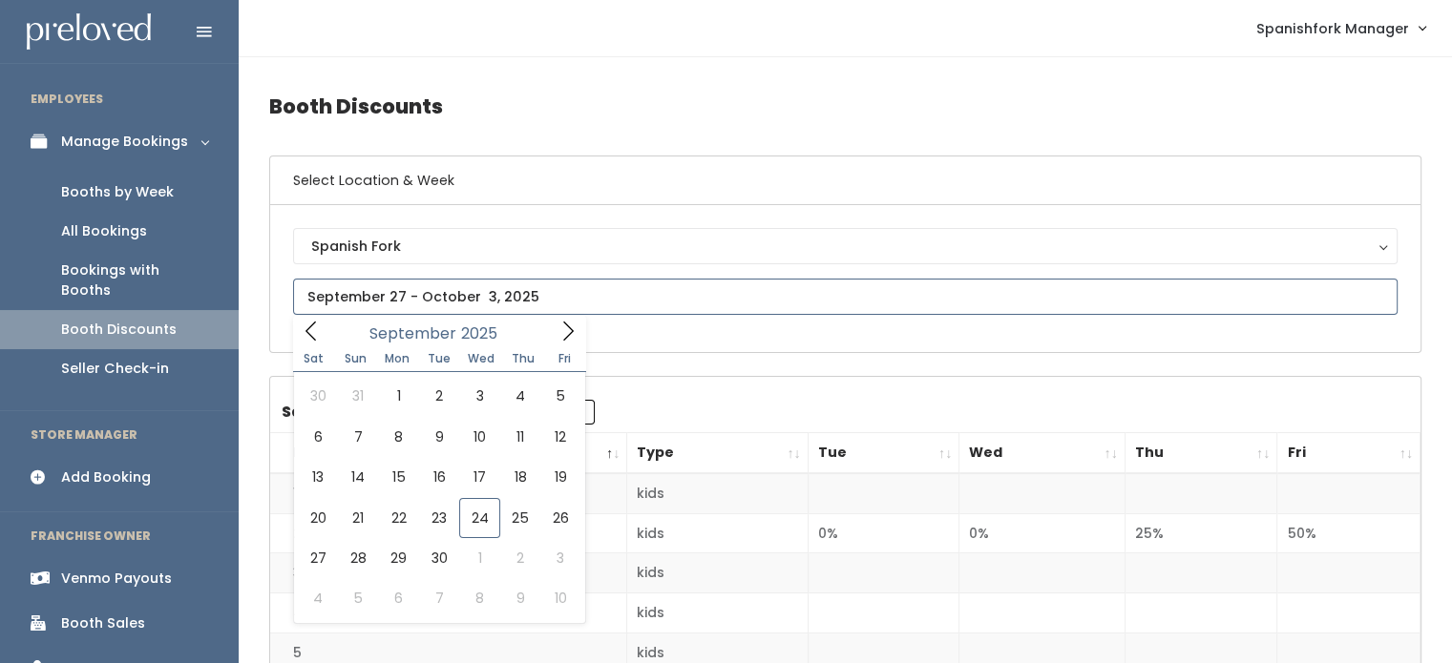
click at [392, 282] on input "text" at bounding box center [845, 297] width 1104 height 36
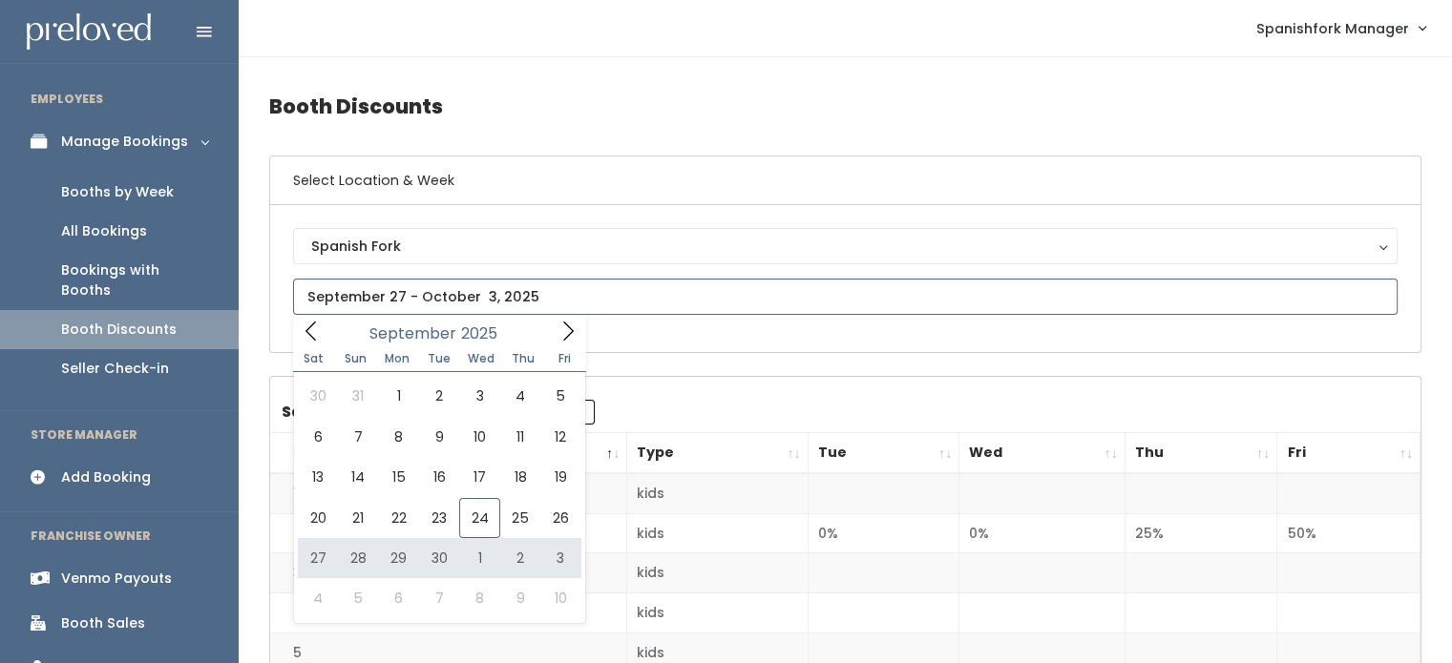
type input "[DATE] to [DATE]"
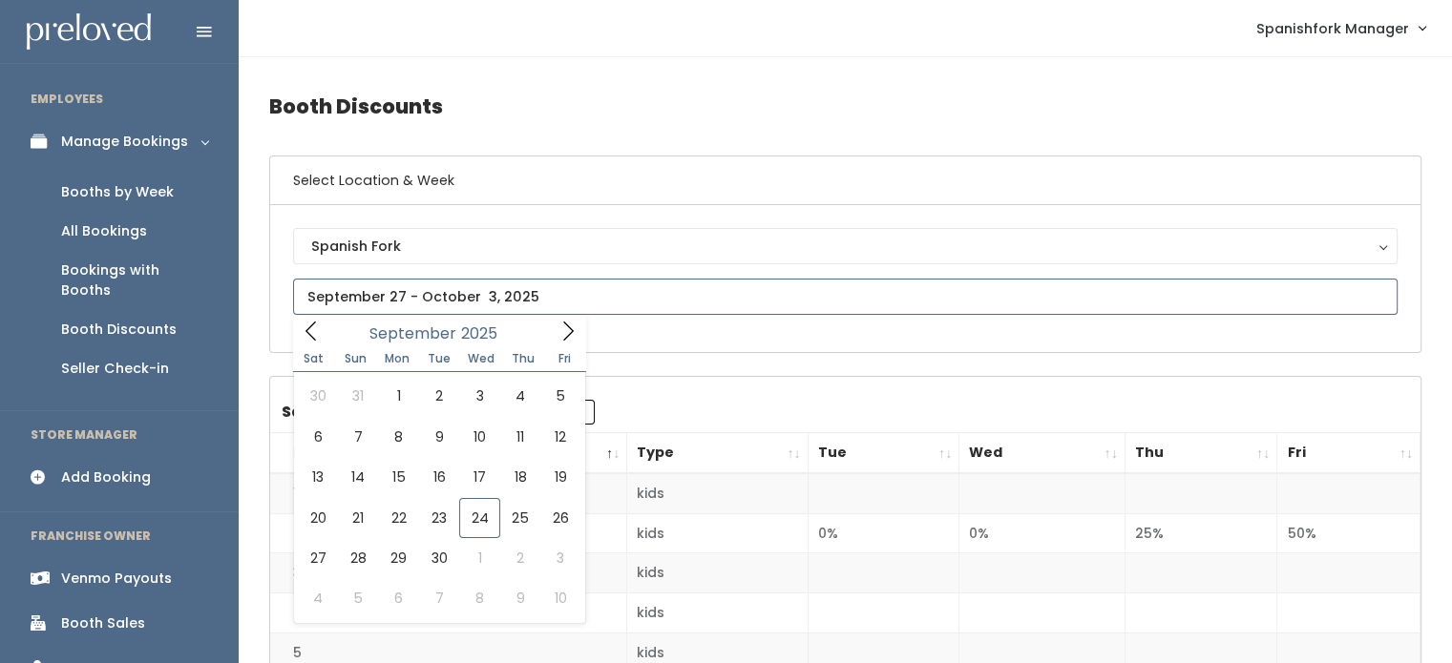
type input "[DATE] to [DATE]"
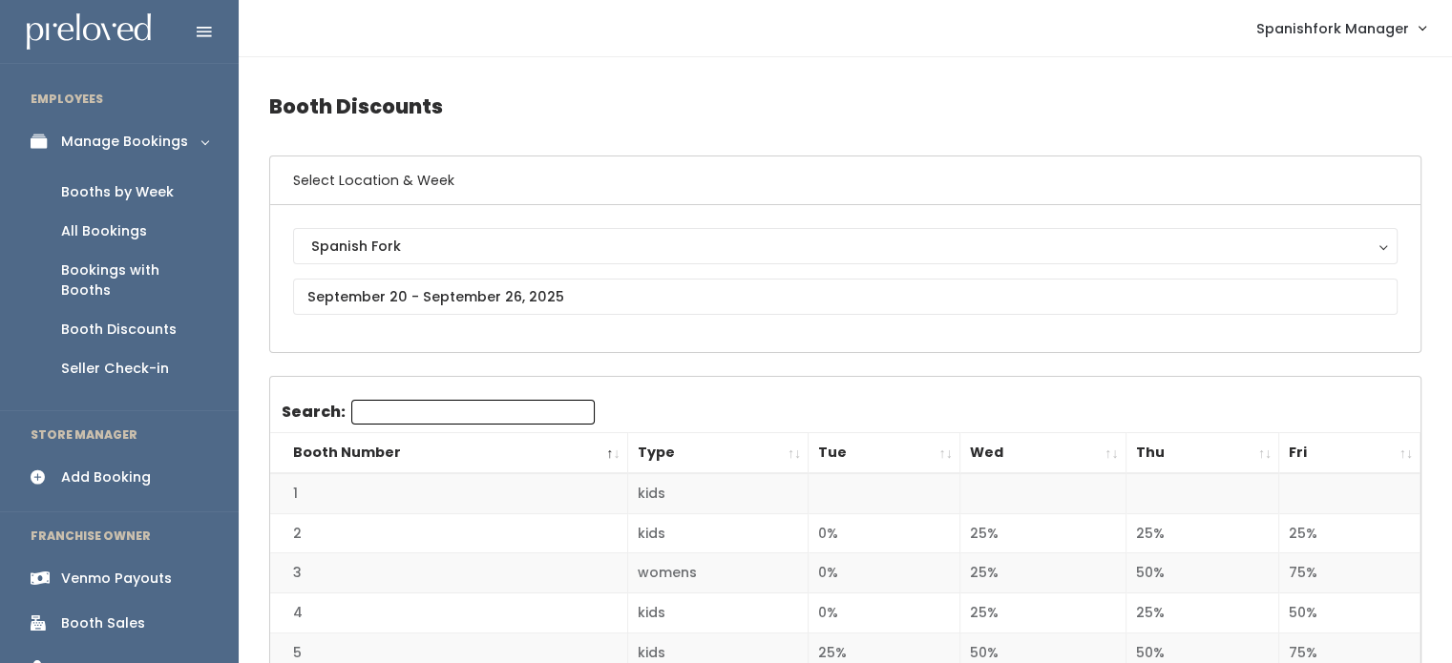
click at [1059, 465] on th "Wed" at bounding box center [1042, 453] width 166 height 41
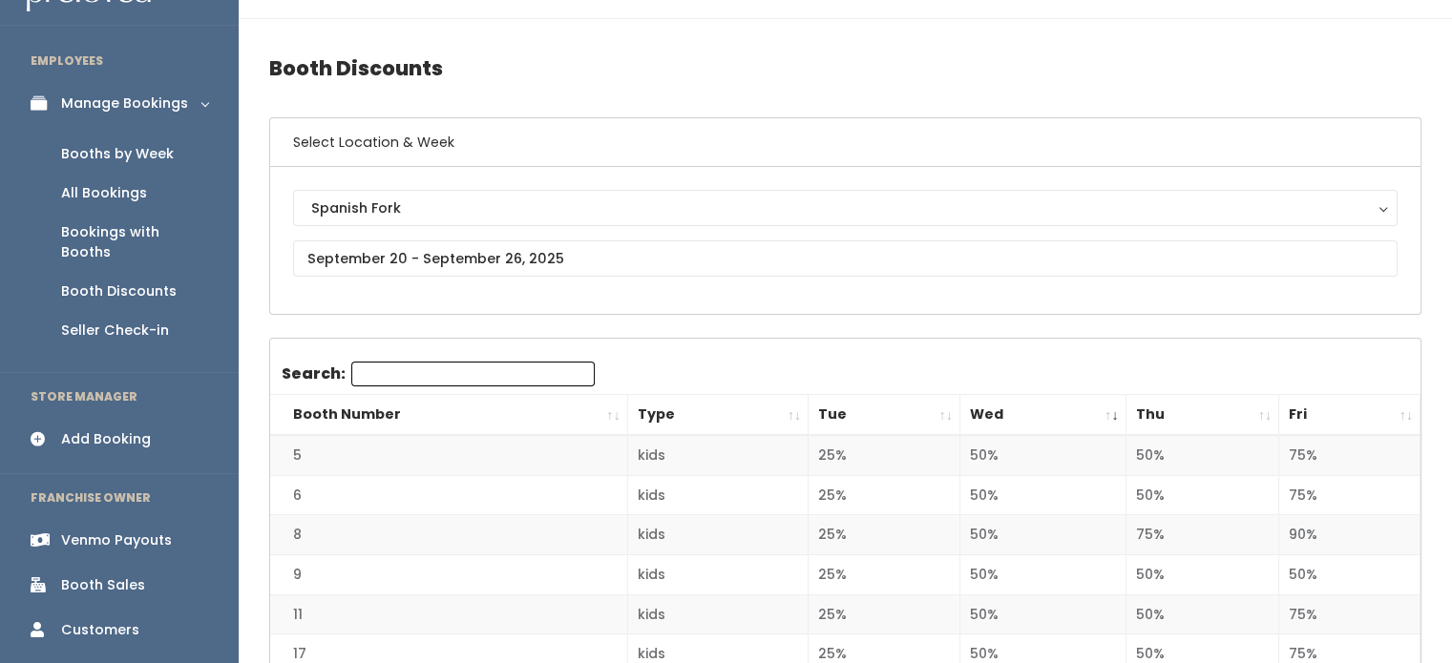
click at [1060, 406] on th "Wed" at bounding box center [1042, 415] width 166 height 41
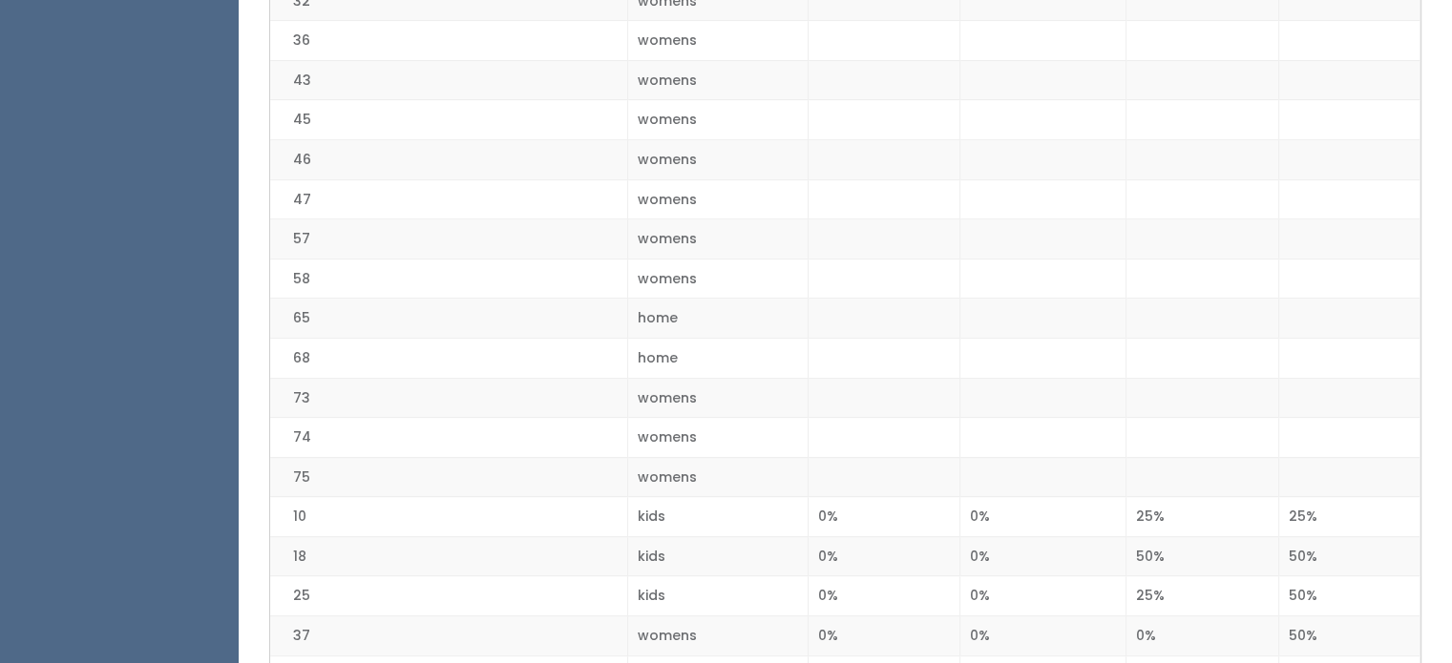
scroll to position [729, 0]
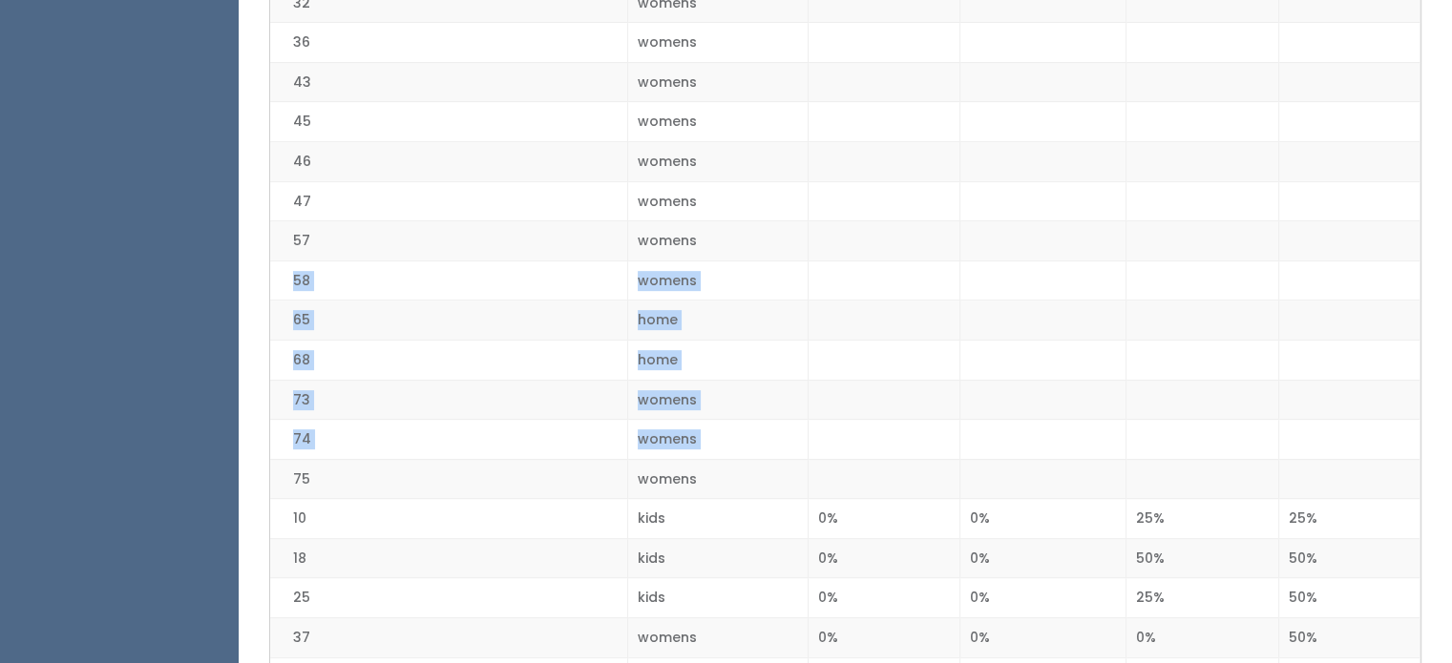
drag, startPoint x: 291, startPoint y: 477, endPoint x: 272, endPoint y: 288, distance: 189.9
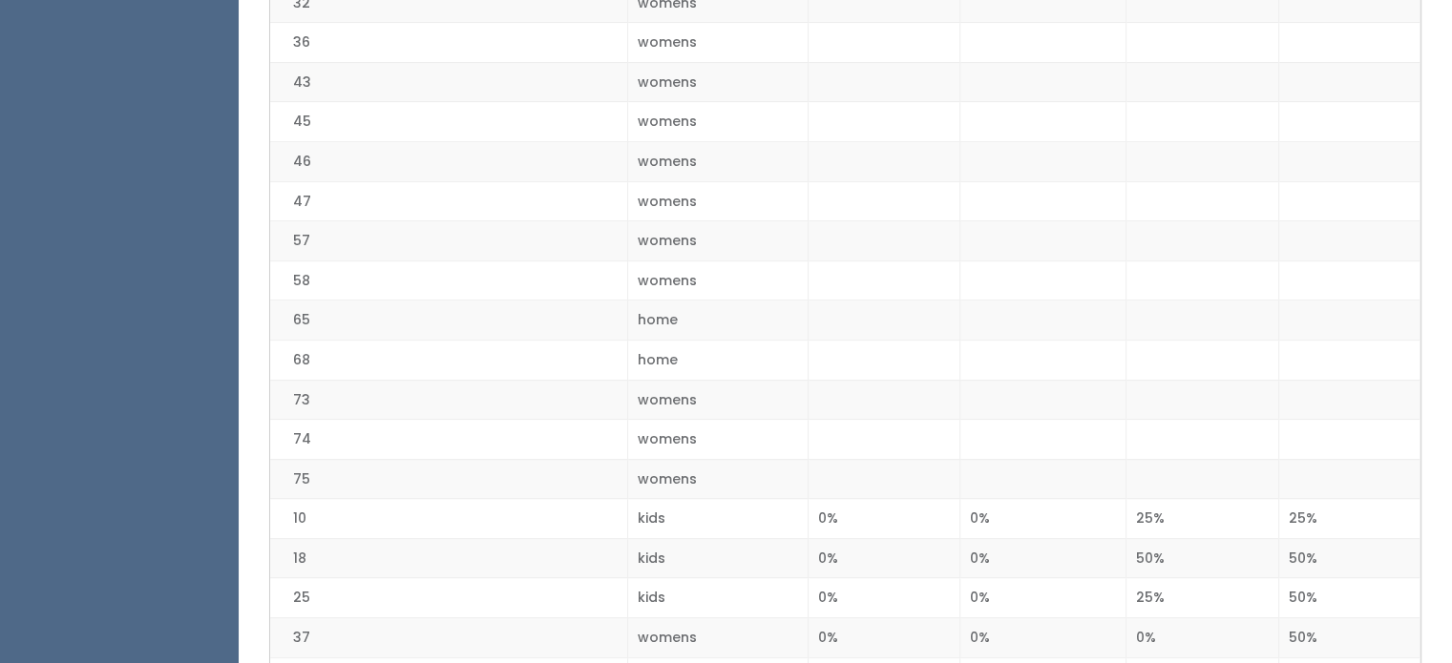
click at [447, 469] on td "75" at bounding box center [448, 479] width 357 height 40
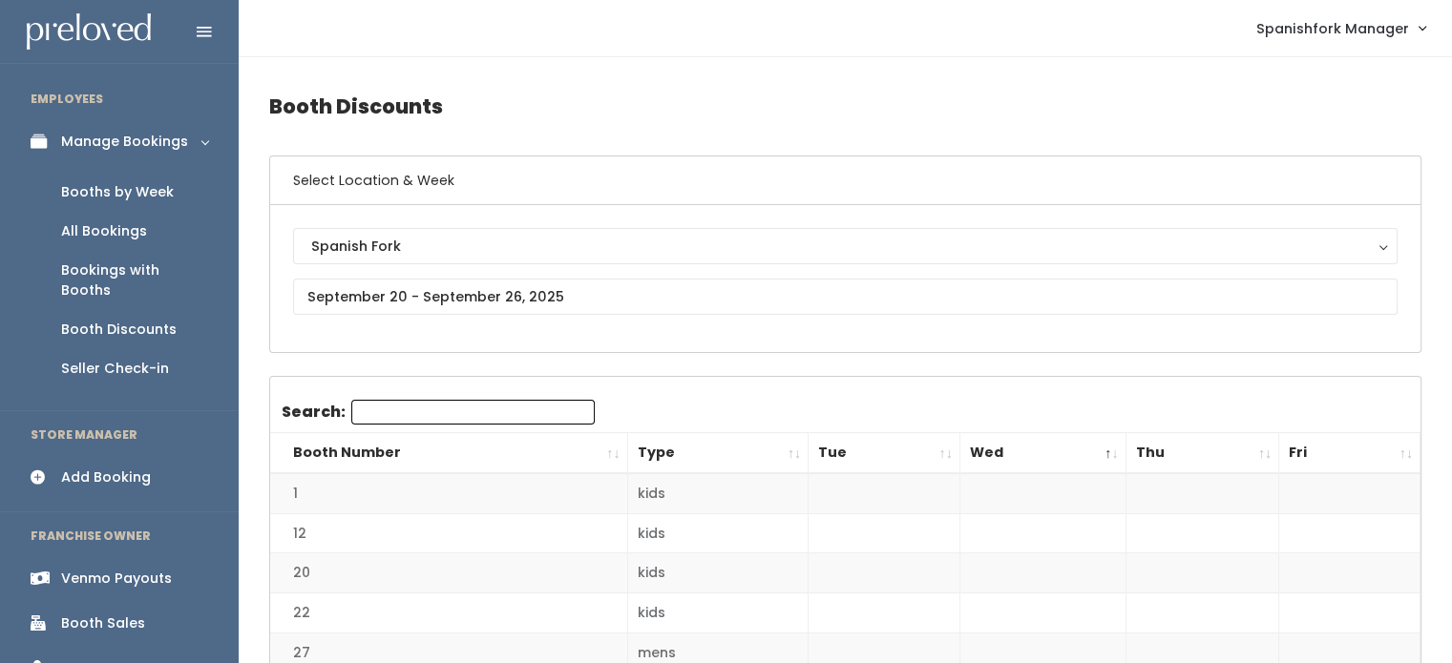
click at [130, 201] on link "Booths by Week" at bounding box center [119, 192] width 239 height 39
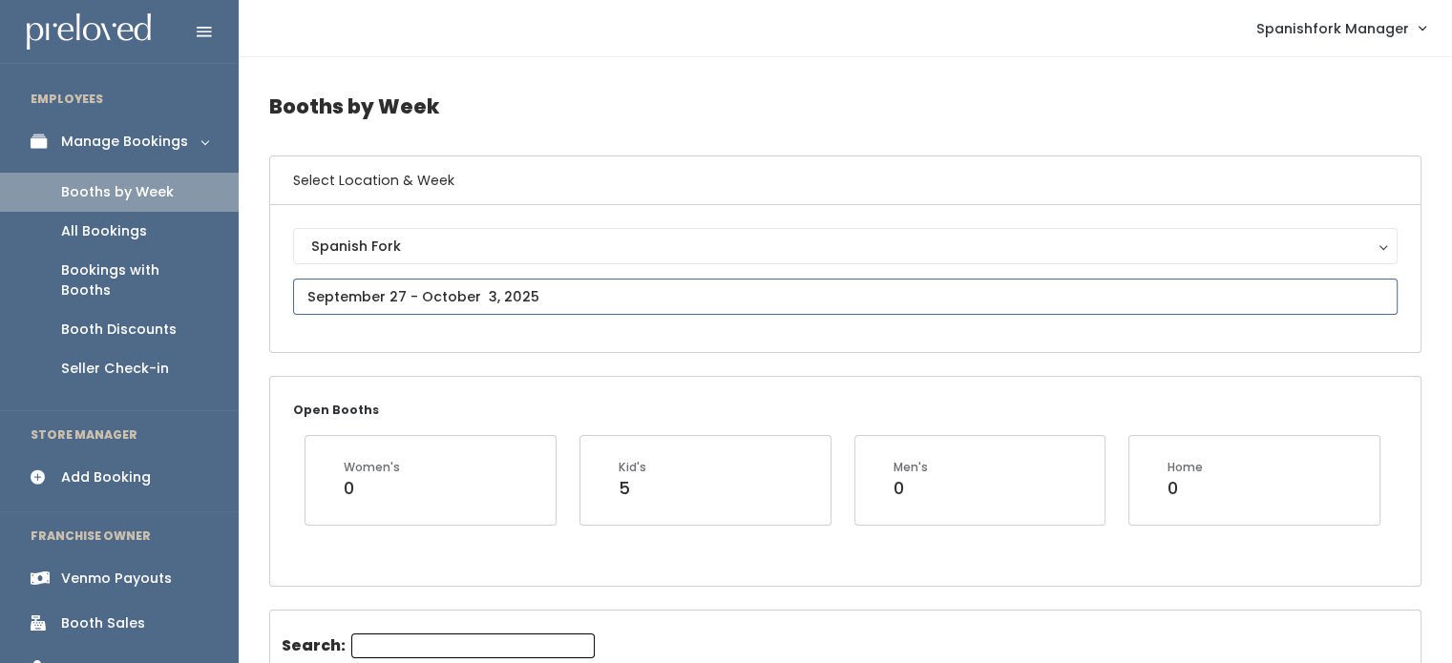
click at [533, 291] on input "text" at bounding box center [845, 297] width 1104 height 36
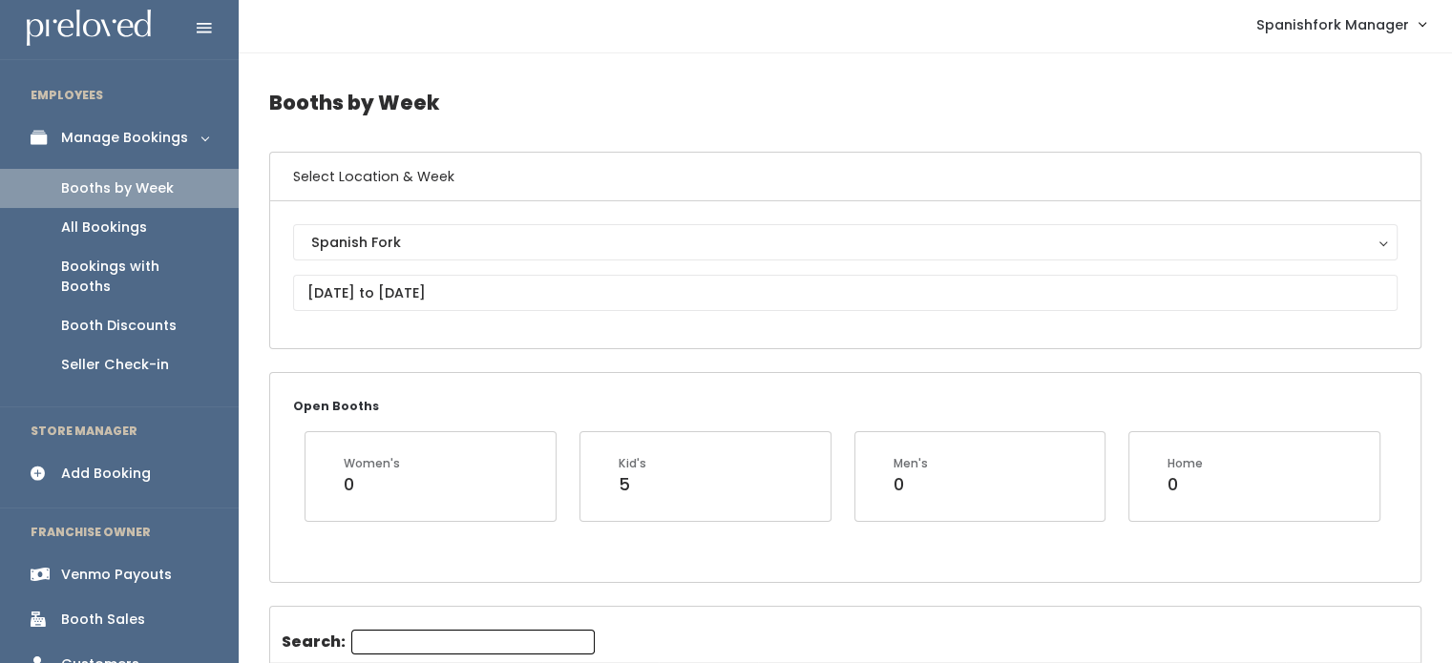
scroll to position [6, 0]
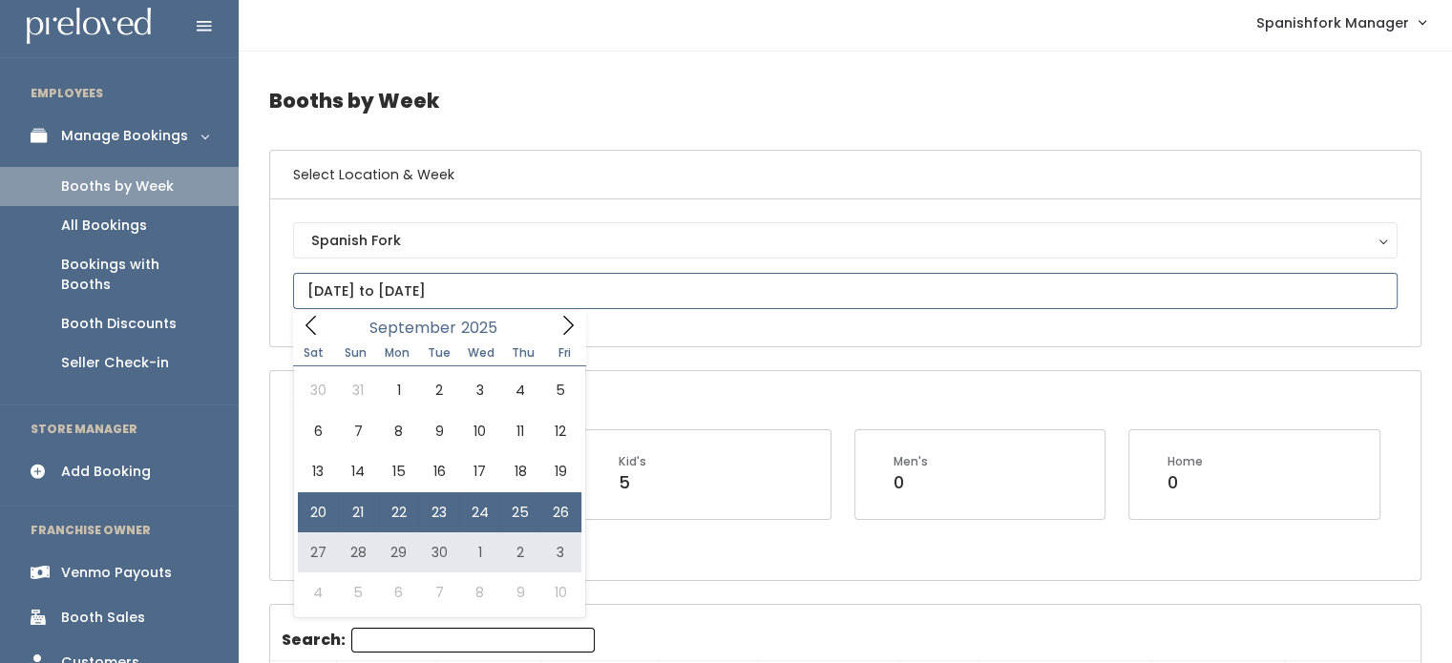
type input "[DATE] to [DATE]"
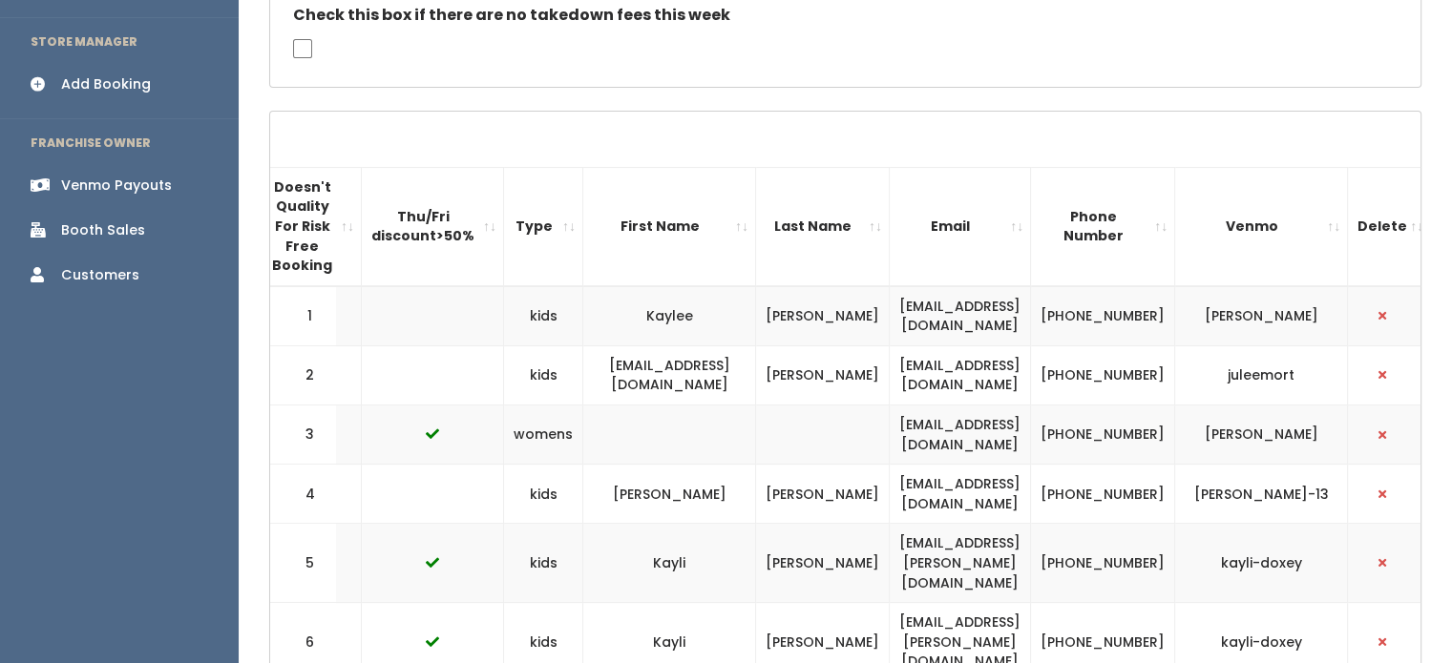
scroll to position [0, 426]
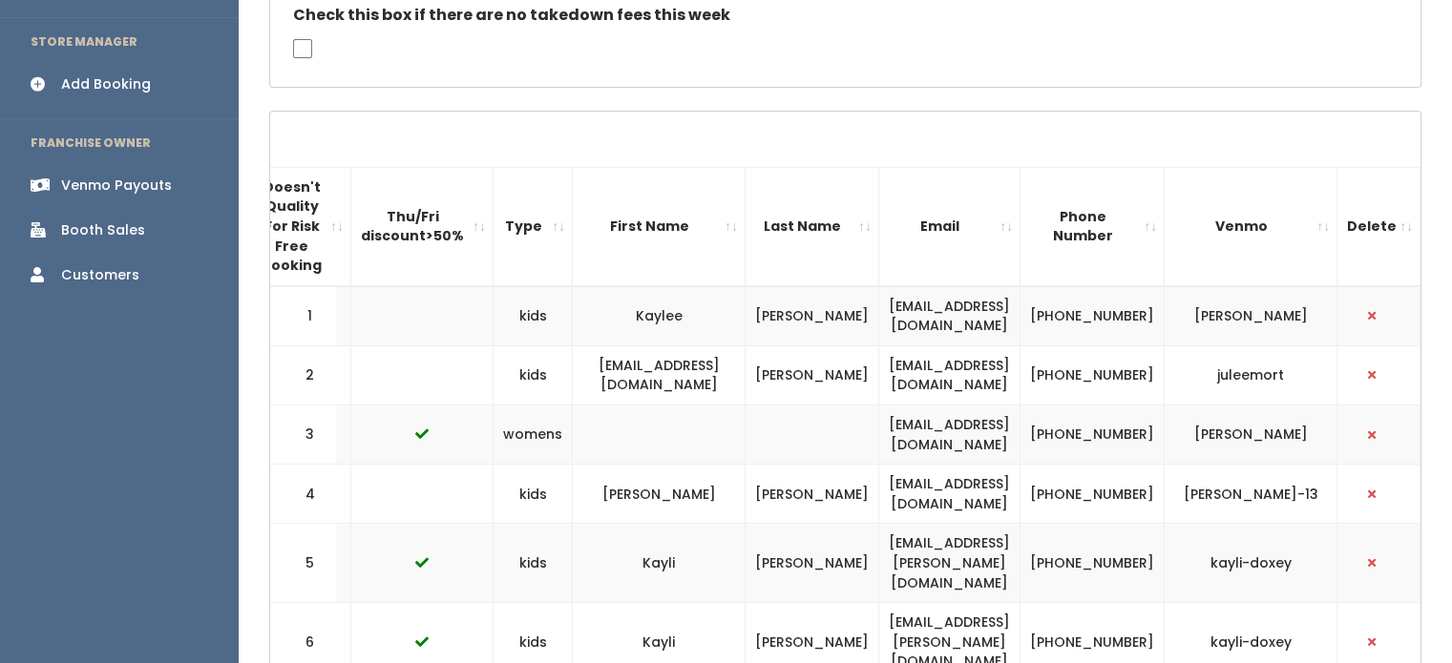
click at [906, 308] on td "[EMAIL_ADDRESS][DOMAIN_NAME]" at bounding box center [949, 316] width 141 height 60
click at [924, 292] on td "[EMAIL_ADDRESS][DOMAIN_NAME]" at bounding box center [949, 316] width 141 height 60
click at [918, 311] on td "[EMAIL_ADDRESS][DOMAIN_NAME]" at bounding box center [949, 316] width 141 height 60
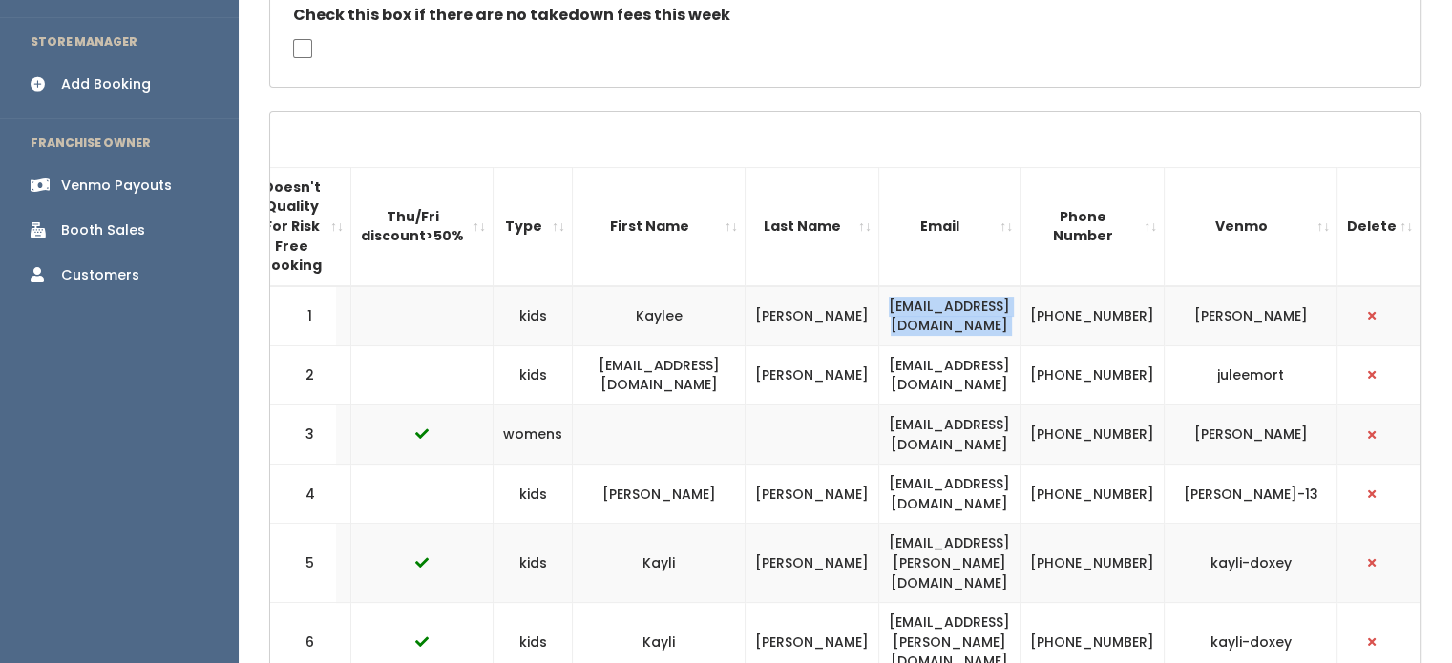
click at [918, 311] on td "[EMAIL_ADDRESS][DOMAIN_NAME]" at bounding box center [949, 316] width 141 height 60
copy tr "[EMAIL_ADDRESS][DOMAIN_NAME]"
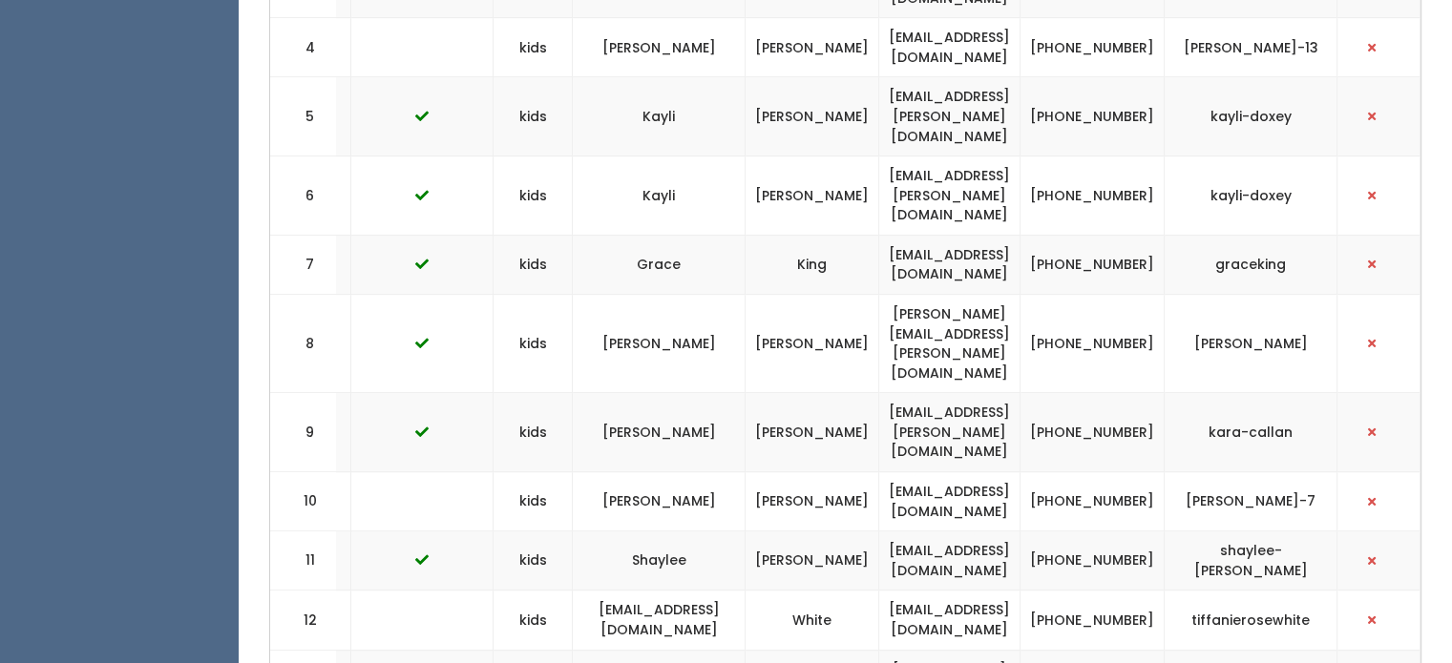
scroll to position [840, 0]
click at [596, 591] on td "[EMAIL_ADDRESS][DOMAIN_NAME]" at bounding box center [659, 620] width 173 height 59
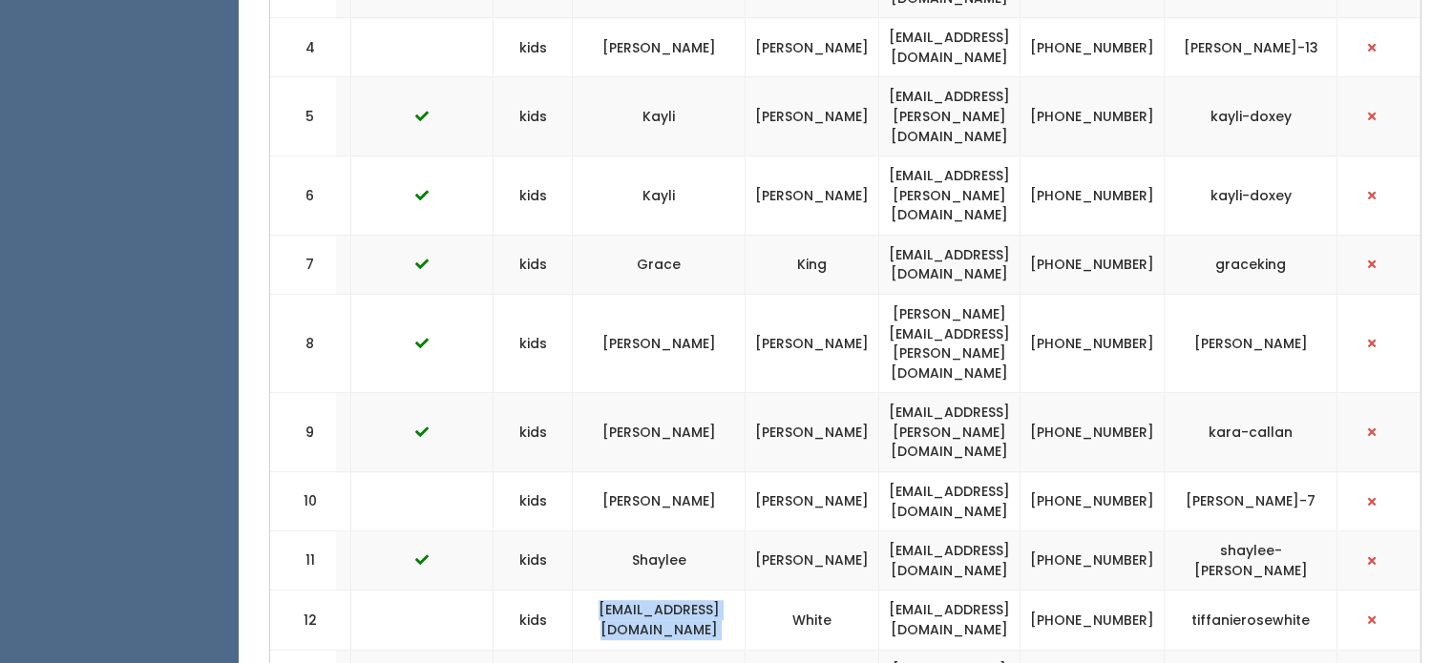
click at [596, 591] on td "[EMAIL_ADDRESS][DOMAIN_NAME]" at bounding box center [659, 620] width 173 height 59
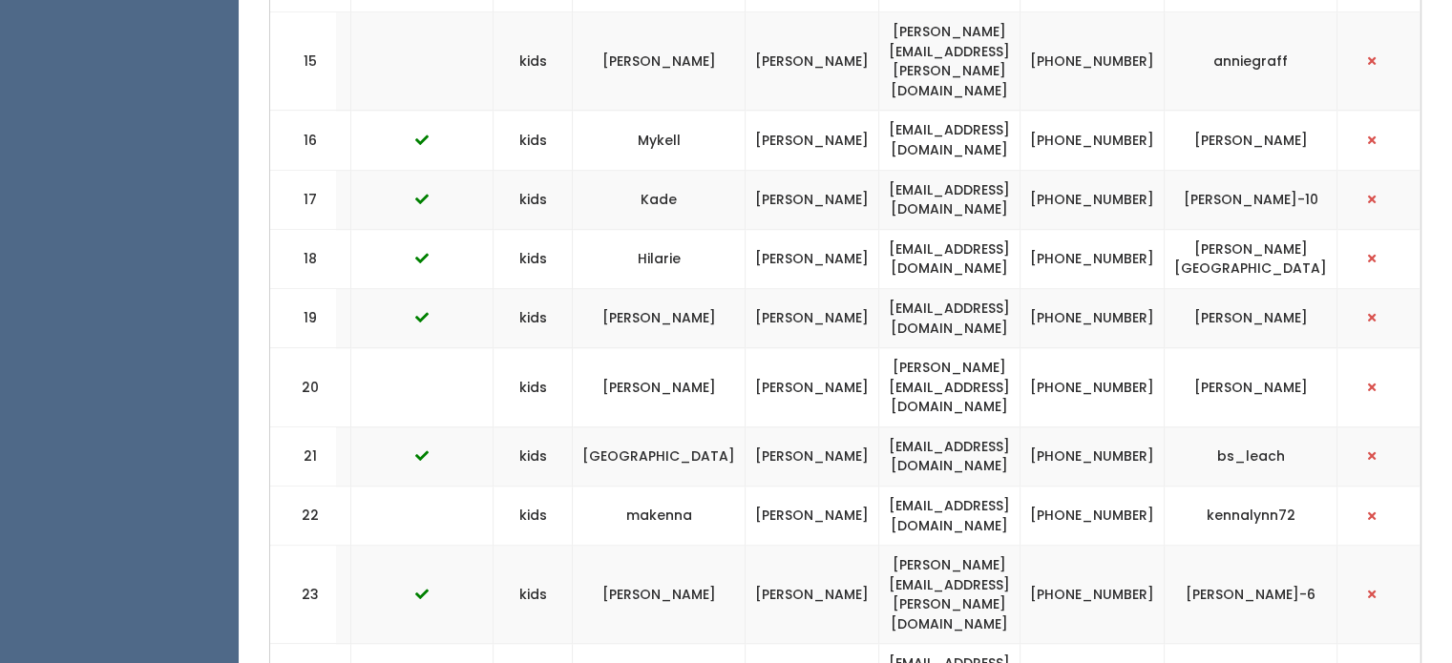
scroll to position [1674, 0]
click at [933, 349] on td "[PERSON_NAME][EMAIL_ADDRESS][DOMAIN_NAME]" at bounding box center [949, 388] width 141 height 79
copy tr "[PERSON_NAME][EMAIL_ADDRESS][DOMAIN_NAME]"
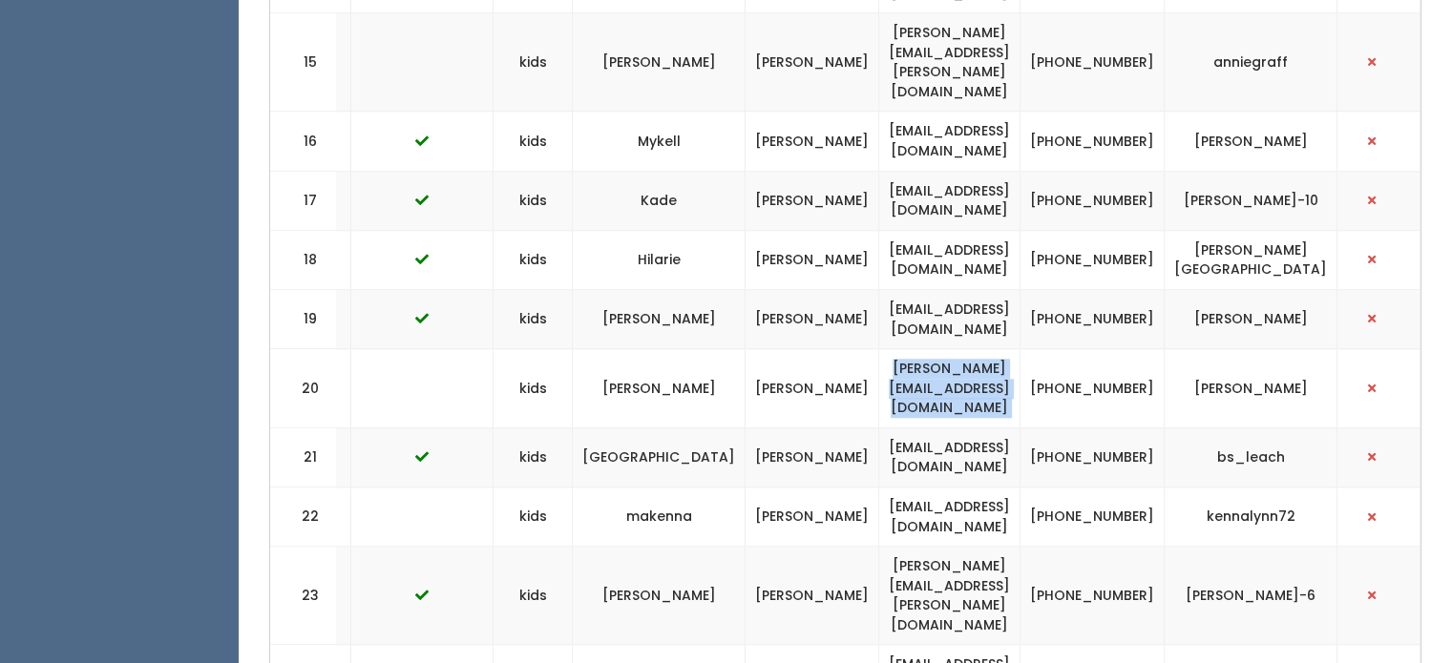
click at [948, 487] on td "[EMAIL_ADDRESS][DOMAIN_NAME]" at bounding box center [949, 516] width 141 height 59
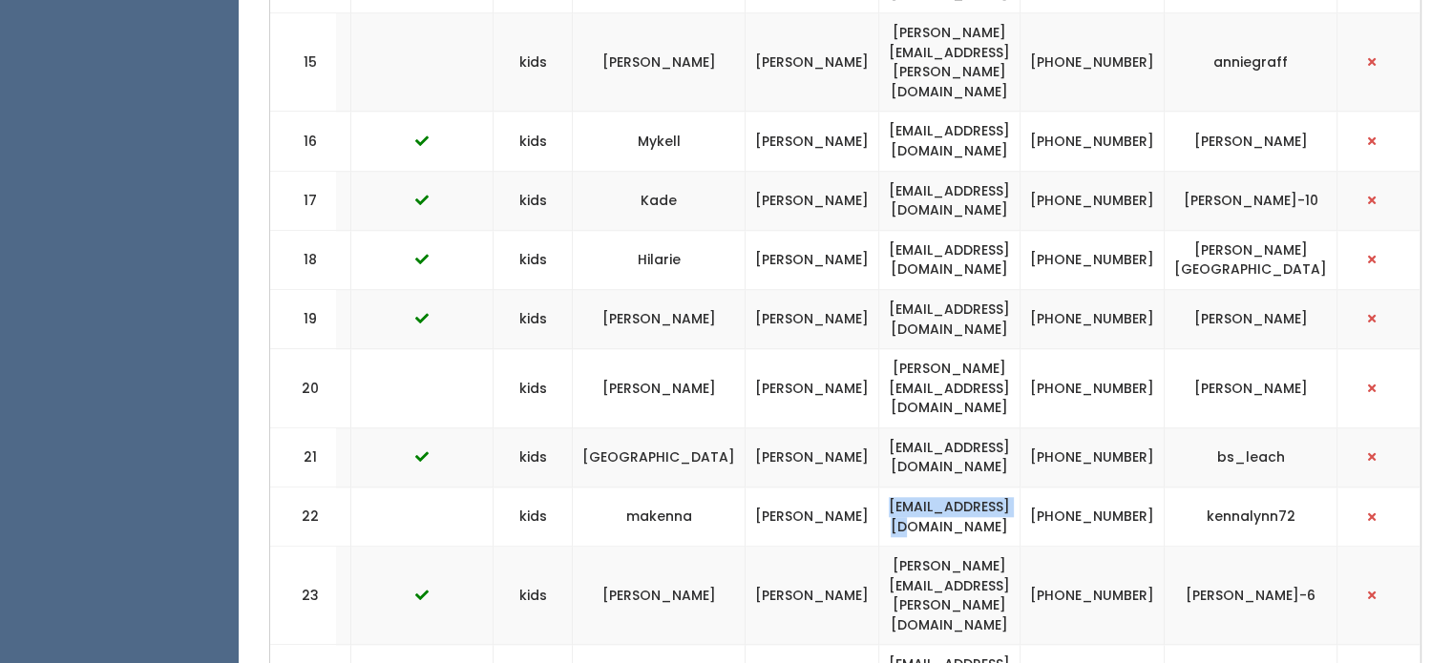
click at [948, 487] on td "[EMAIL_ADDRESS][DOMAIN_NAME]" at bounding box center [949, 516] width 141 height 59
copy tr "[EMAIL_ADDRESS][DOMAIN_NAME]"
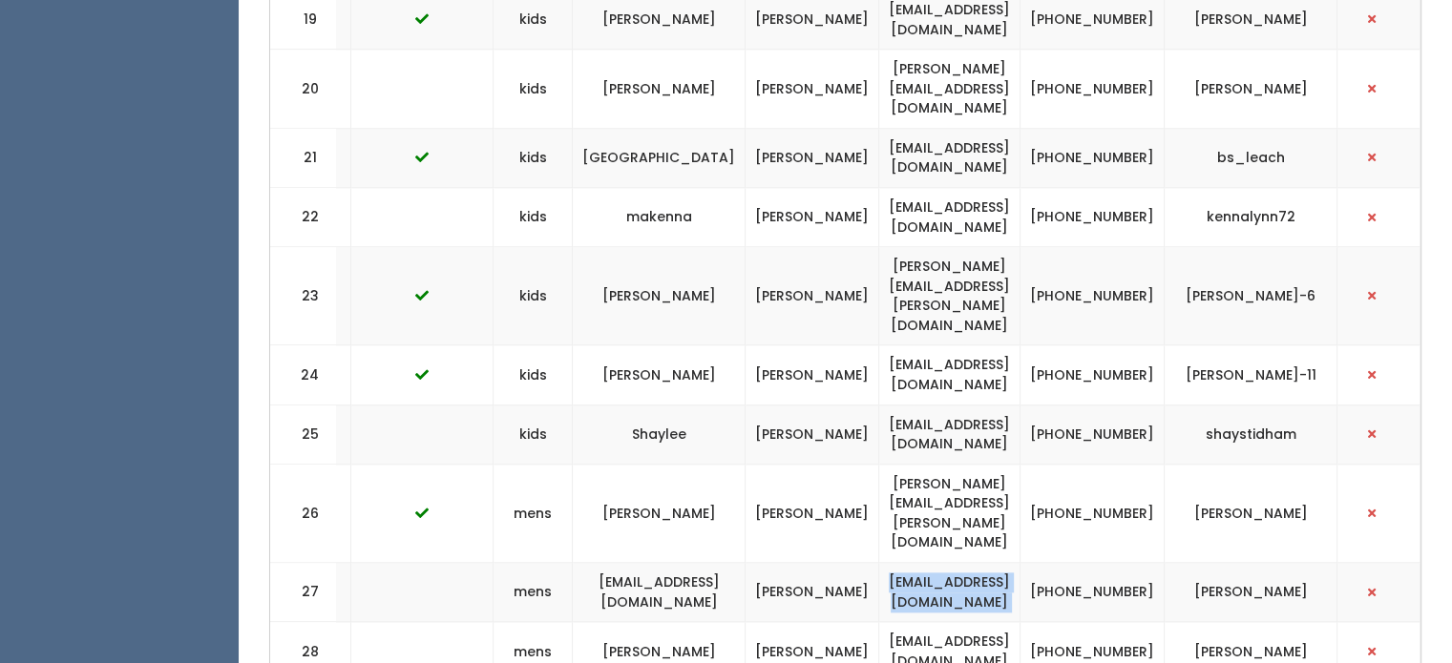
scroll to position [1997, 0]
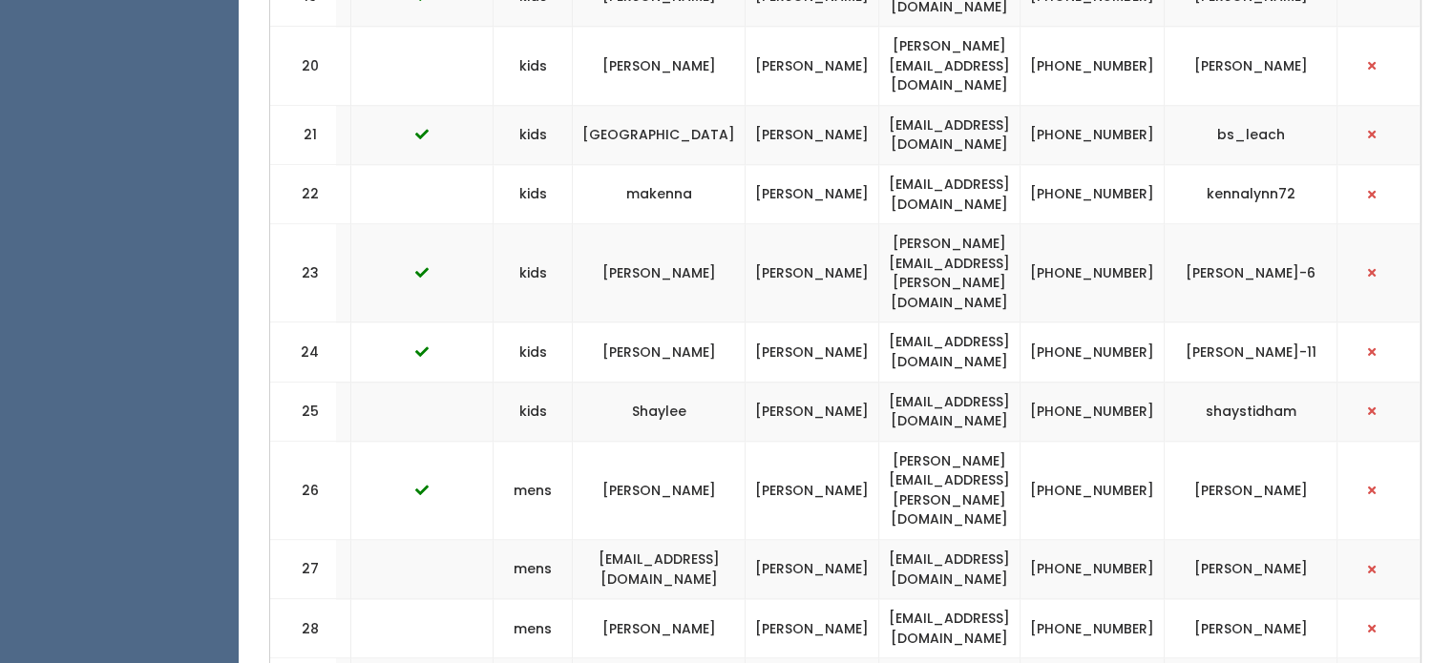
copy tr "[EMAIL_ADDRESS][DOMAIN_NAME]"
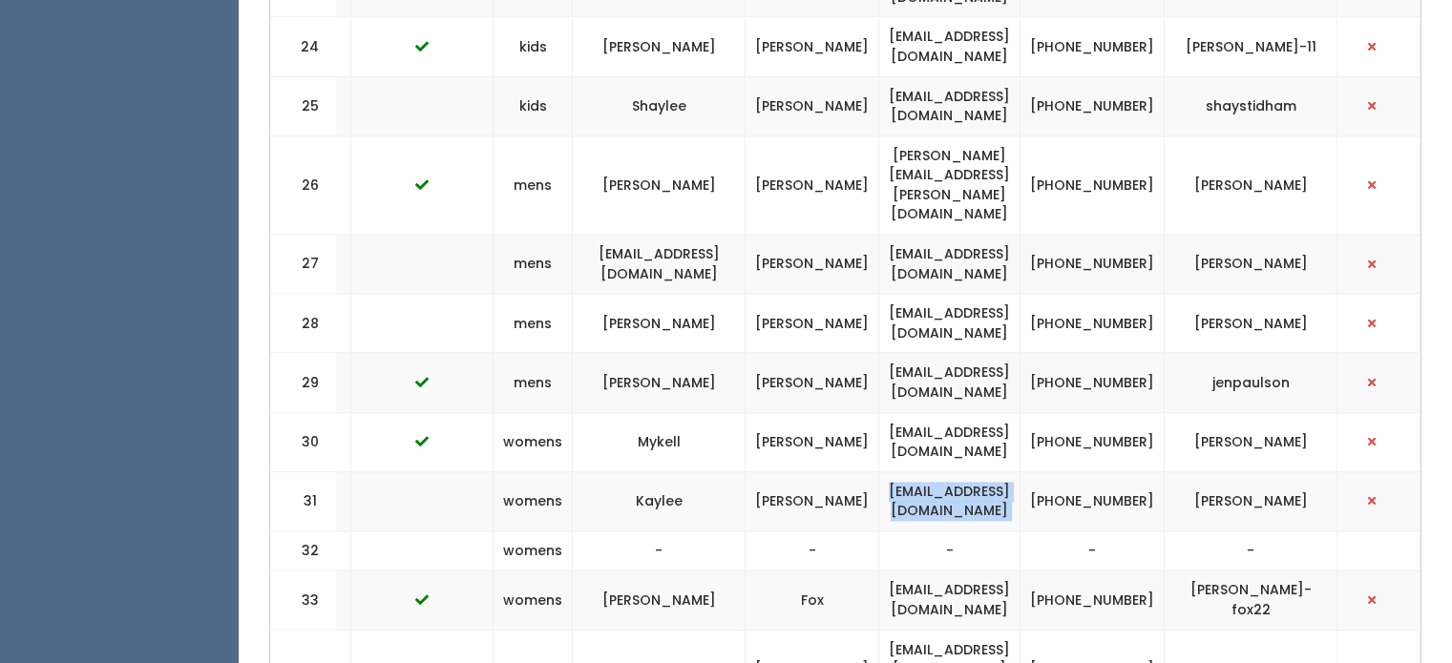
scroll to position [2302, 0]
copy tr "[EMAIL_ADDRESS][DOMAIN_NAME]"
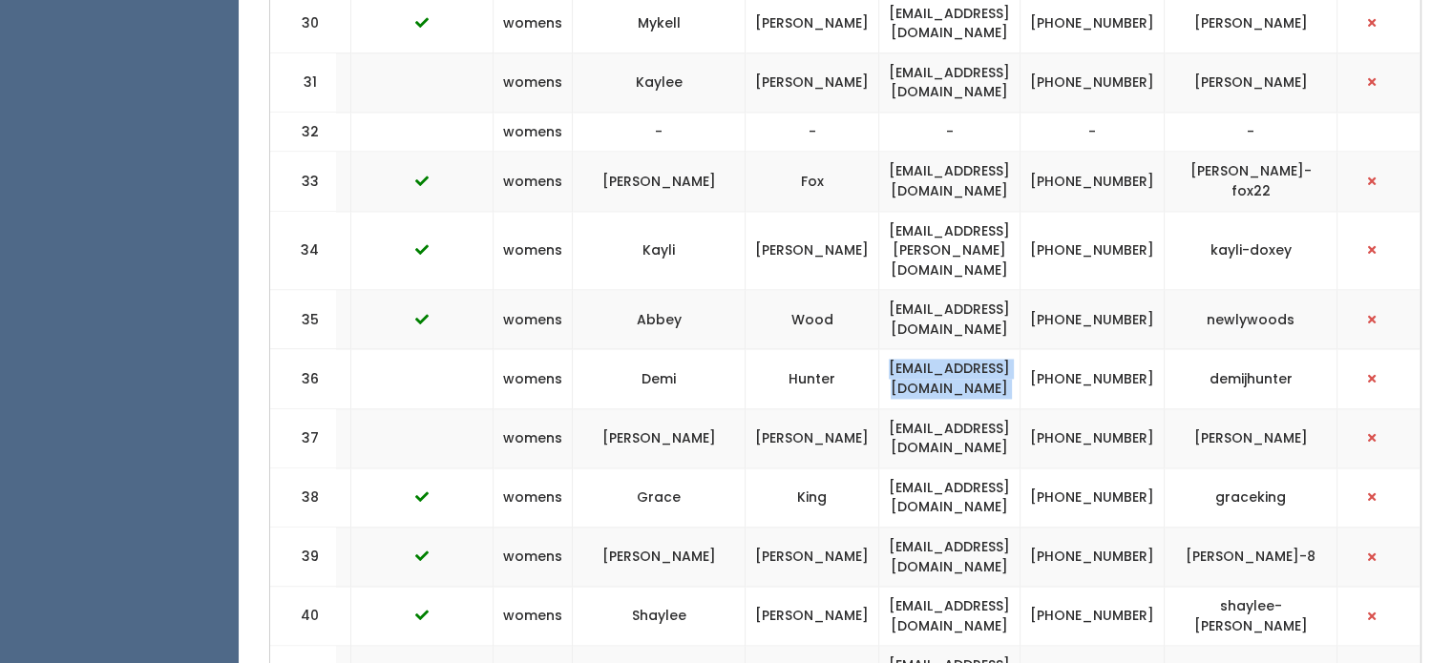
scroll to position [2722, 0]
copy tr "sara.bleazard@gmail.com"
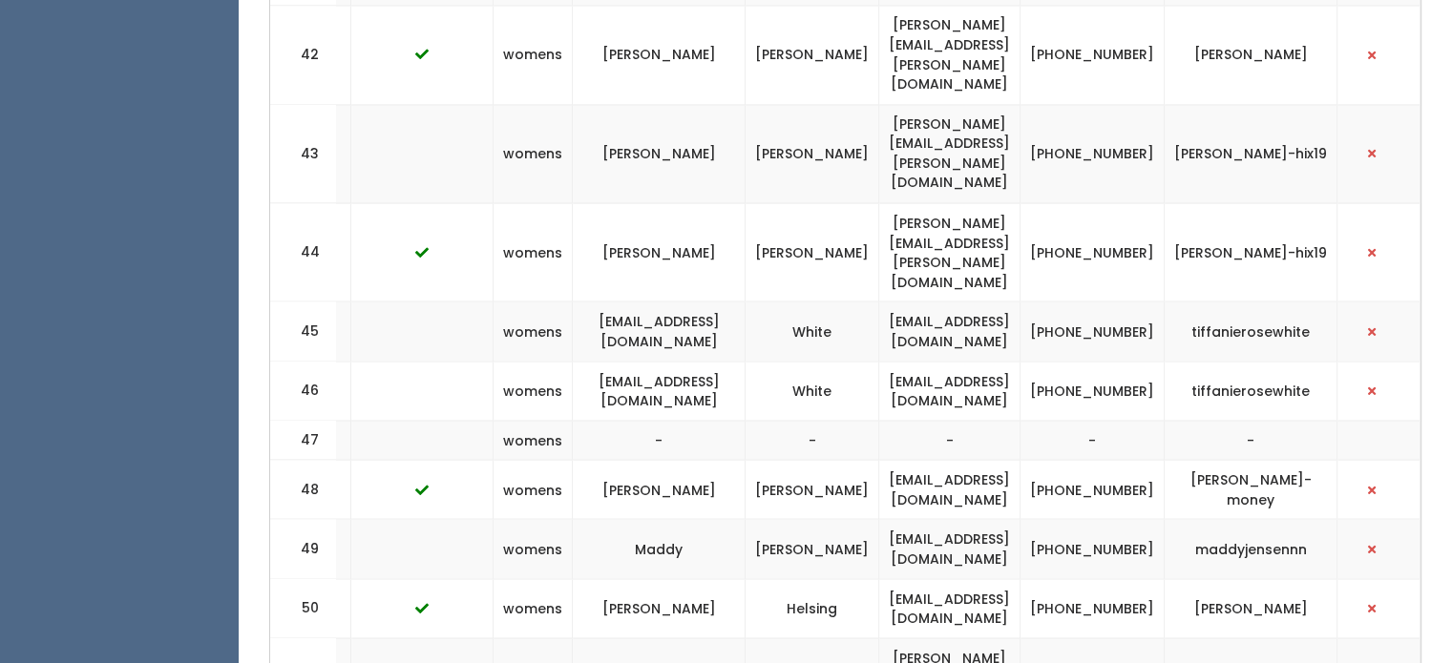
scroll to position [3426, 0]
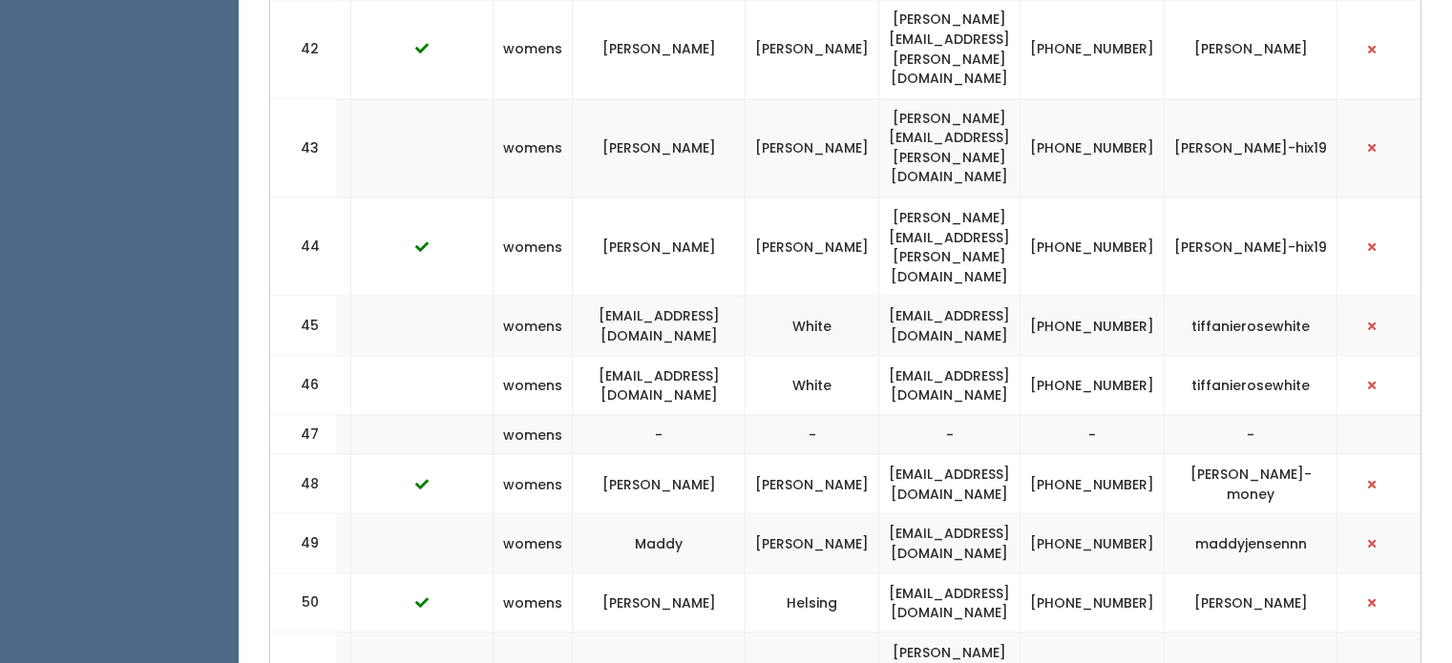
copy tr "goldsmithcaymien@gmail.com"
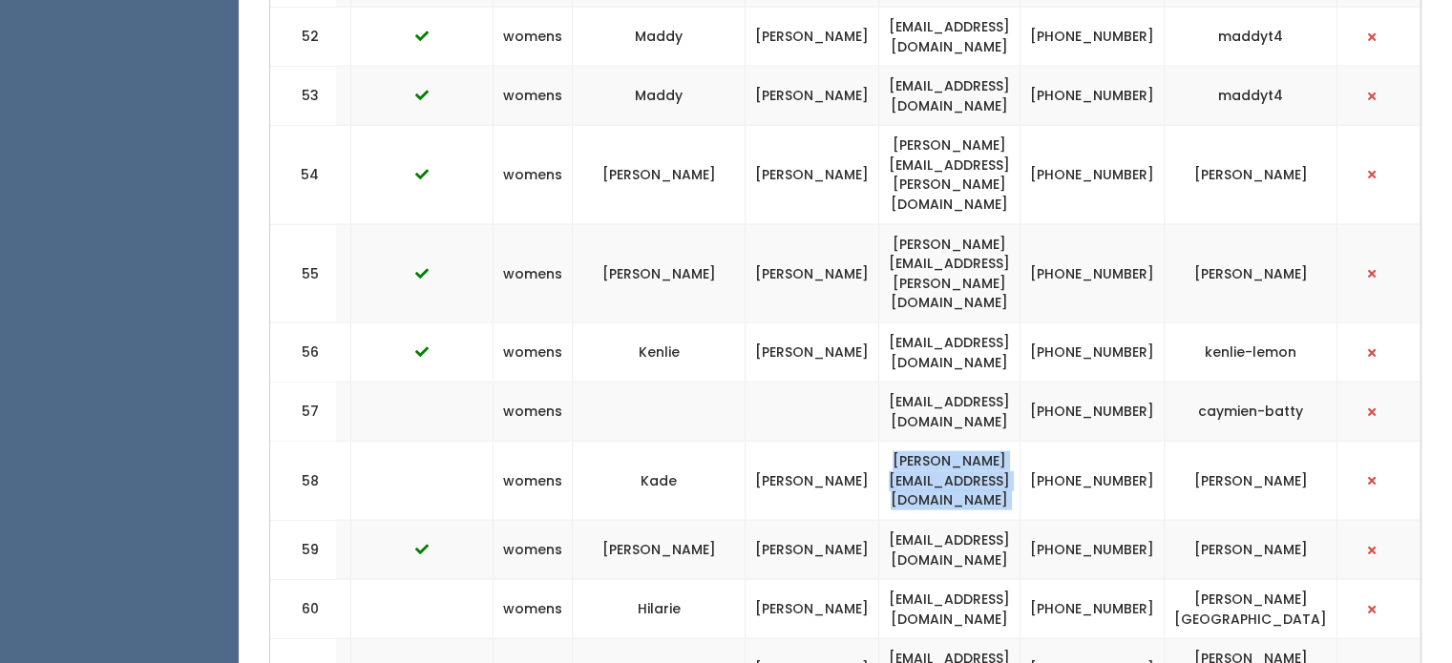
scroll to position [4152, 0]
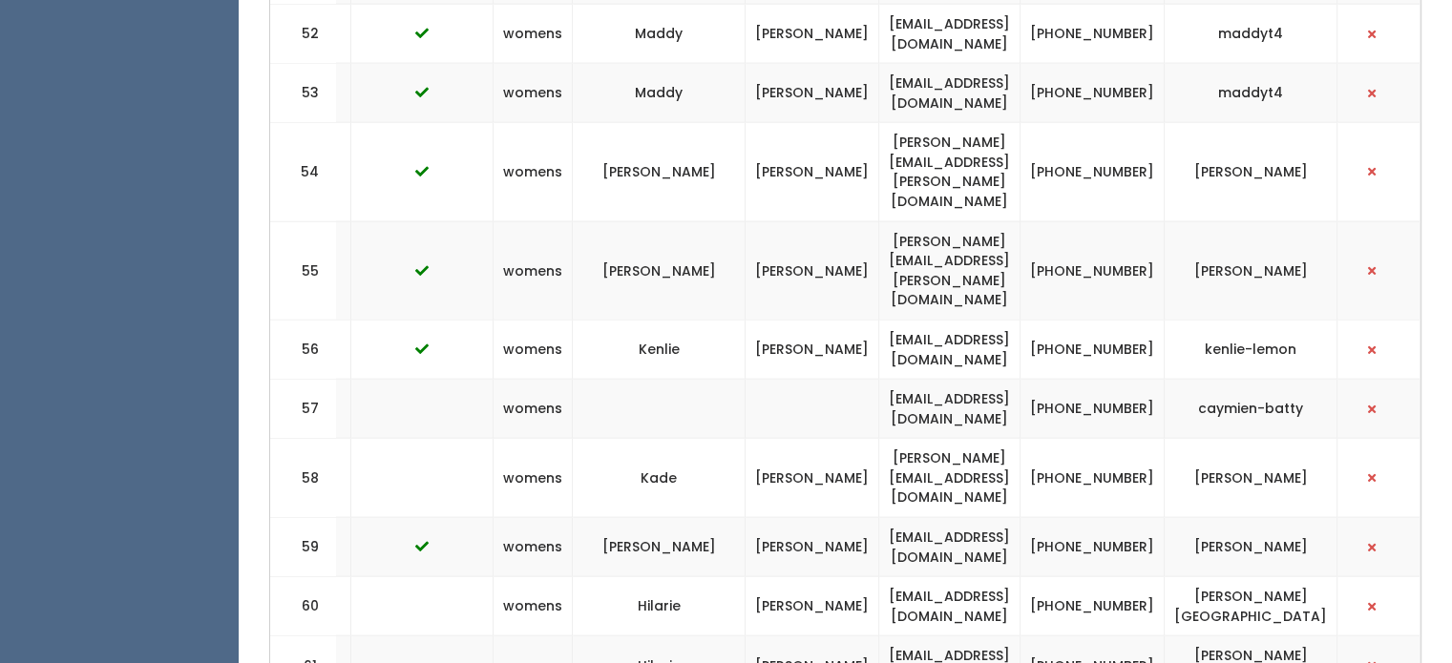
copy tr "hannahmarlene97@gmail.com"
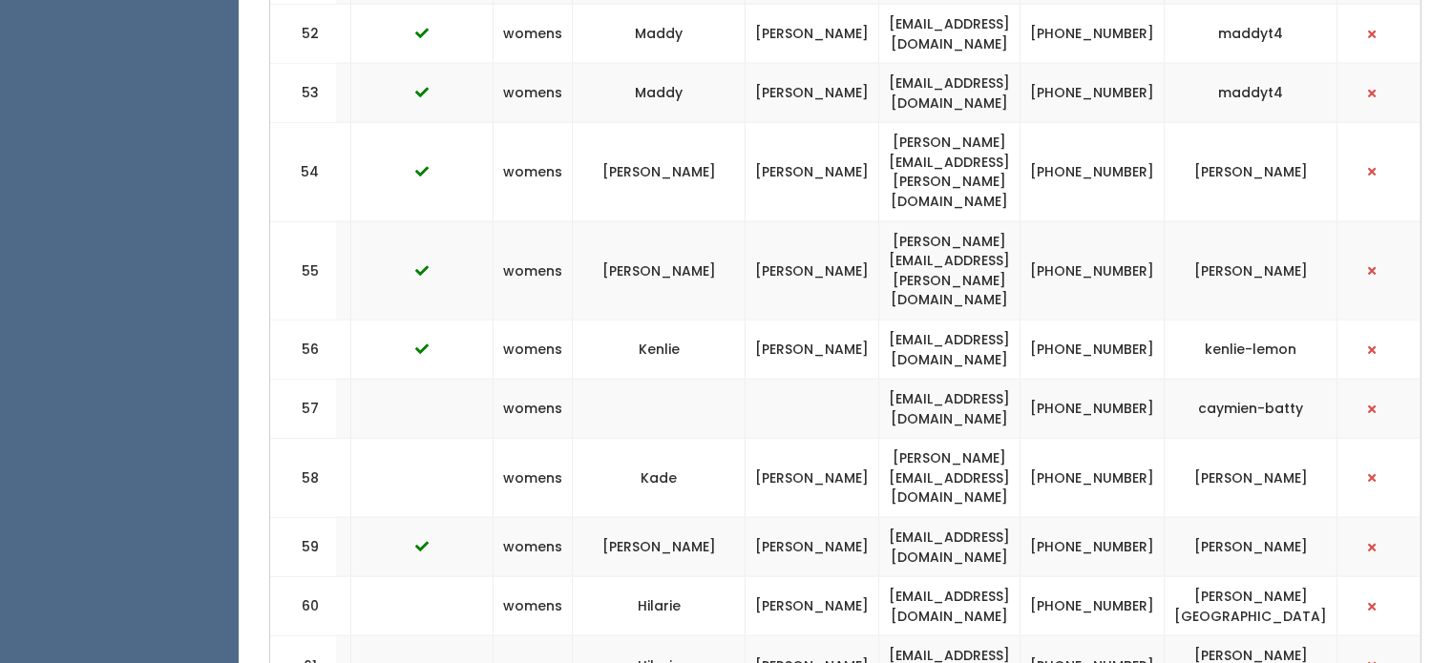
scroll to position [4512, 0]
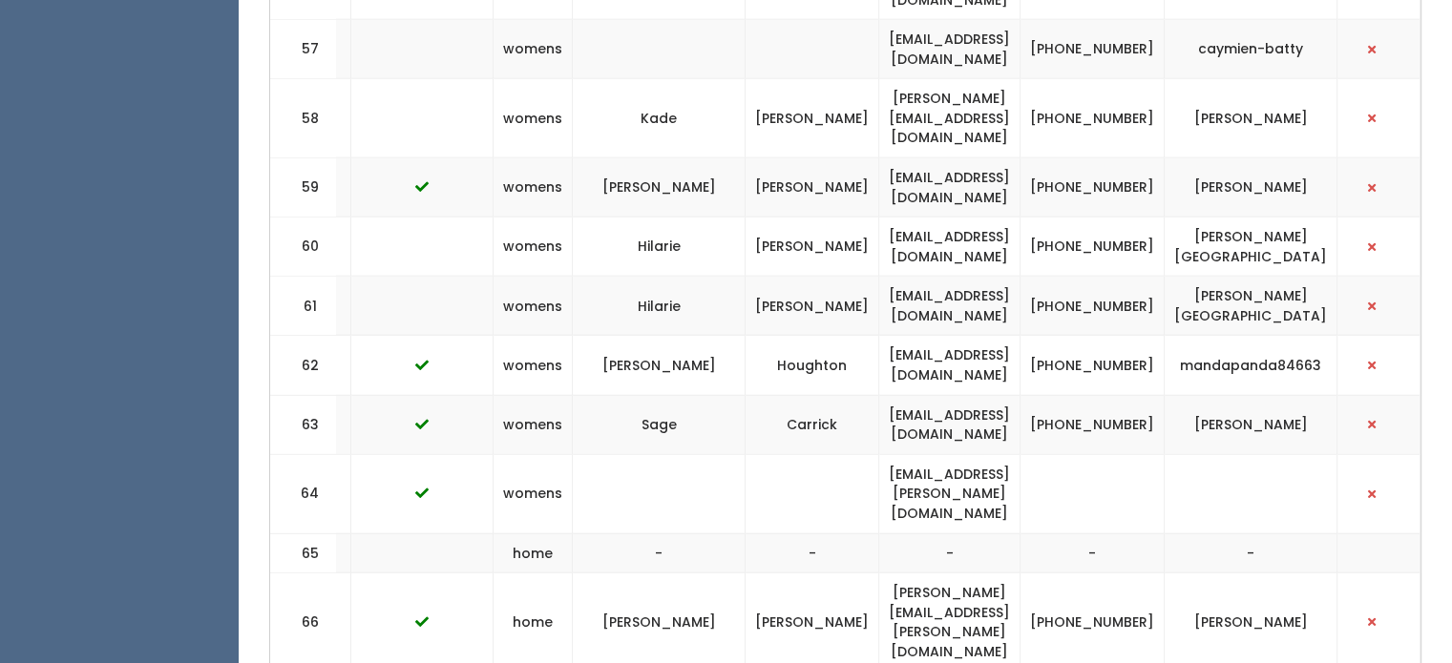
copy tr "branda.brown@gmail.com"
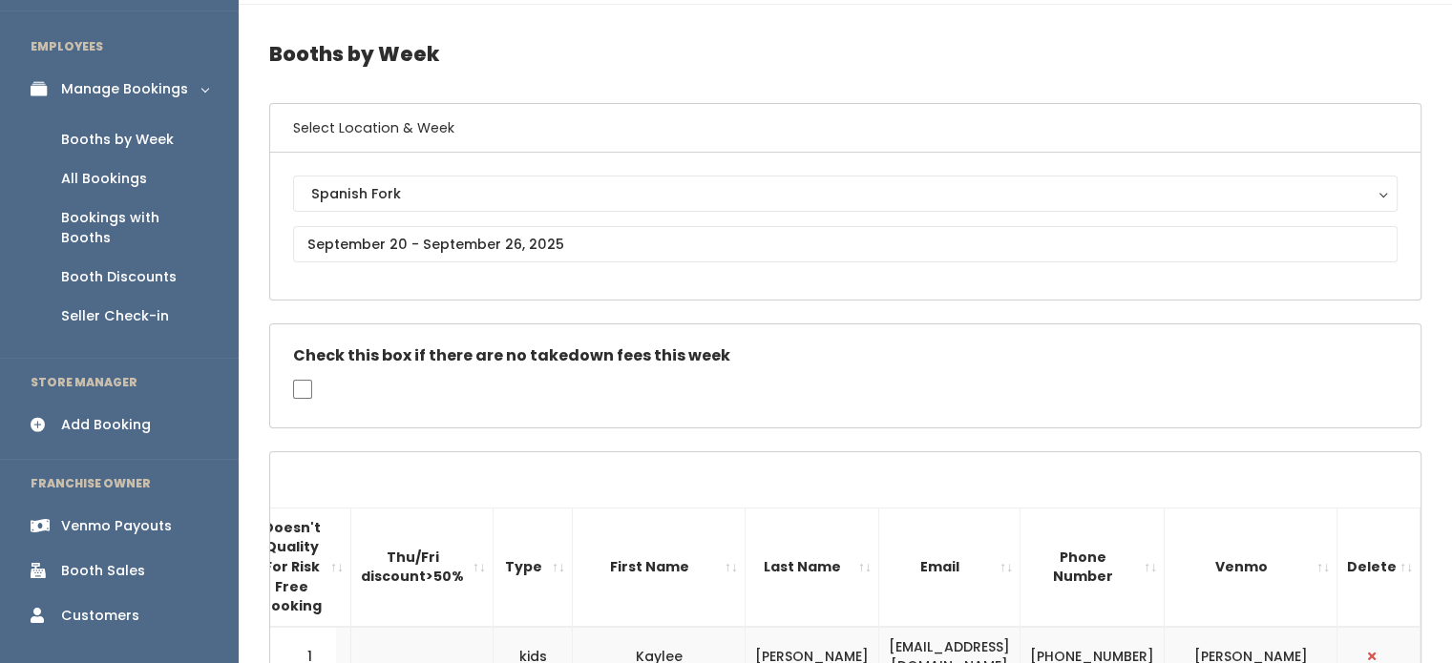
scroll to position [41, 0]
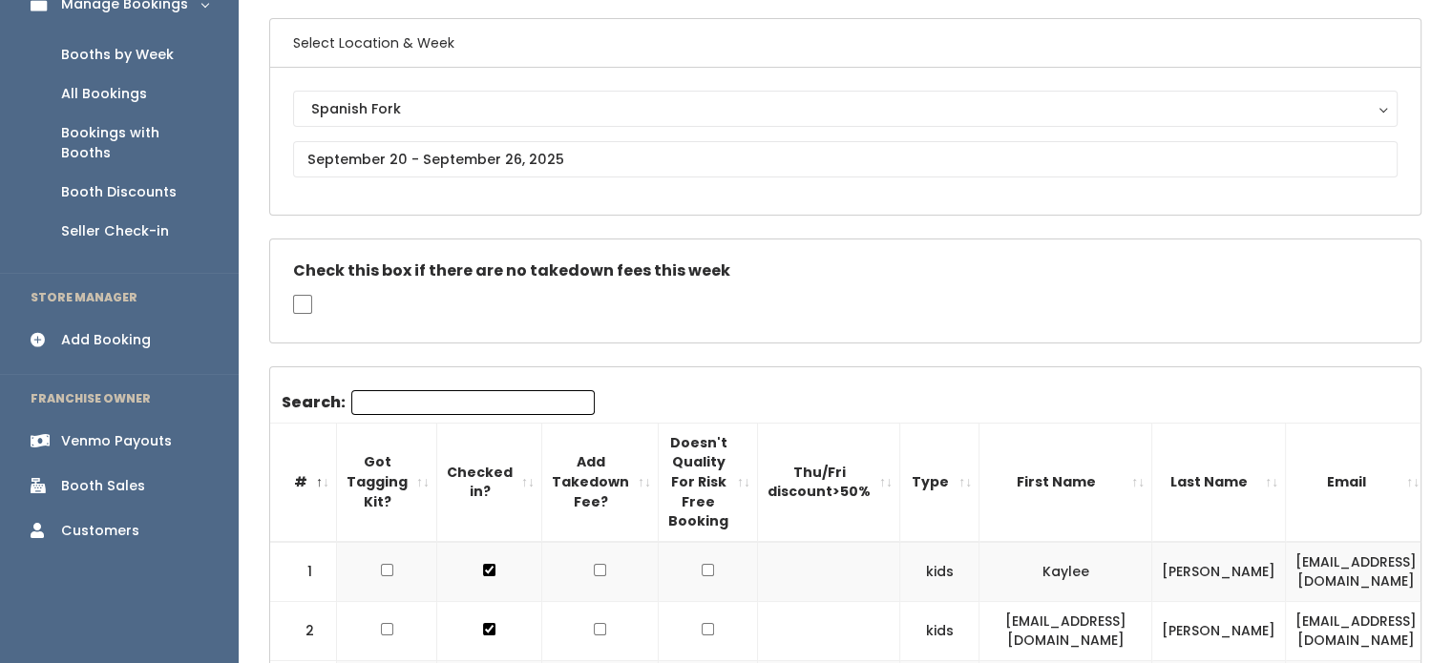
scroll to position [140, 0]
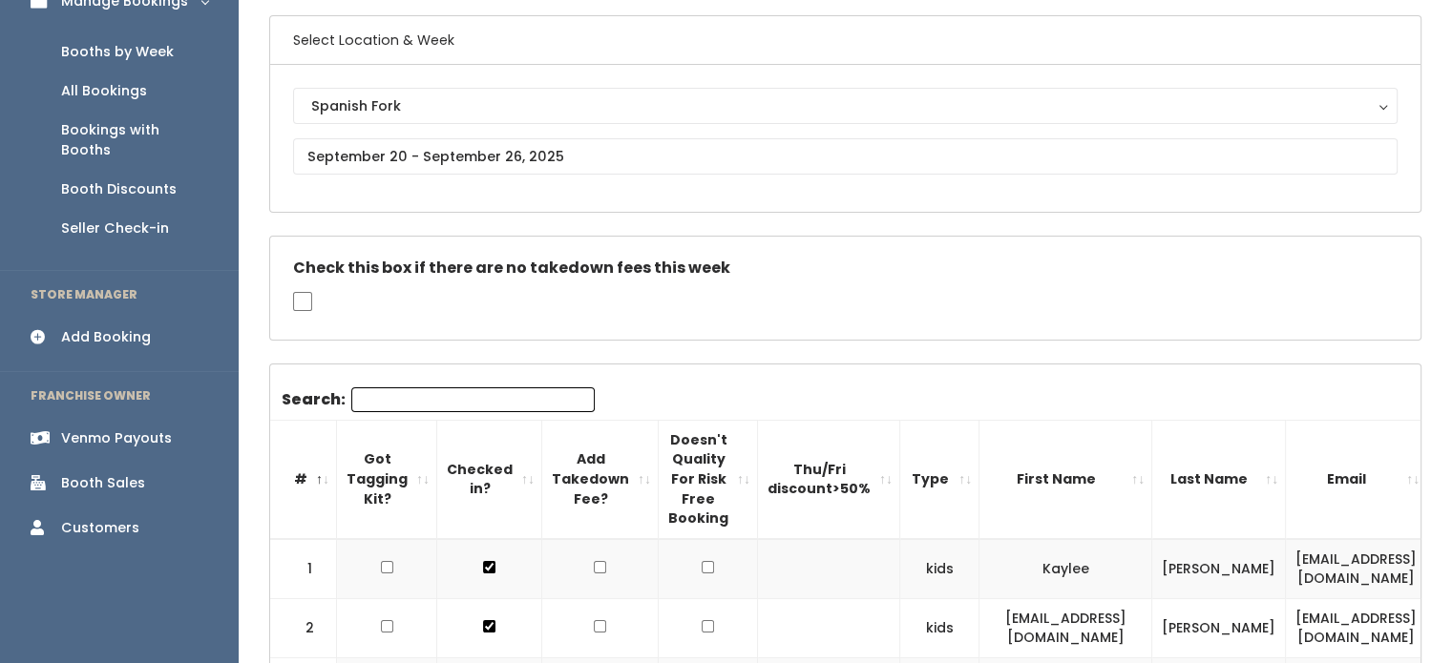
click at [476, 403] on input "Search:" at bounding box center [472, 399] width 243 height 25
paste input "[EMAIL_ADDRESS][DOMAIN_NAME]"
type input "[EMAIL_ADDRESS][DOMAIN_NAME]"
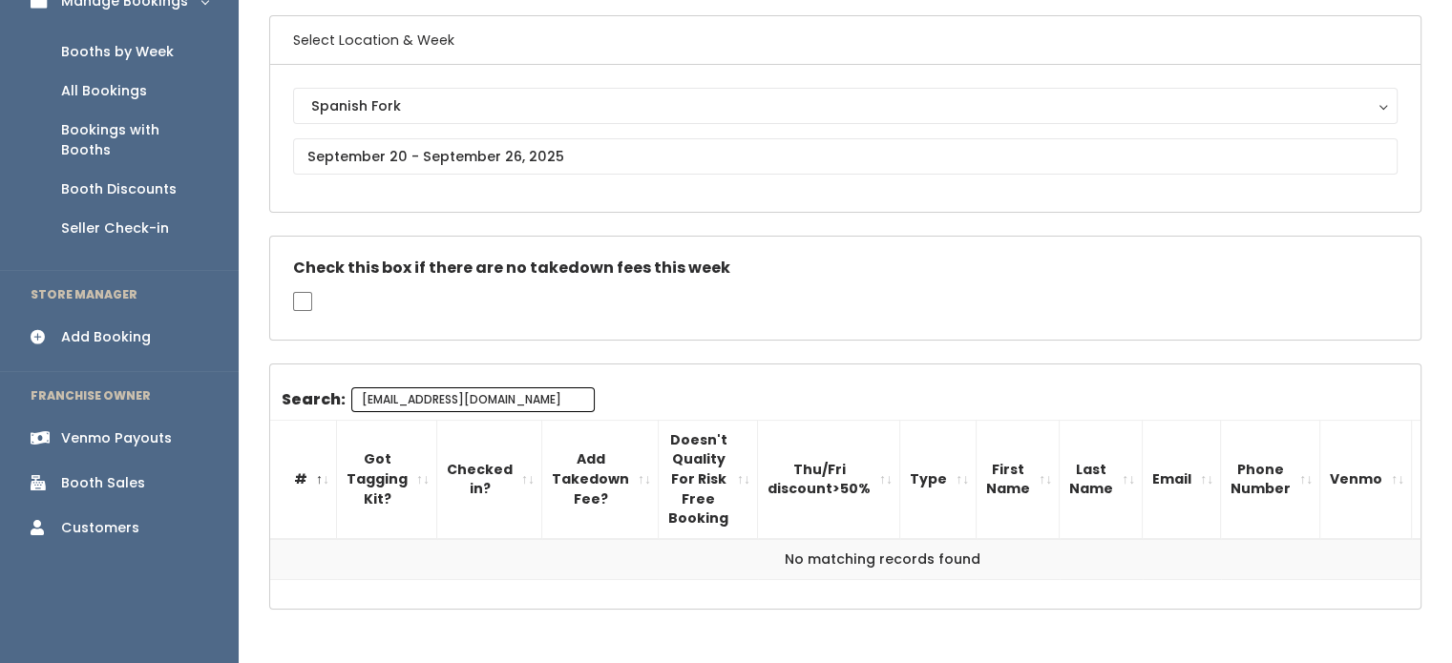
click at [492, 397] on input "[EMAIL_ADDRESS][DOMAIN_NAME]" at bounding box center [472, 399] width 243 height 25
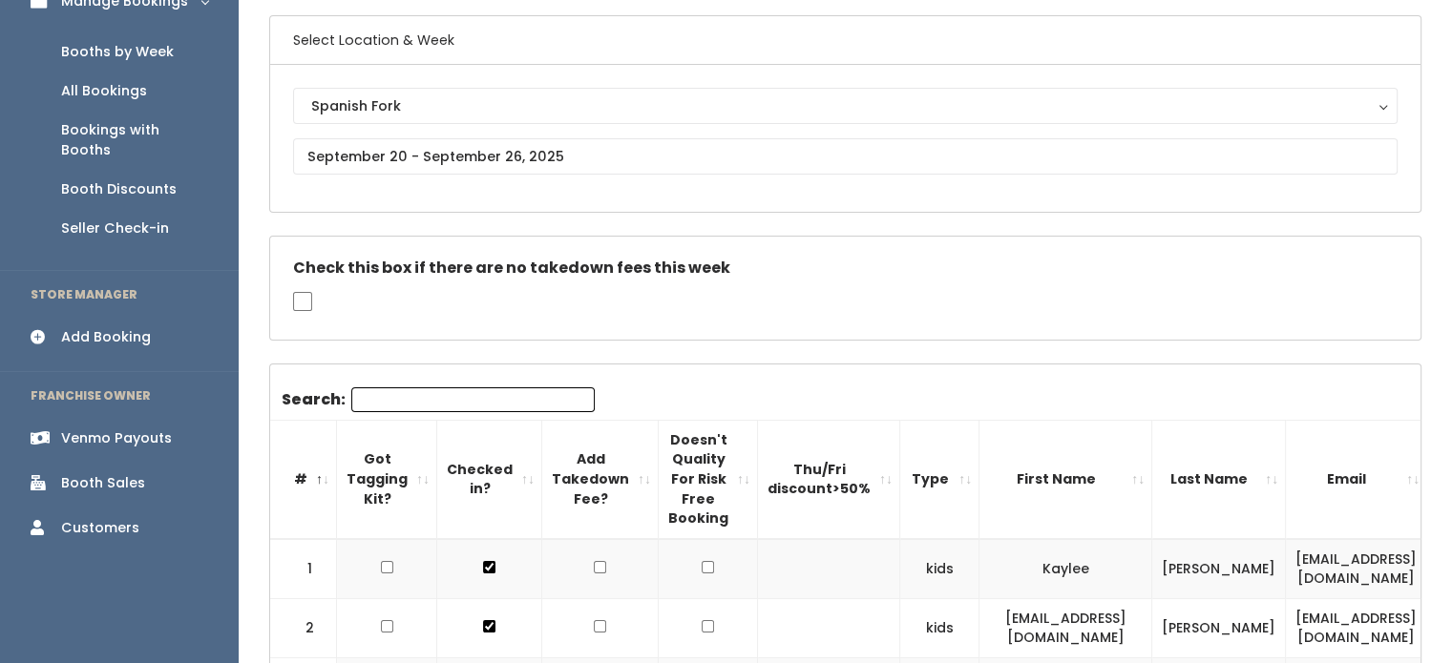
scroll to position [133, 0]
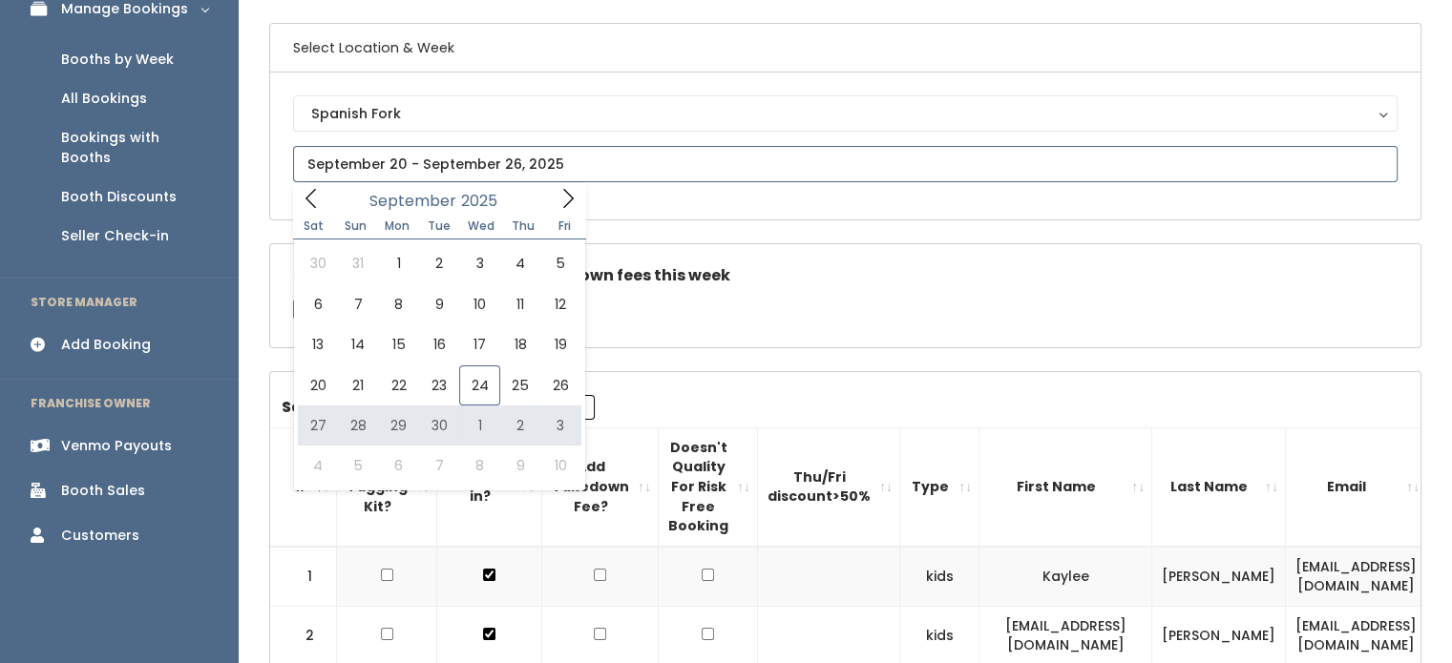
type input "[DATE] to [DATE]"
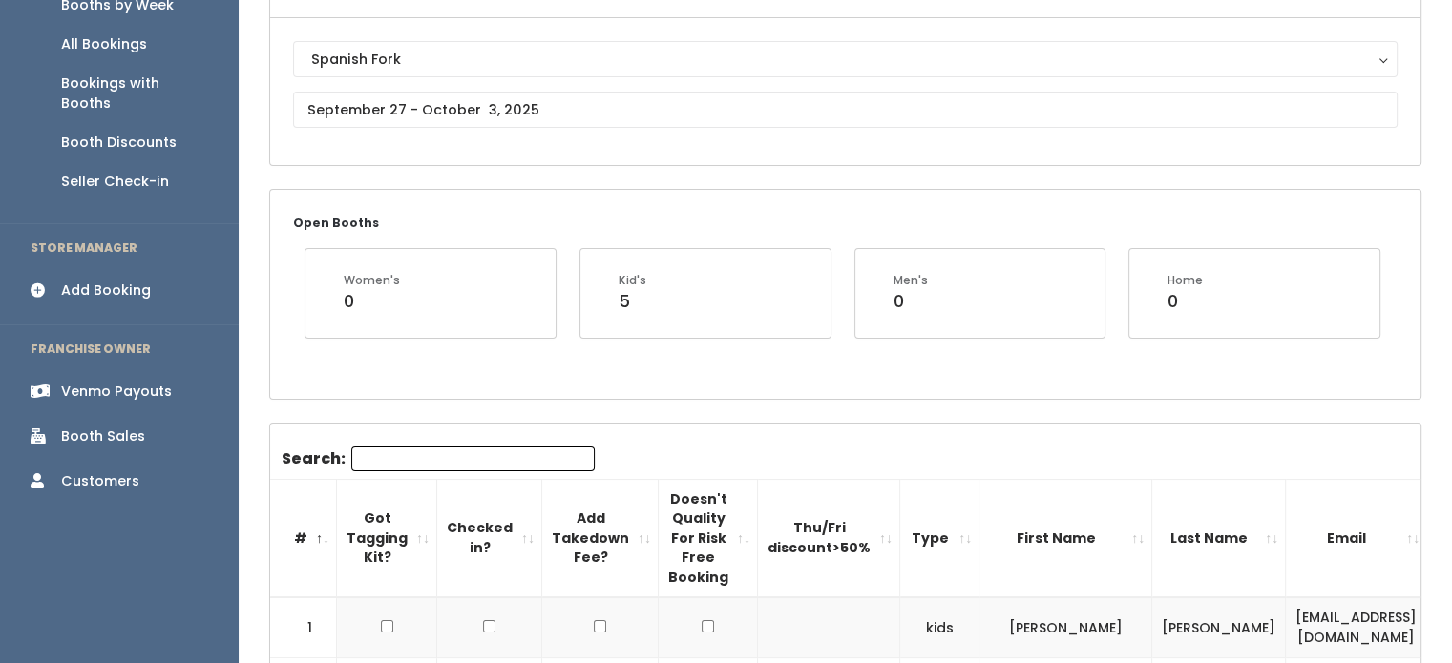
scroll to position [187, 0]
click at [426, 447] on input "Search:" at bounding box center [472, 459] width 243 height 25
click at [426, 451] on input "Search:" at bounding box center [472, 459] width 243 height 25
paste input "mccombiejc@gmail.com"
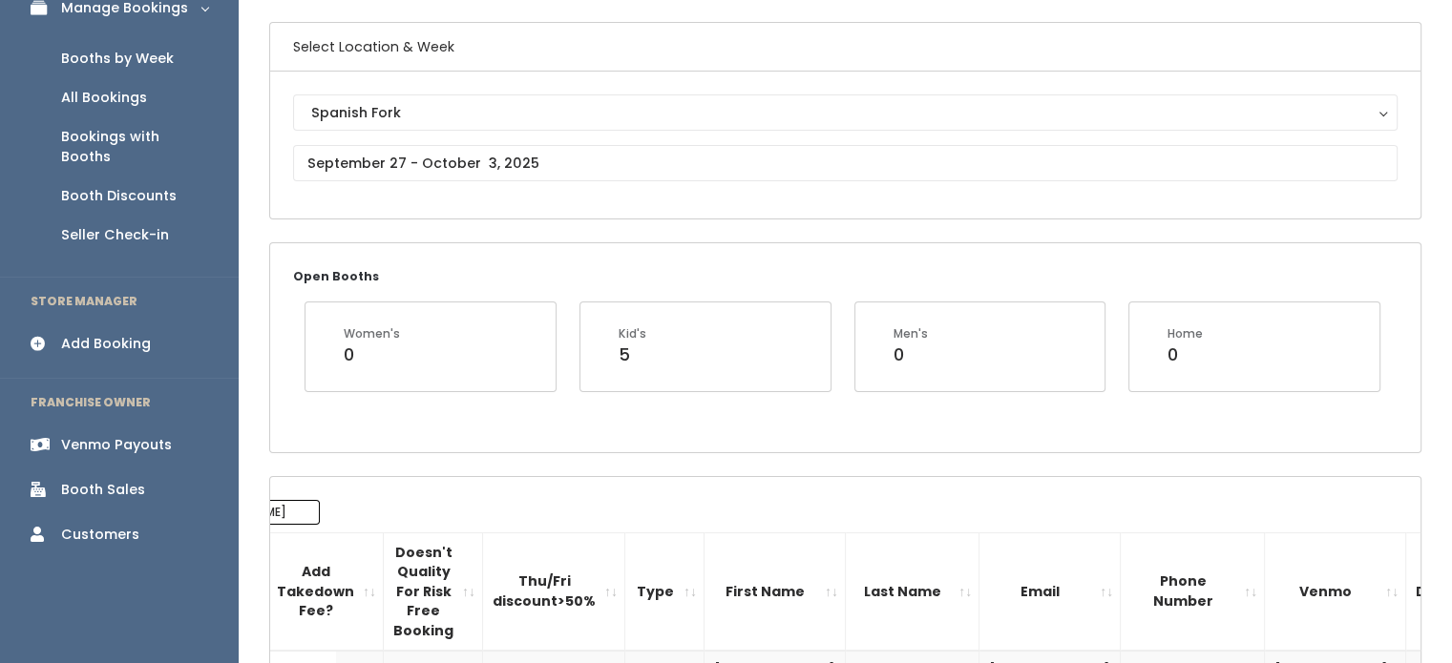
scroll to position [115, 0]
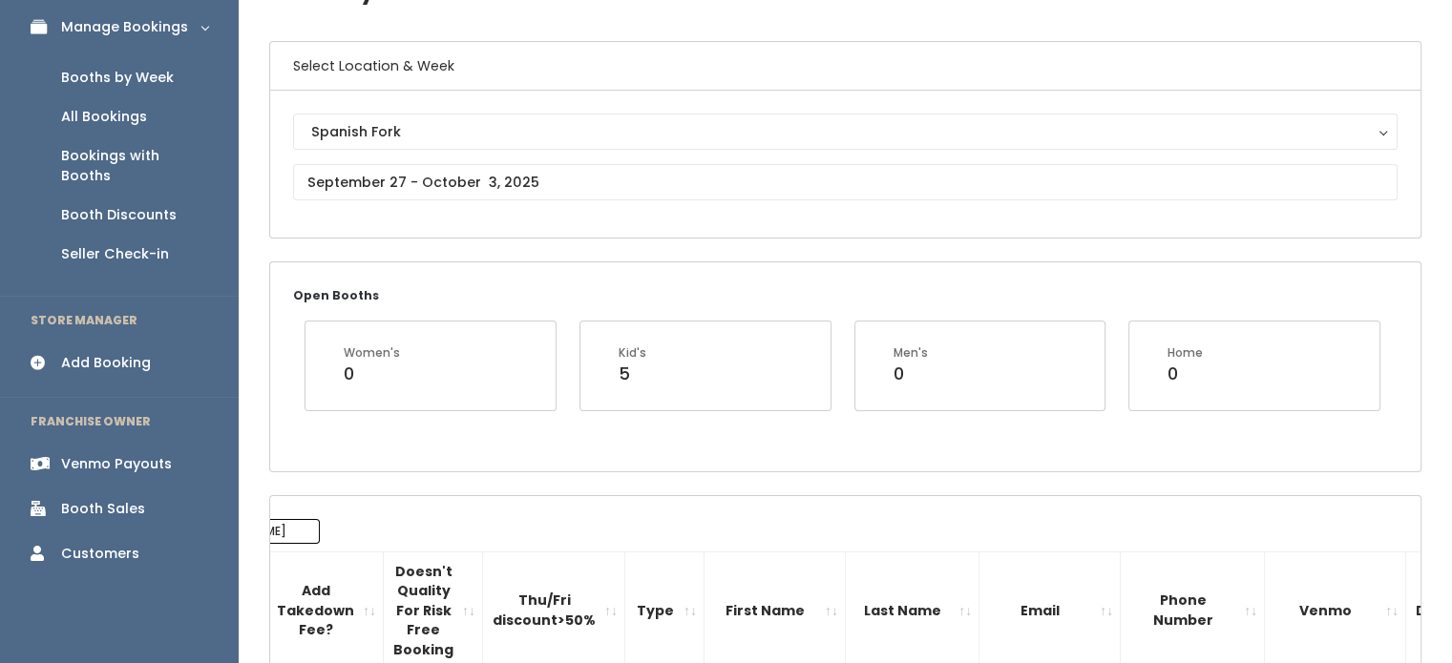
type input "mccombiejc@gmail.com"
click at [635, 172] on input "text" at bounding box center [845, 182] width 1104 height 36
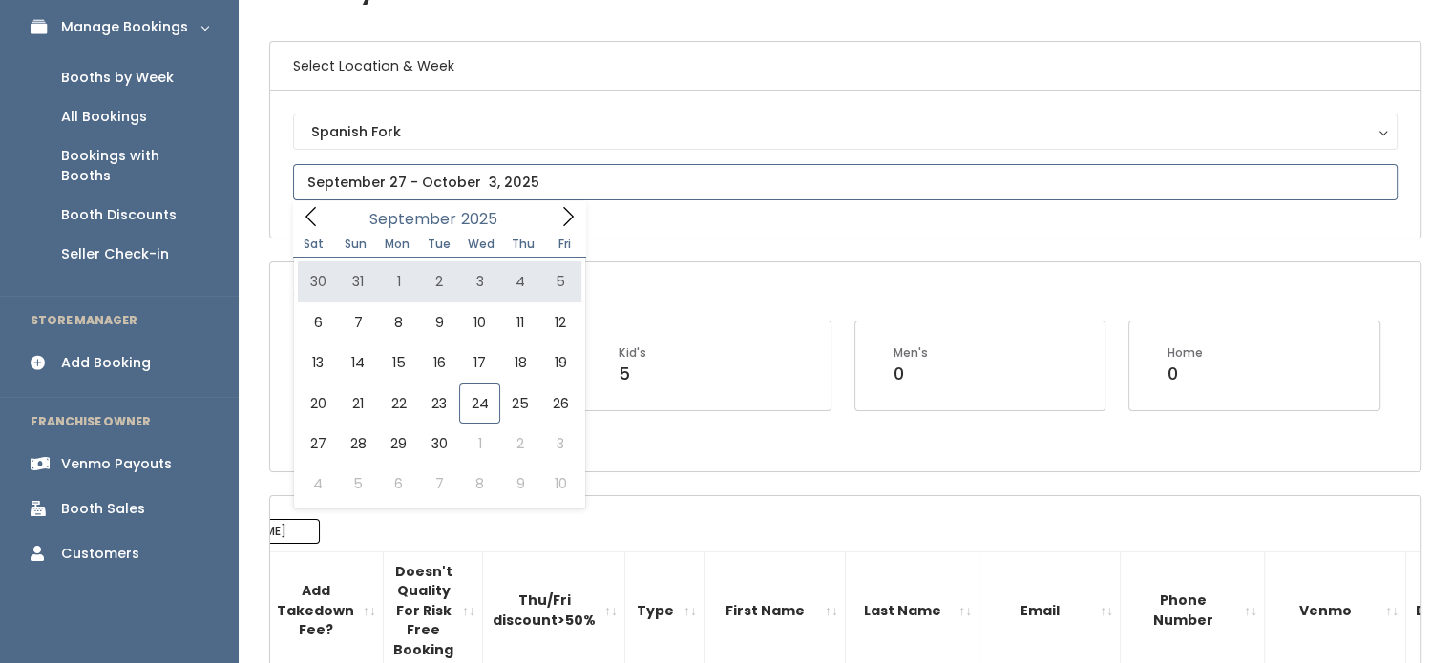
click at [555, 213] on span at bounding box center [568, 216] width 36 height 30
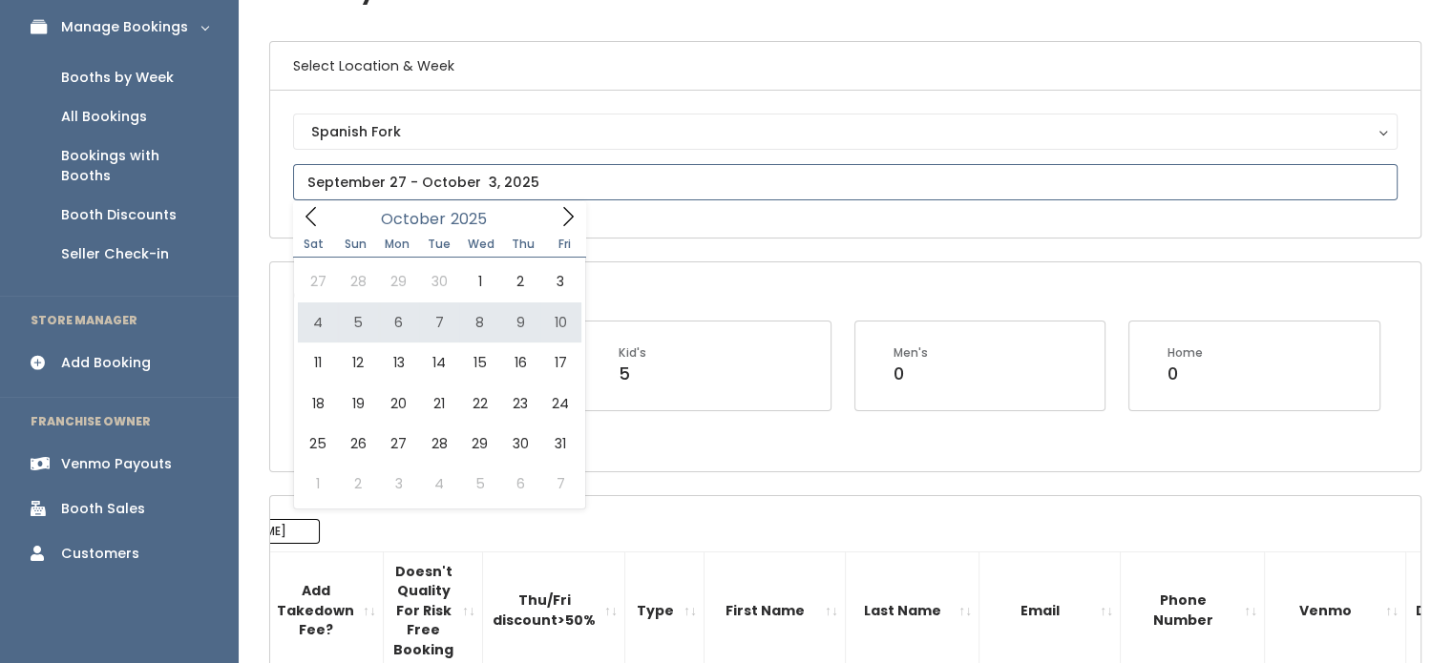
type input "October 4 to October 10"
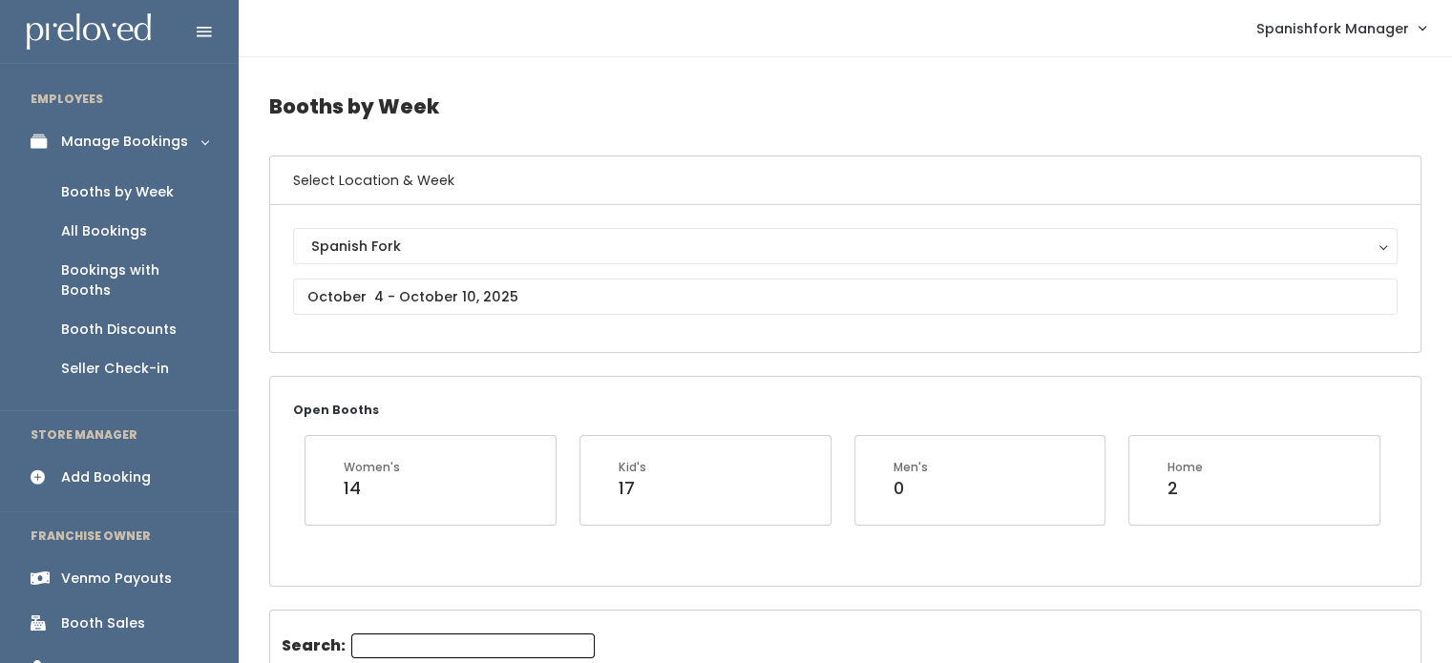
click at [73, 468] on div "Add Booking" at bounding box center [106, 478] width 90 height 20
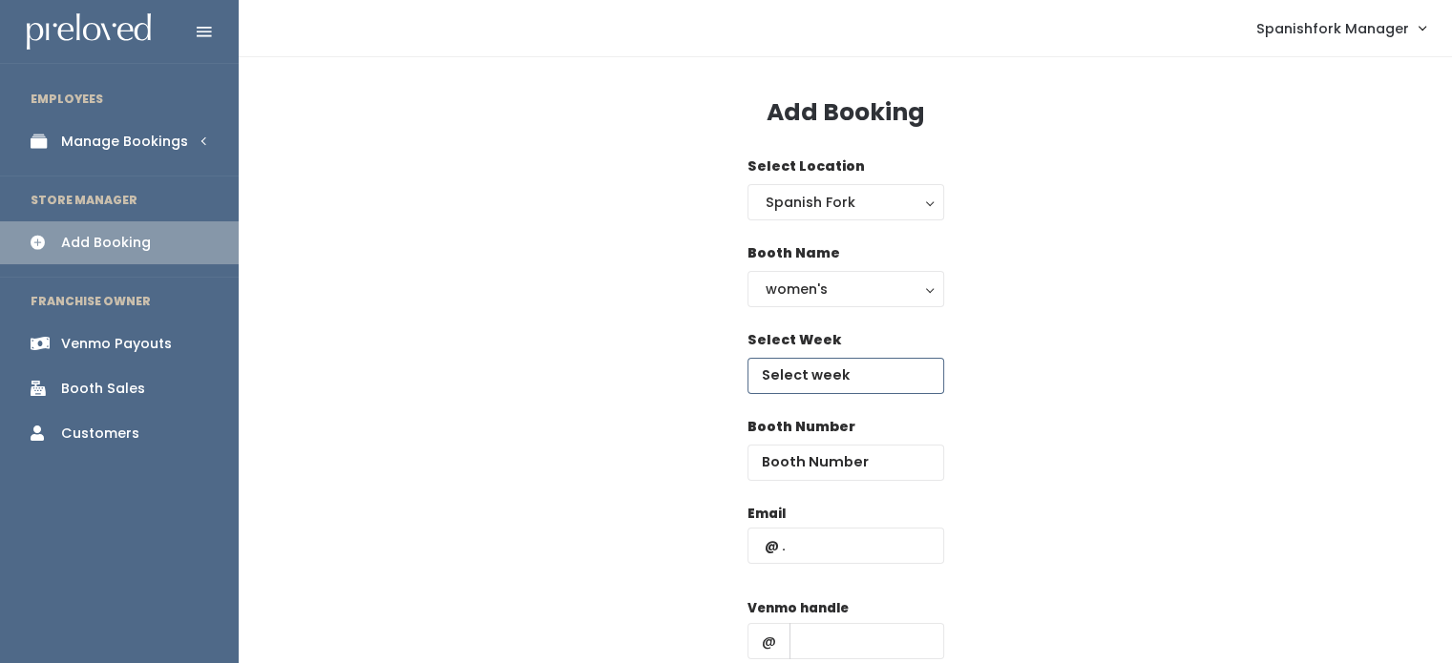
click at [841, 377] on input "text" at bounding box center [845, 376] width 197 height 36
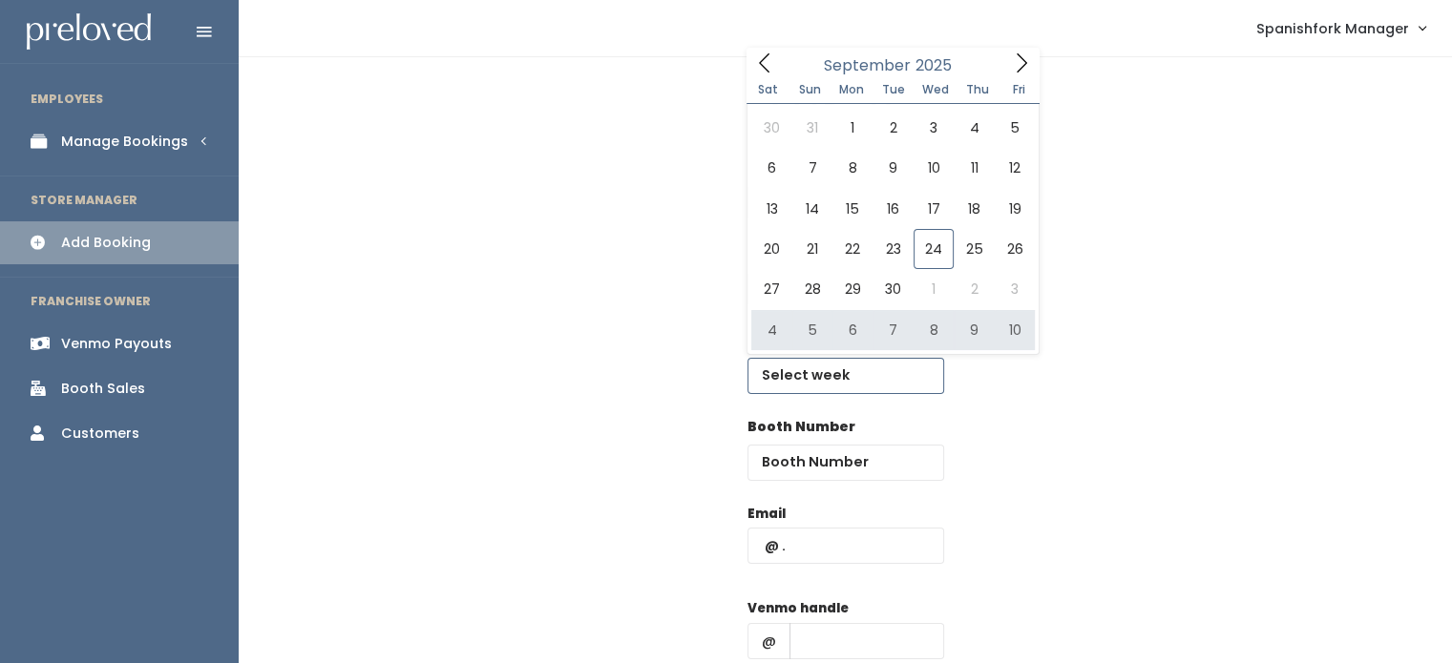
type input "October 4 to October 10"
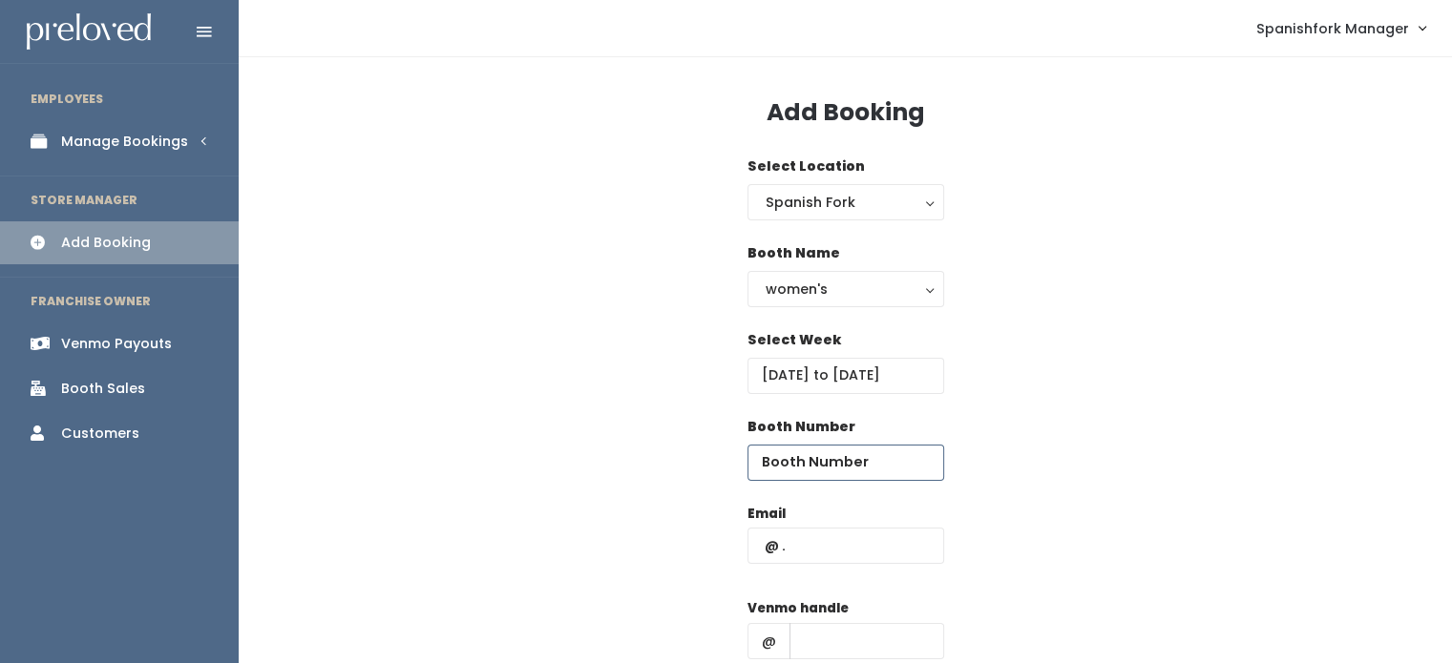
click at [850, 457] on input "number" at bounding box center [845, 463] width 197 height 36
type input "55"
click at [832, 555] on input "text" at bounding box center [845, 546] width 197 height 36
paste input "mccombiejc@gmail.com"
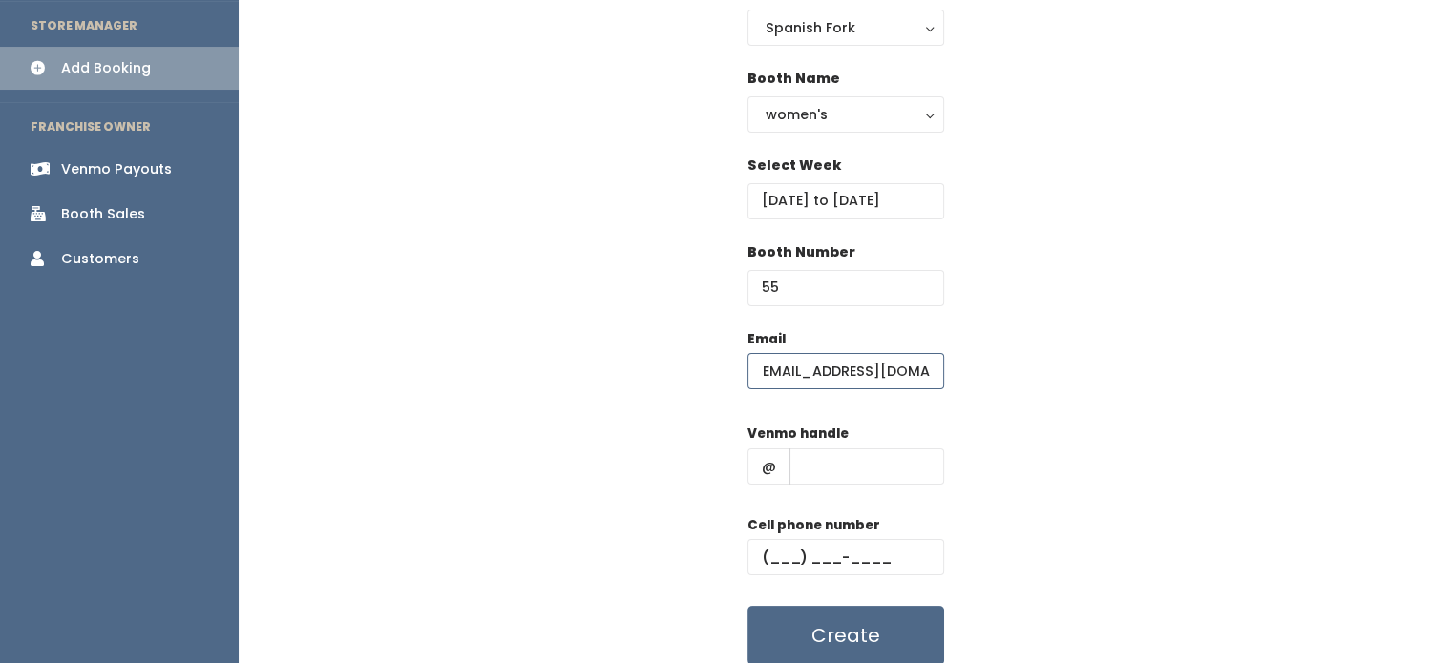
scroll to position [176, 0]
type input "mccombiejc@gmail.com"
click at [857, 473] on input "text" at bounding box center [866, 466] width 155 height 36
type input "-"
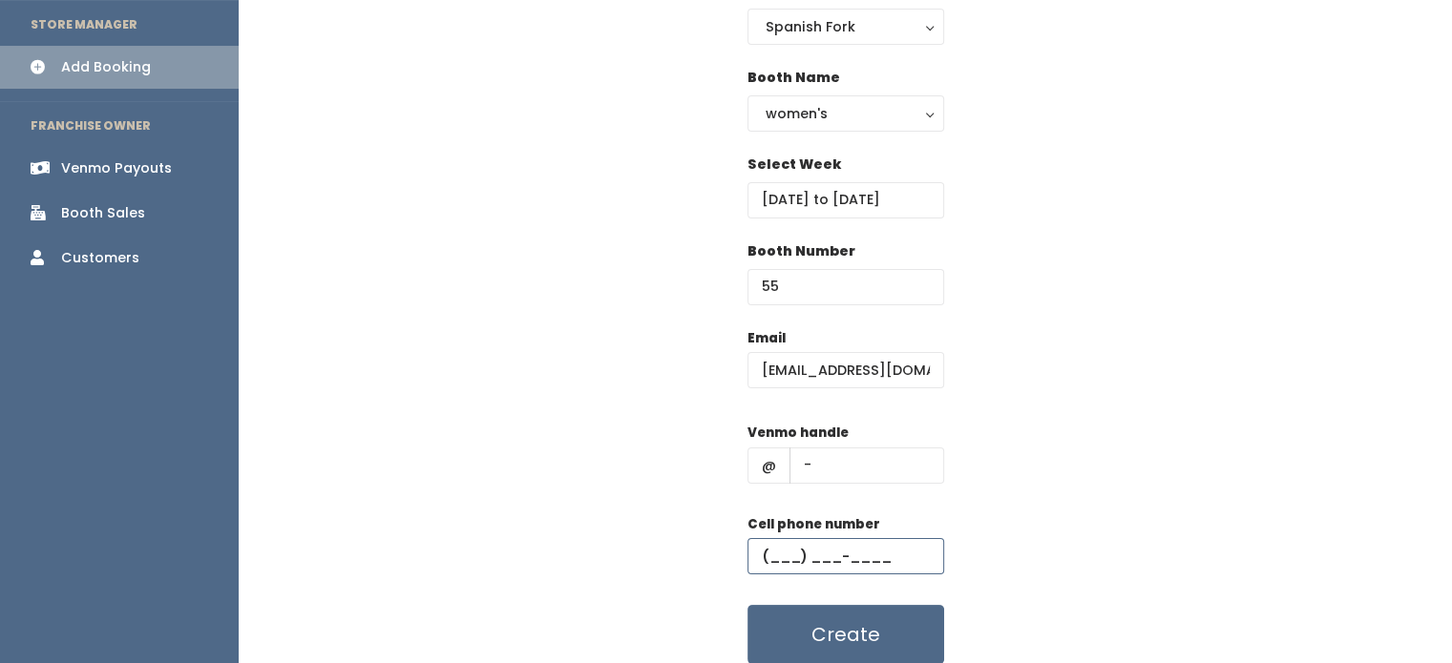
click at [855, 549] on input "text" at bounding box center [845, 556] width 197 height 36
type input "(555) 555-5555"
click at [851, 637] on button "Create" at bounding box center [845, 634] width 197 height 59
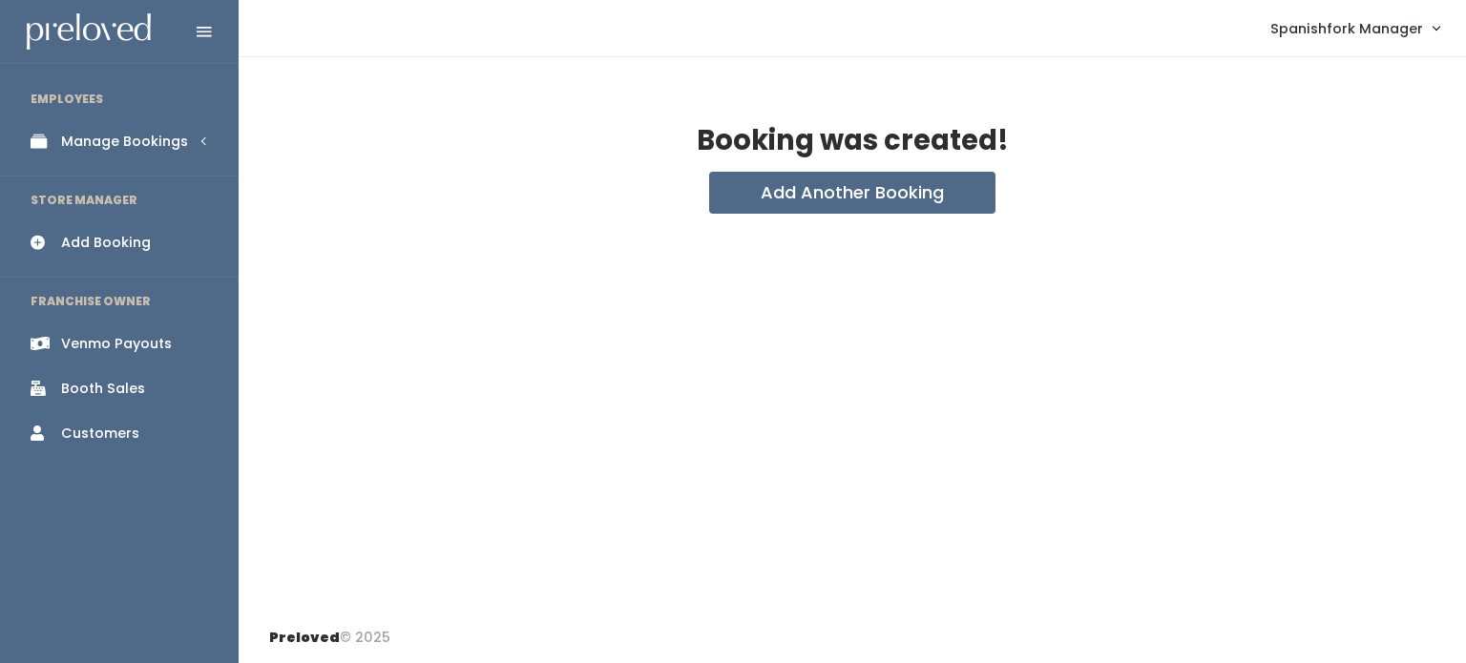
click at [118, 127] on link "Manage Bookings" at bounding box center [119, 141] width 239 height 43
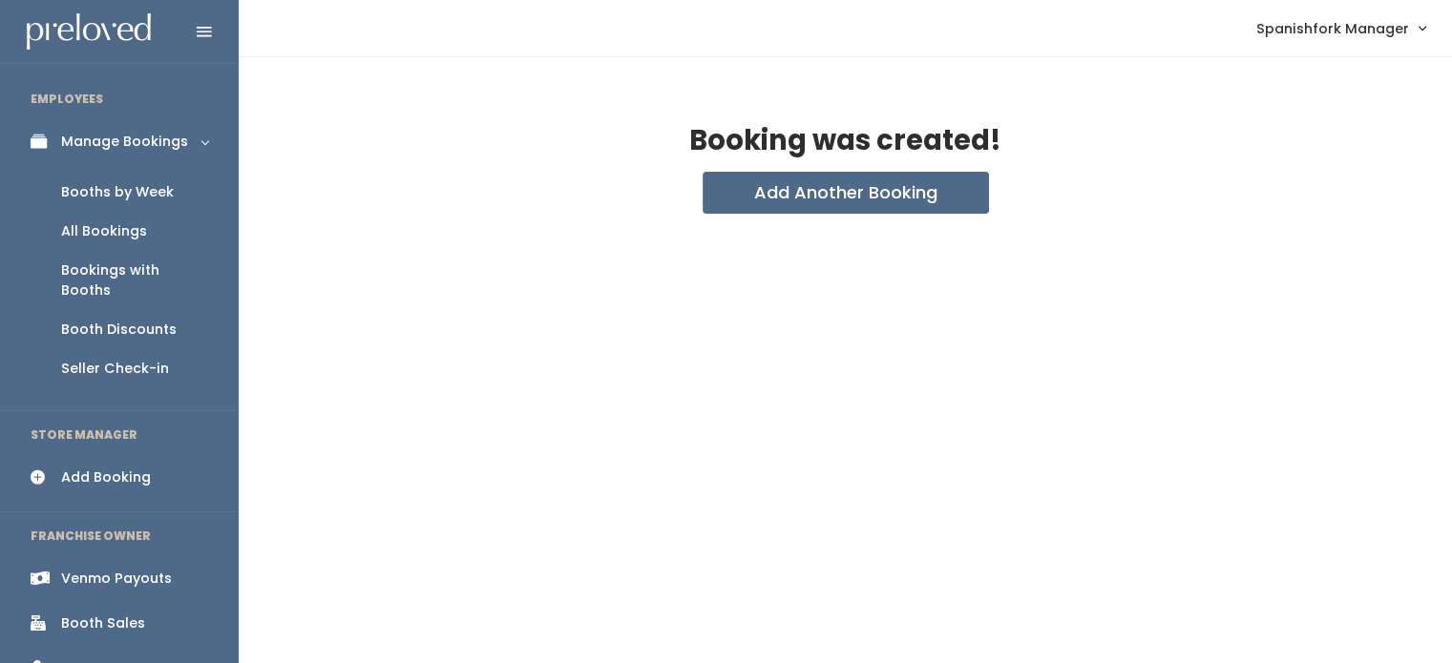
click at [143, 188] on div "Booths by Week" at bounding box center [117, 192] width 113 height 20
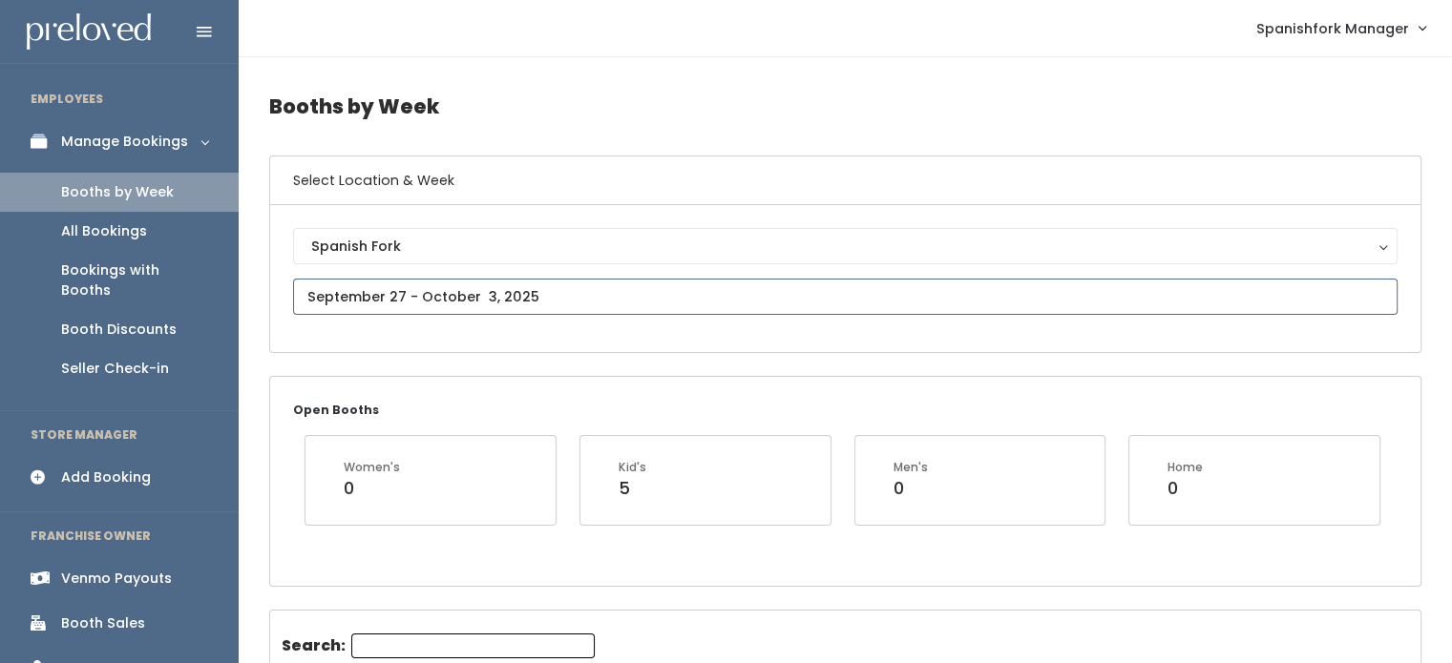
click at [606, 301] on input "text" at bounding box center [845, 297] width 1104 height 36
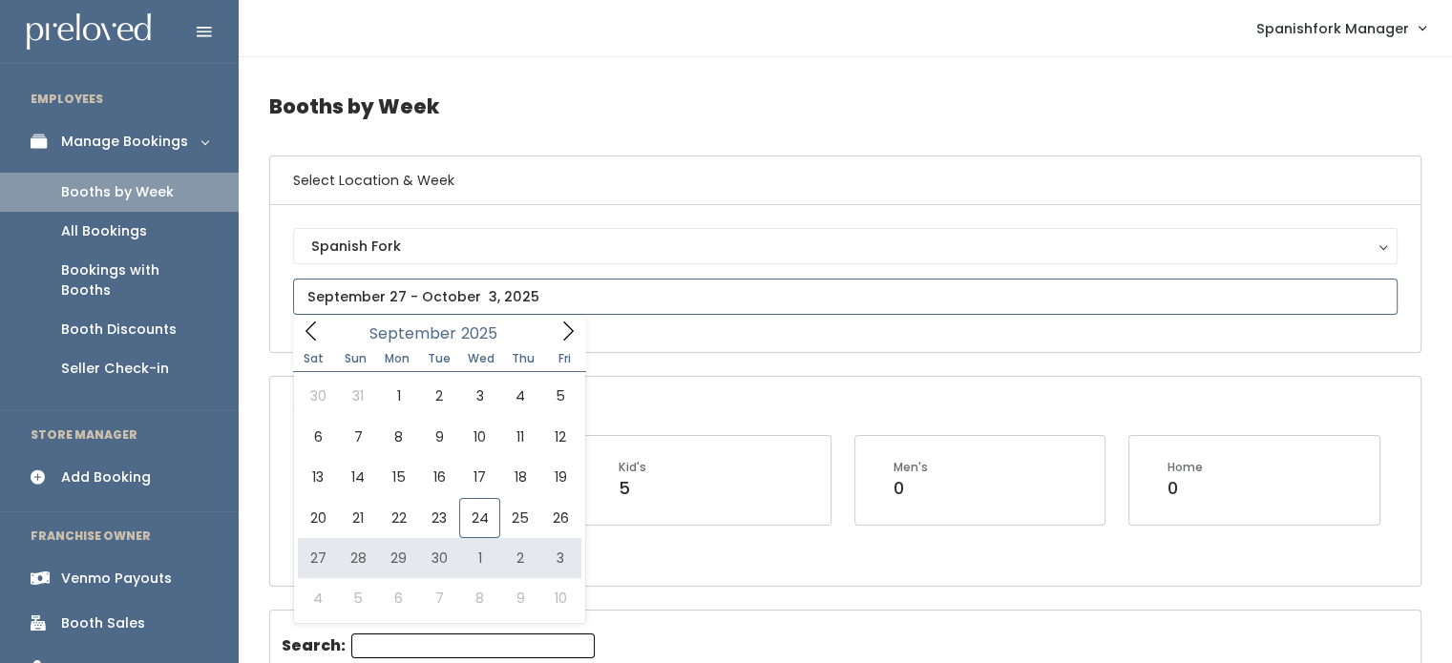
type input "[DATE] to [DATE]"
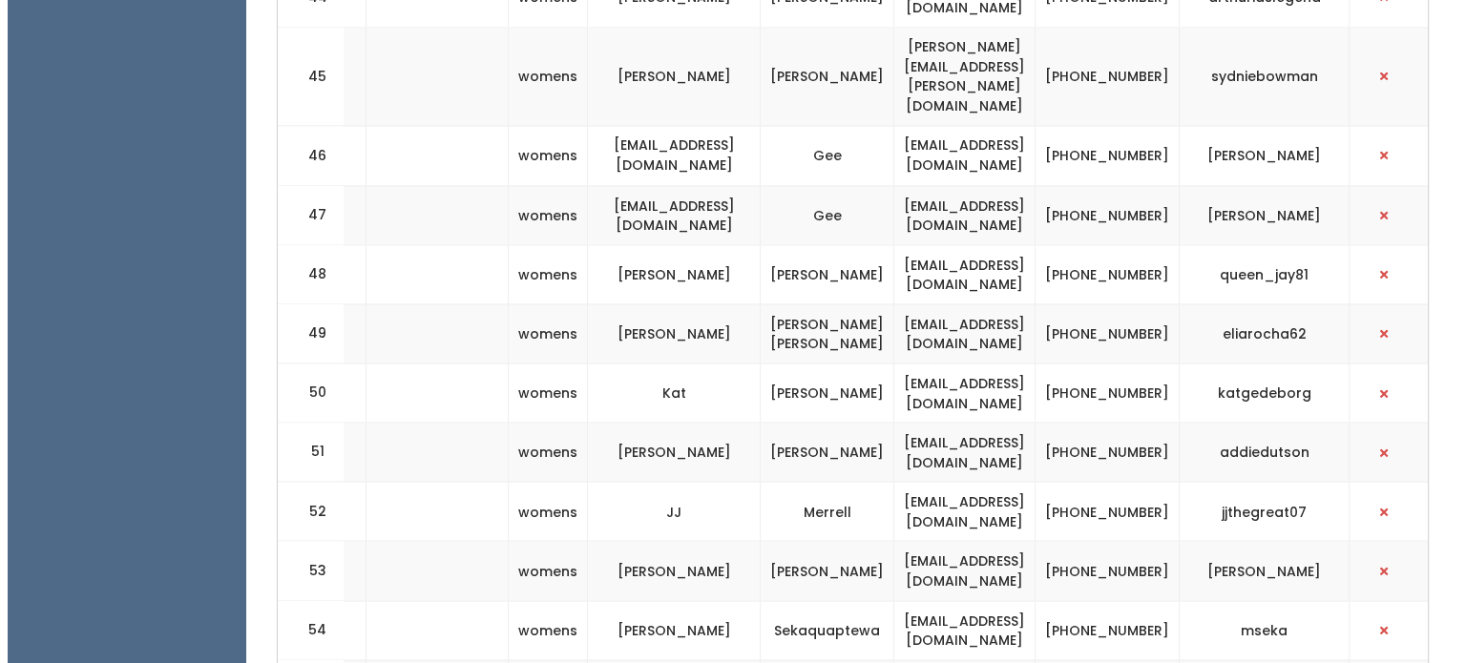
scroll to position [0, 447]
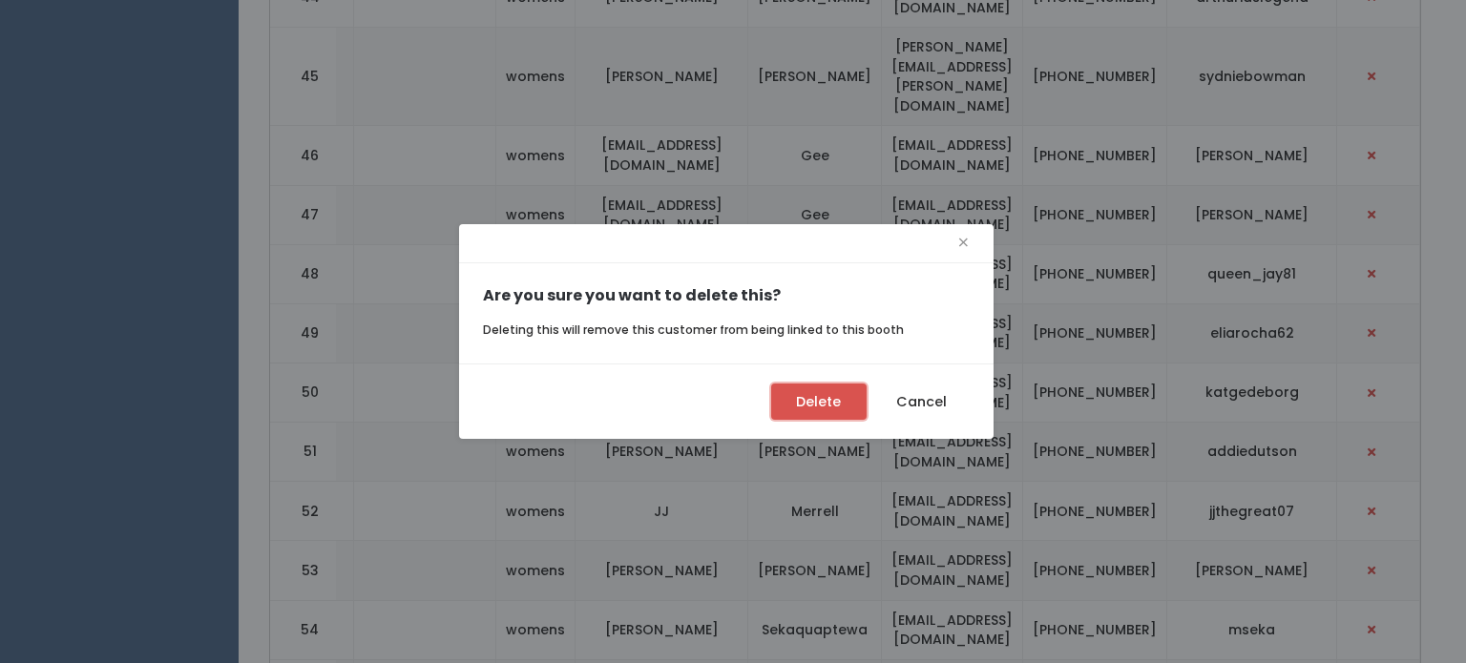
click at [828, 410] on button "Delete" at bounding box center [818, 402] width 95 height 36
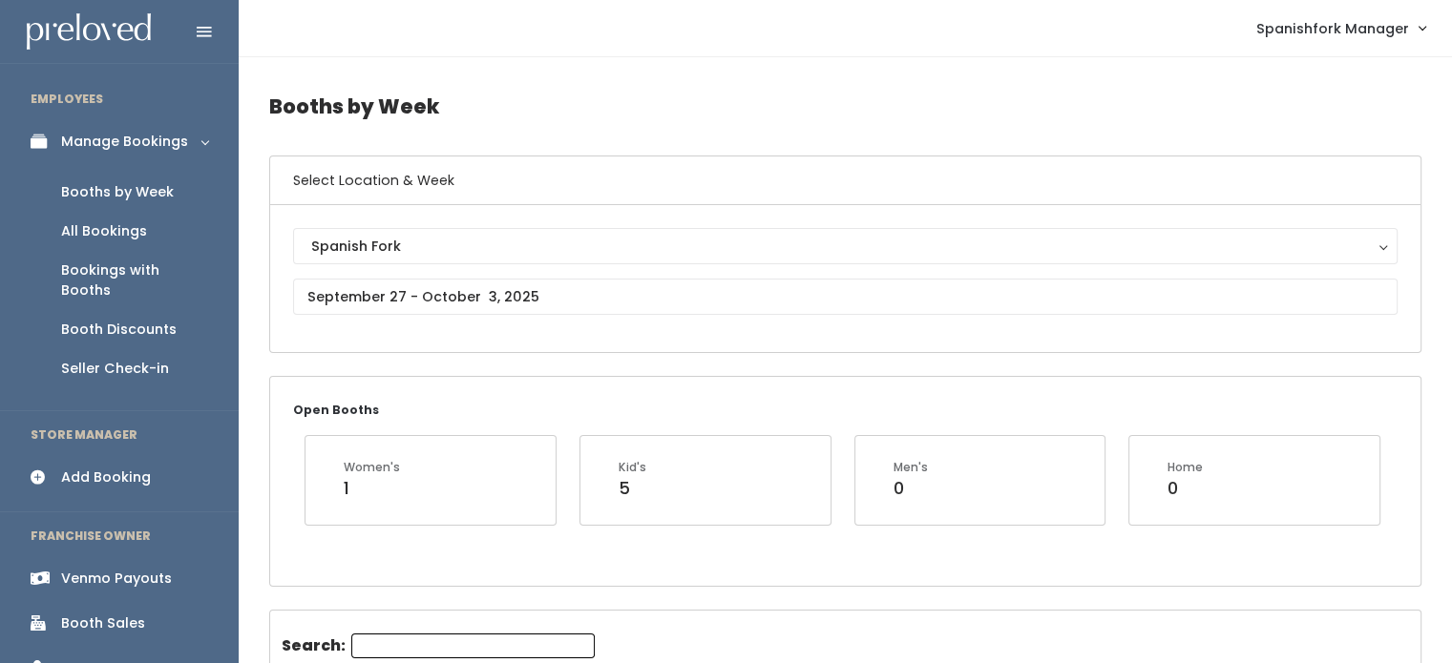
scroll to position [221, 0]
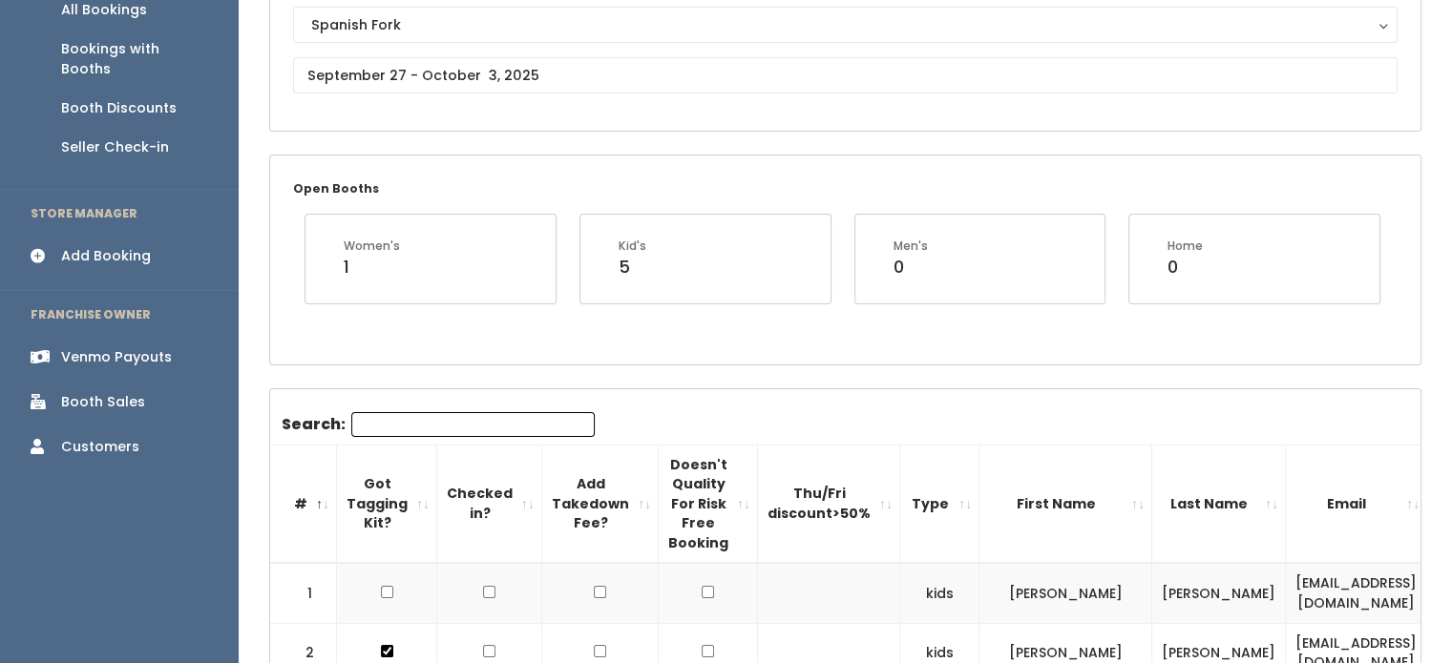
click at [479, 419] on input "Search:" at bounding box center [472, 424] width 243 height 25
paste input "[EMAIL_ADDRESS][DOMAIN_NAME]"
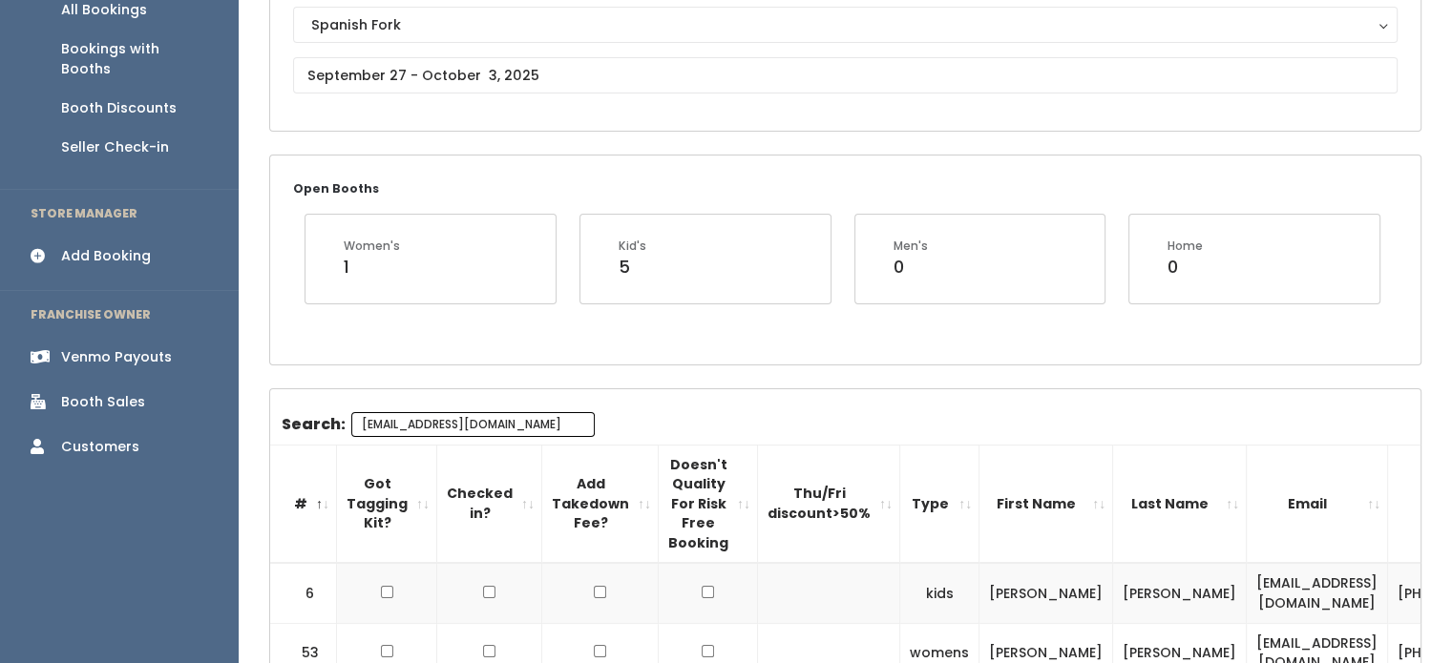
scroll to position [395, 0]
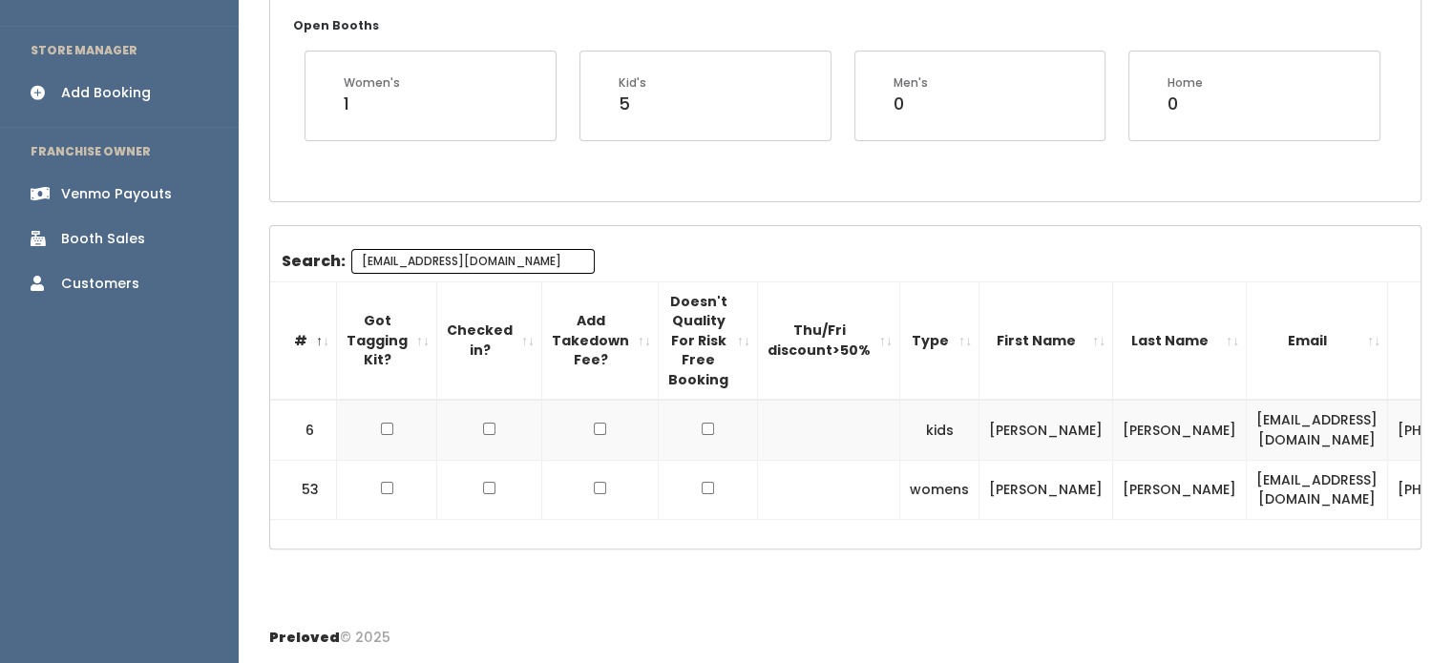
type input "[EMAIL_ADDRESS][DOMAIN_NAME]"
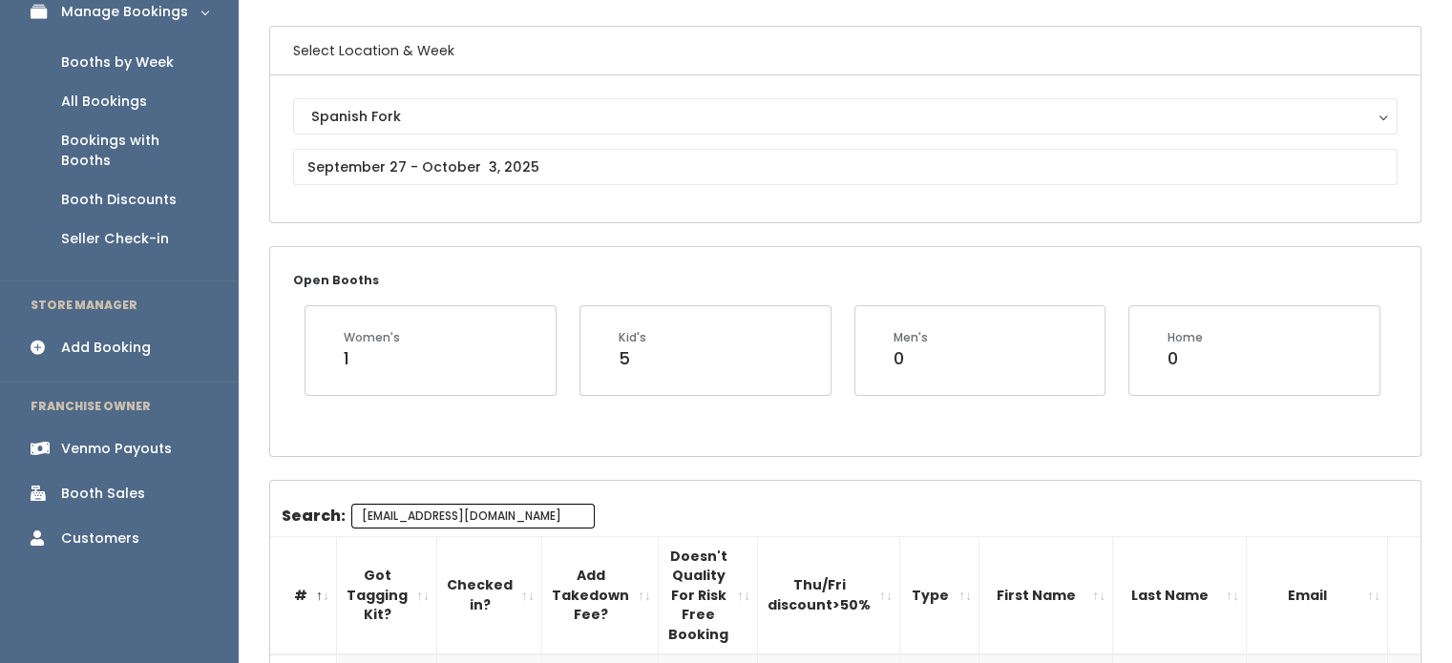
scroll to position [129, 0]
click at [108, 191] on div "Booth Discounts" at bounding box center [118, 201] width 115 height 20
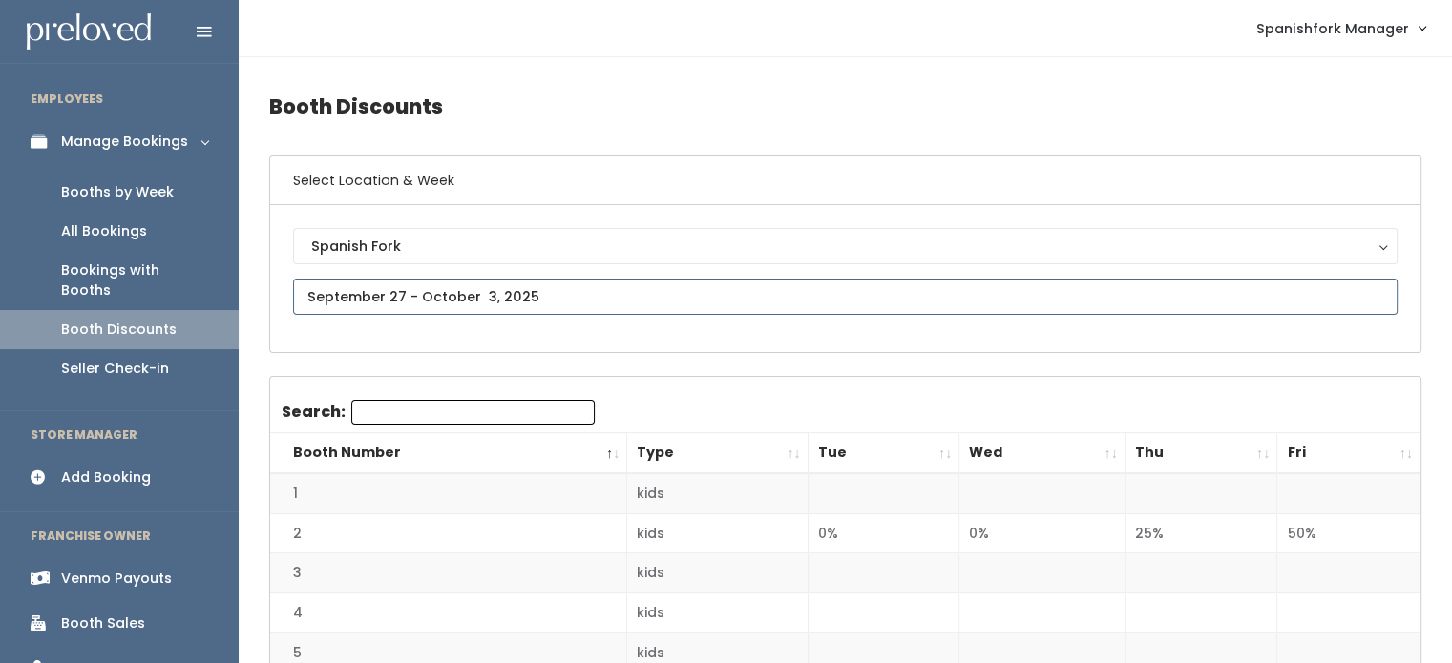
click at [548, 283] on input "text" at bounding box center [845, 297] width 1104 height 36
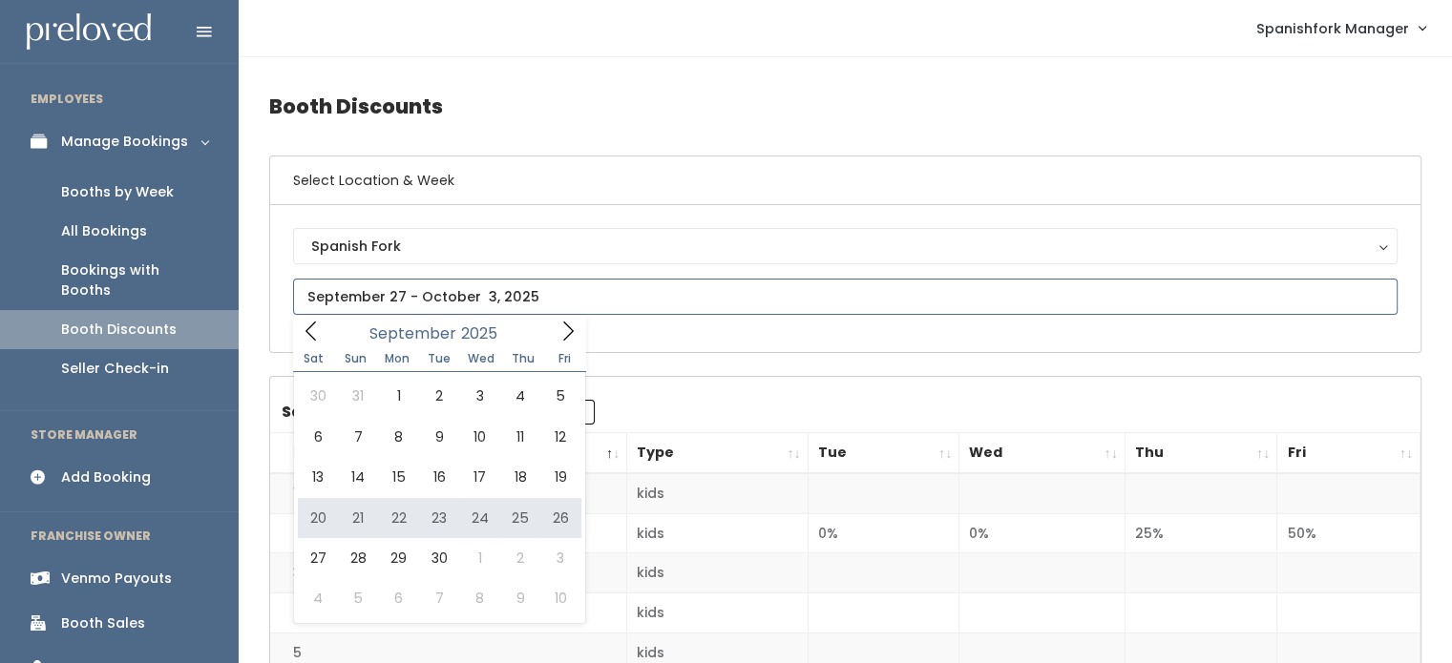
type input "[DATE] to [DATE]"
